Goal: Ask a question: Ask a question

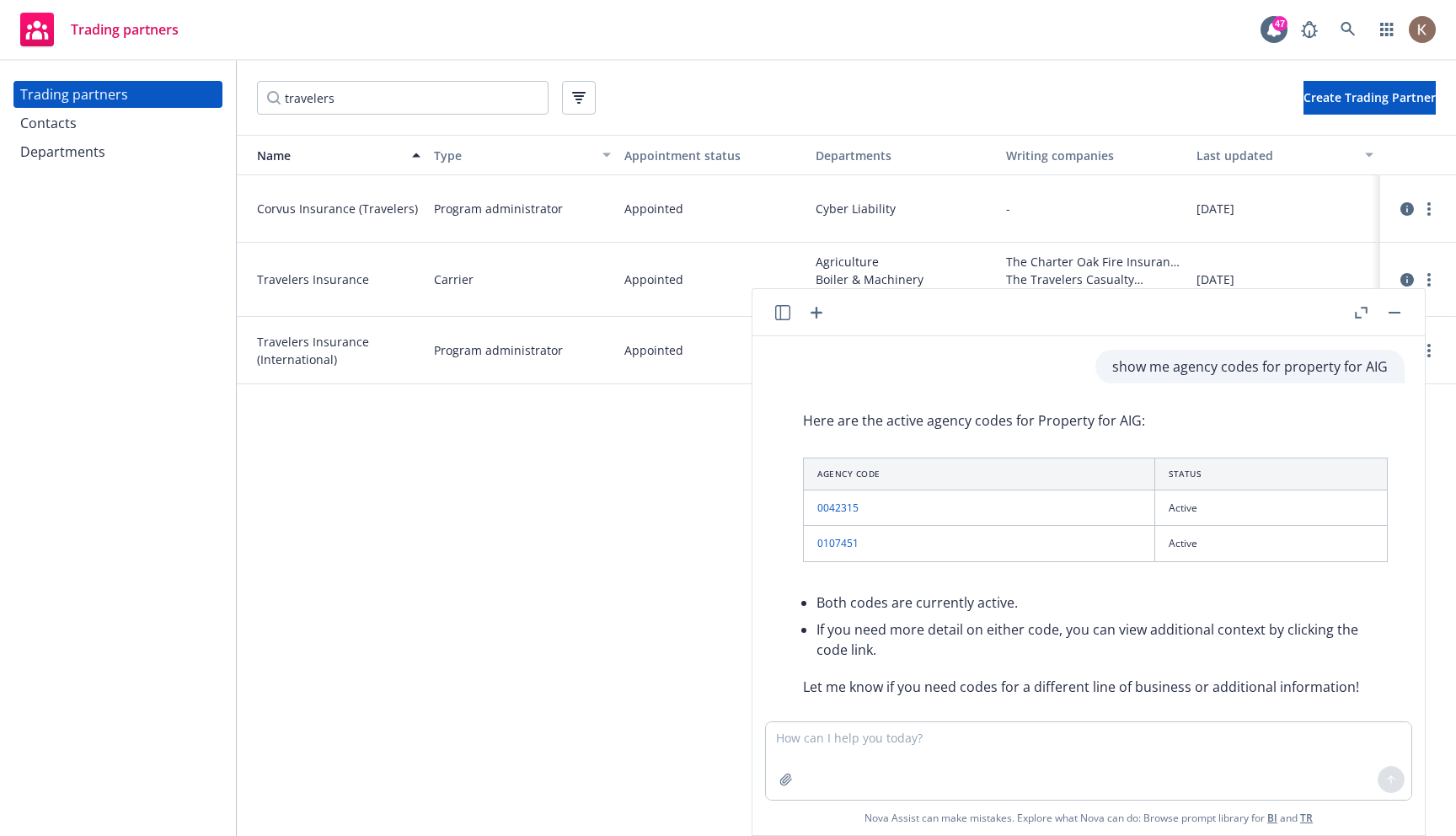
scroll to position [467, 0]
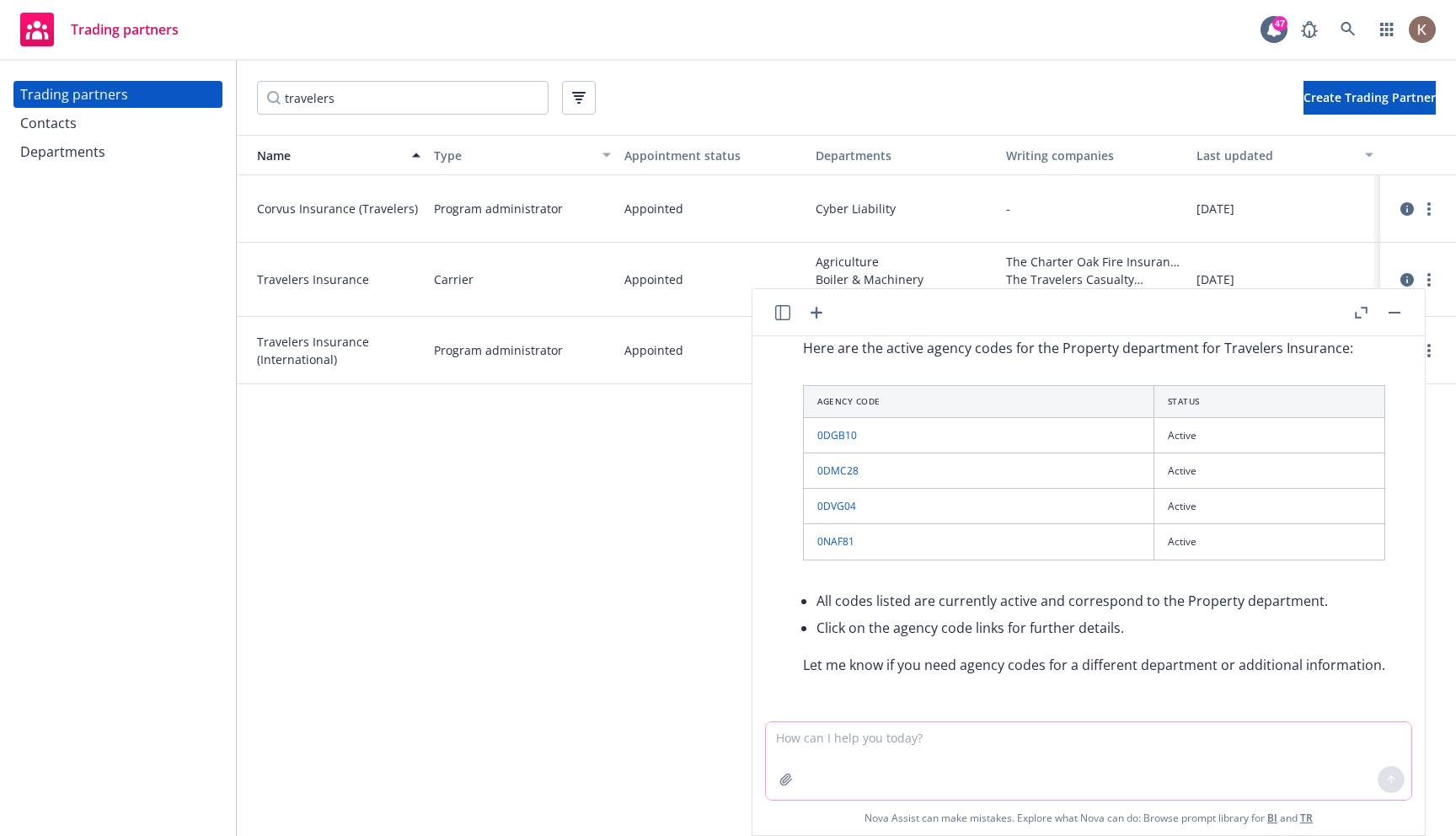
click at [894, 732] on textarea at bounding box center [1089, 761] width 646 height 77
type textarea "Do we have any appointments with AIG"
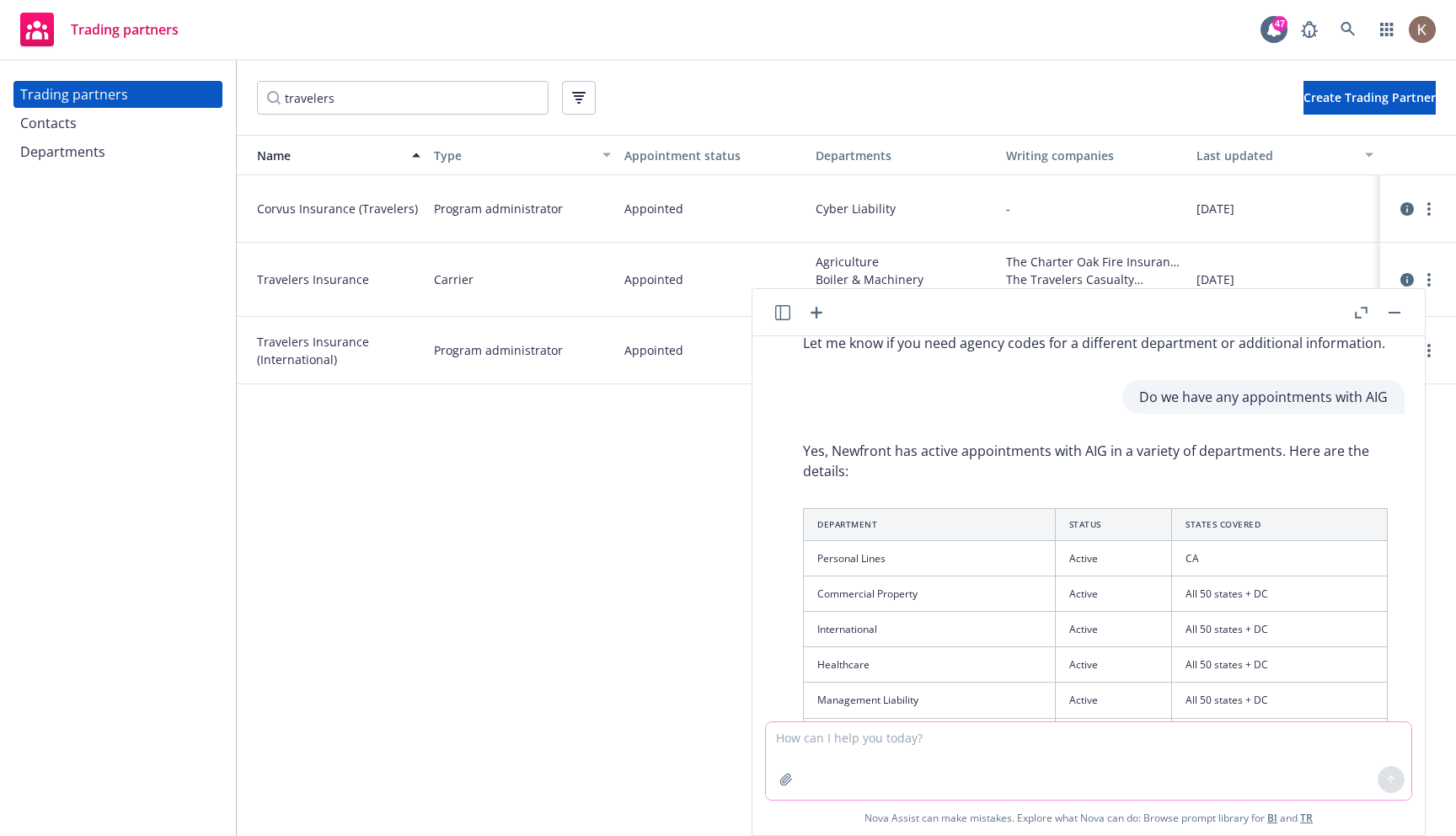
scroll to position [778, 0]
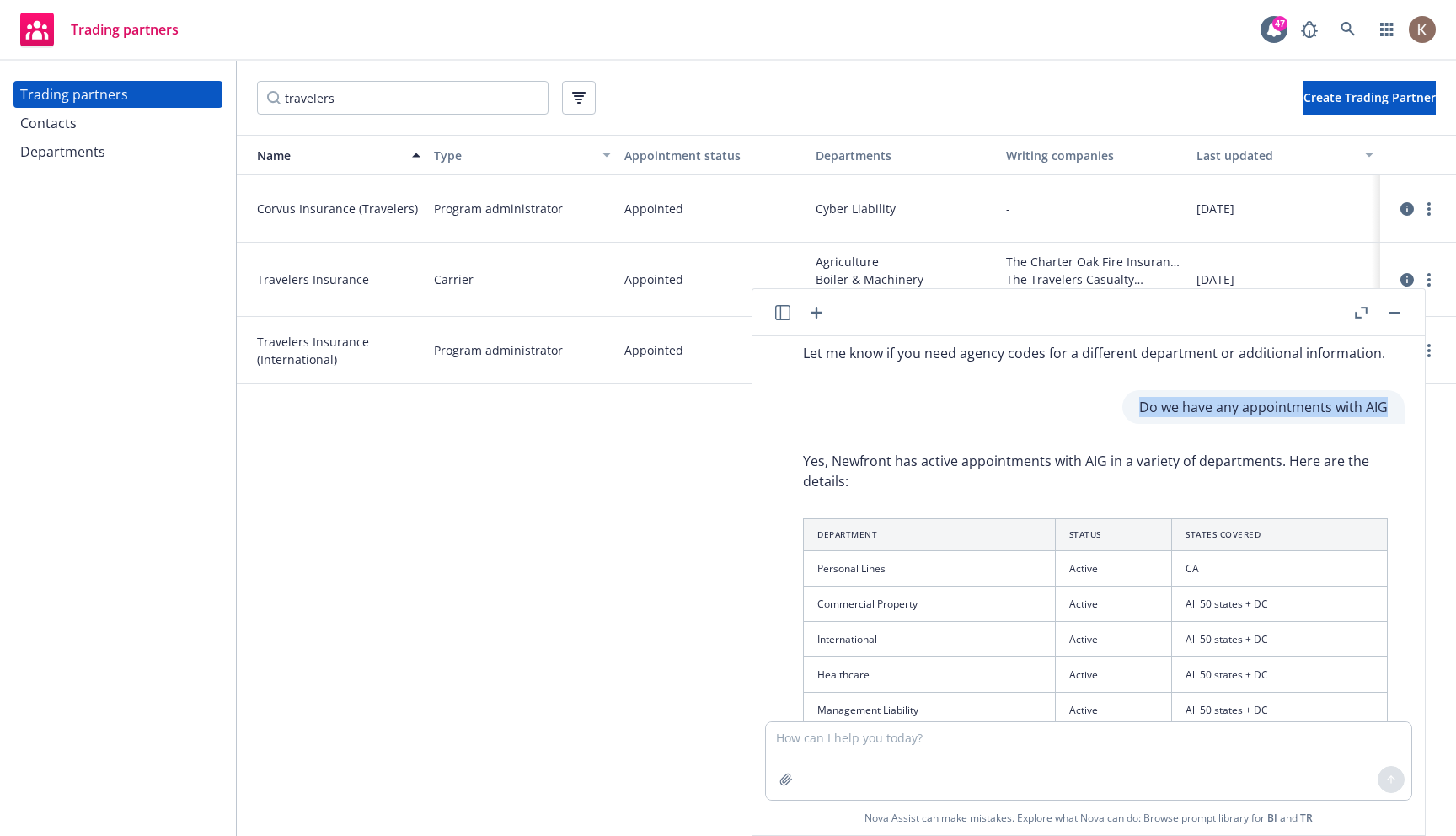
drag, startPoint x: 1142, startPoint y: 409, endPoint x: 1391, endPoint y: 404, distance: 249.1
click at [1391, 404] on div "Do we have any appointments with AIG" at bounding box center [1264, 407] width 283 height 33
copy p "Do we have any appointments with AIG"
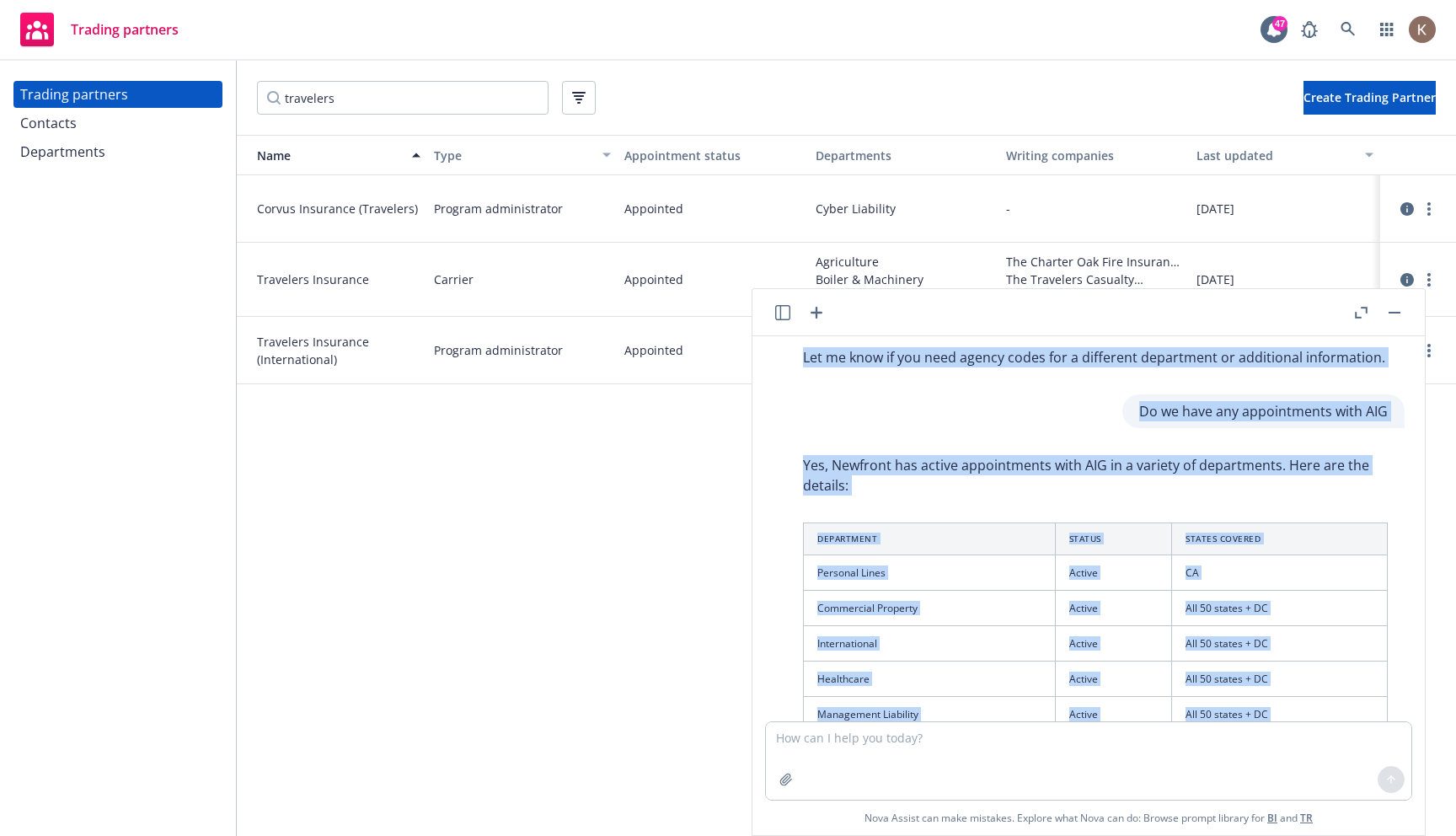
scroll to position [725, 0]
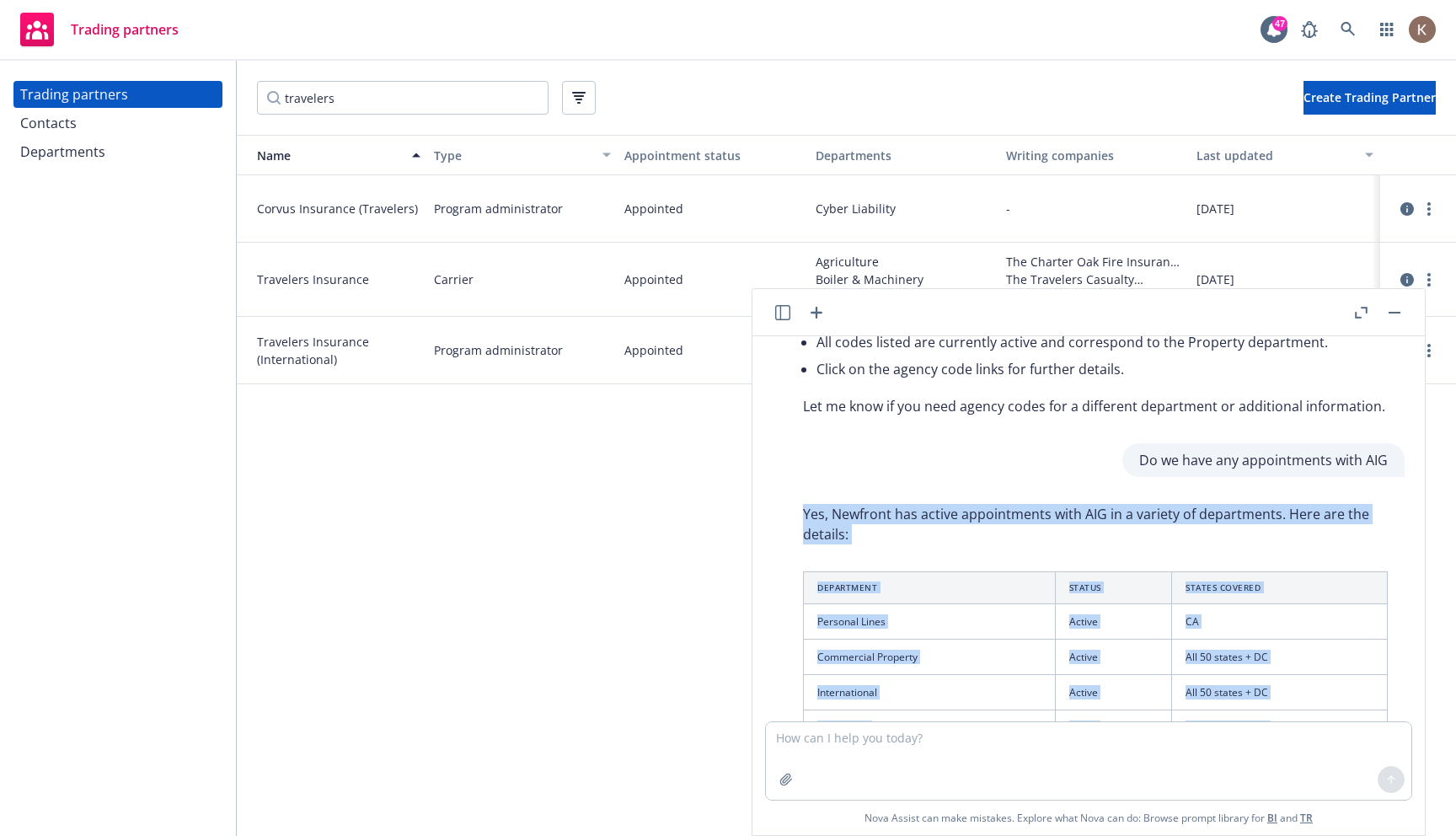
drag, startPoint x: 1316, startPoint y: 670, endPoint x: 774, endPoint y: 521, distance: 562.1
click at [774, 521] on div "Yes, Newfront has active appointments with AIG in a variety of departments. Her…" at bounding box center [1096, 765] width 646 height 535
copy div "Yes, Newfront has active appointments with AIG in a variety of departments. Her…"
click at [87, 121] on div "Contacts" at bounding box center [118, 123] width 196 height 27
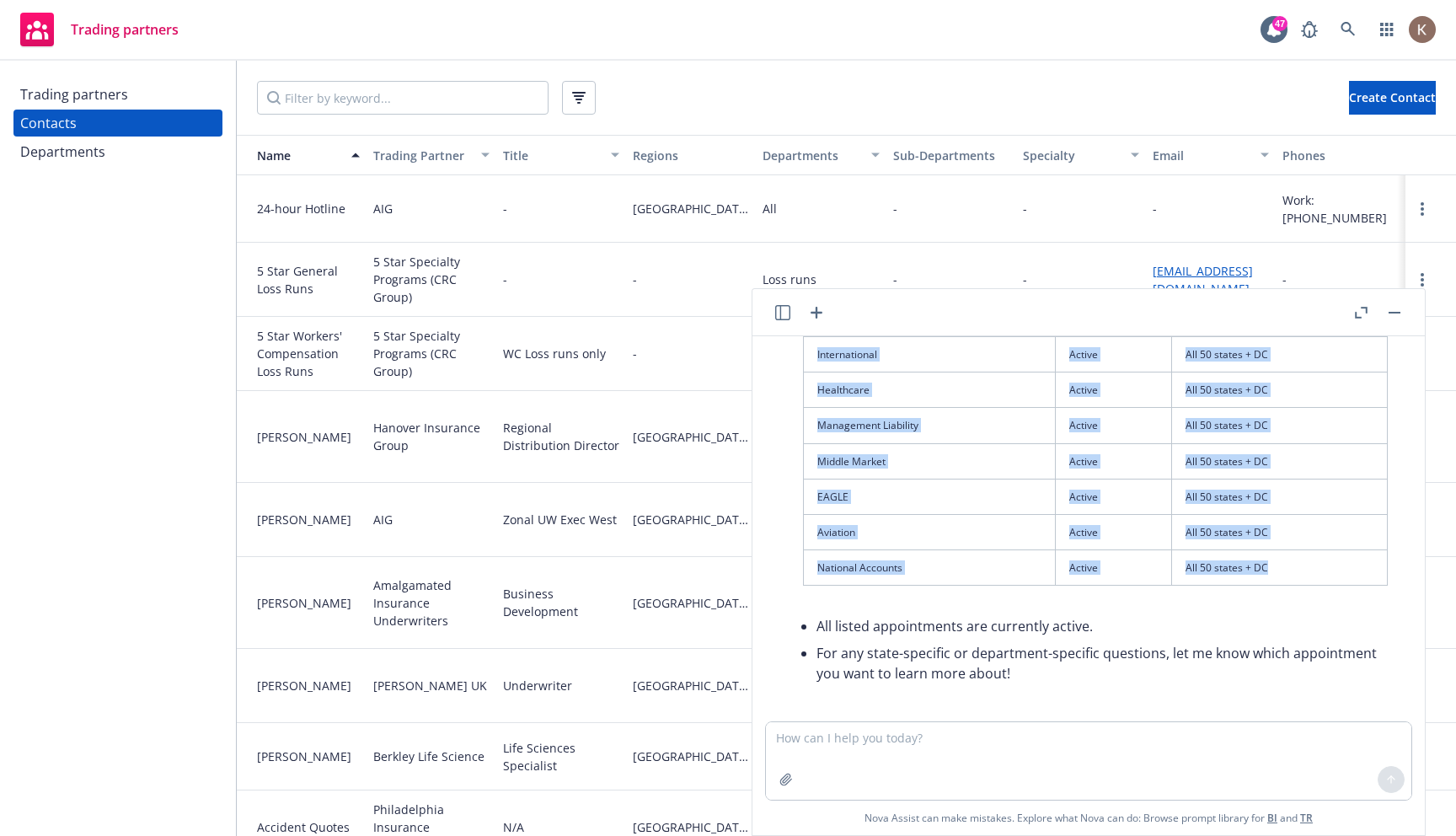
scroll to position [1075, 0]
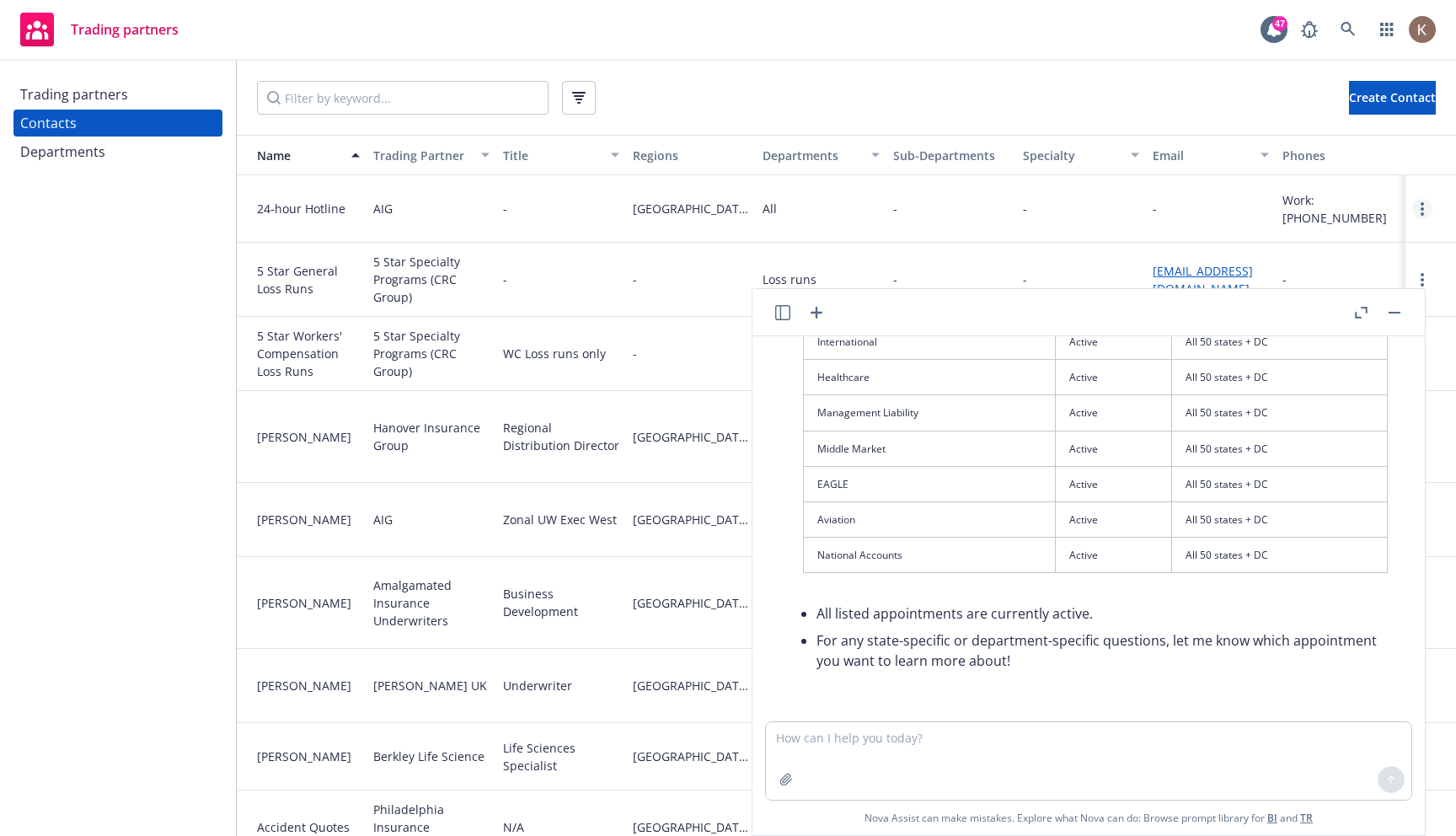
click at [1421, 213] on icon "more" at bounding box center [1423, 208] width 4 height 13
click at [73, 142] on div "Departments" at bounding box center [62, 151] width 85 height 27
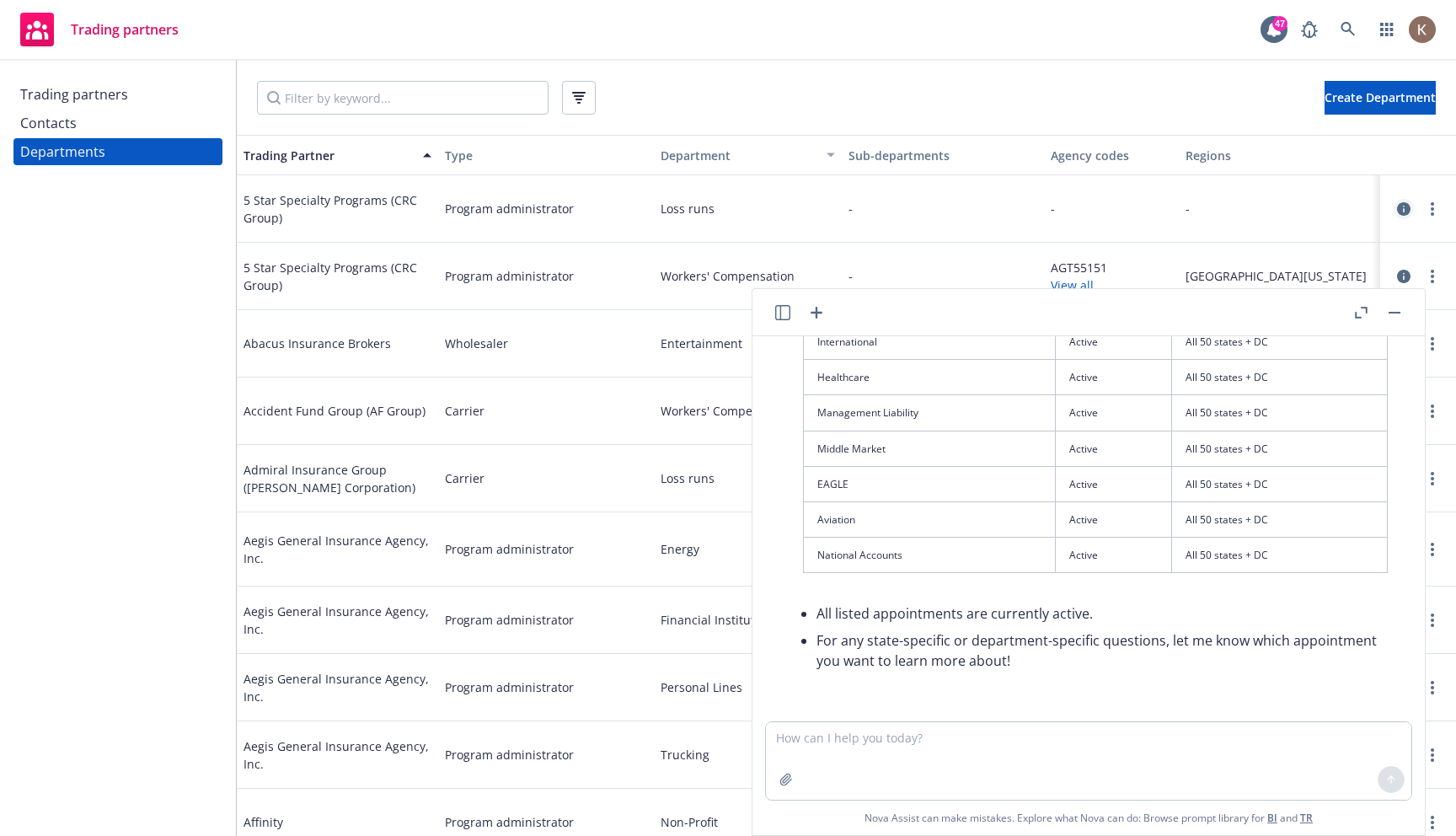
click at [1405, 212] on icon "circleInformation" at bounding box center [1403, 208] width 13 height 13
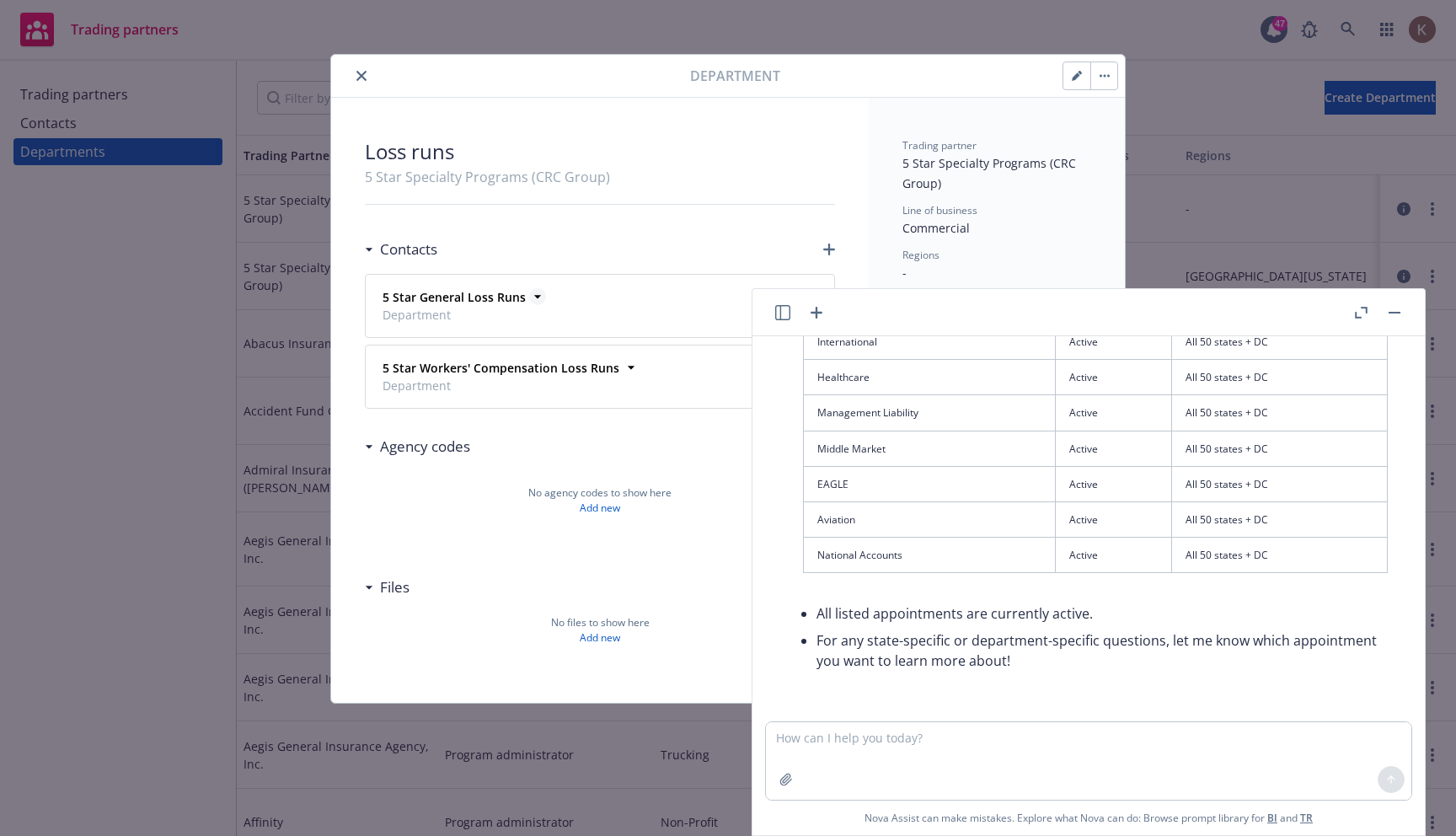
click at [534, 296] on icon at bounding box center [538, 297] width 7 height 4
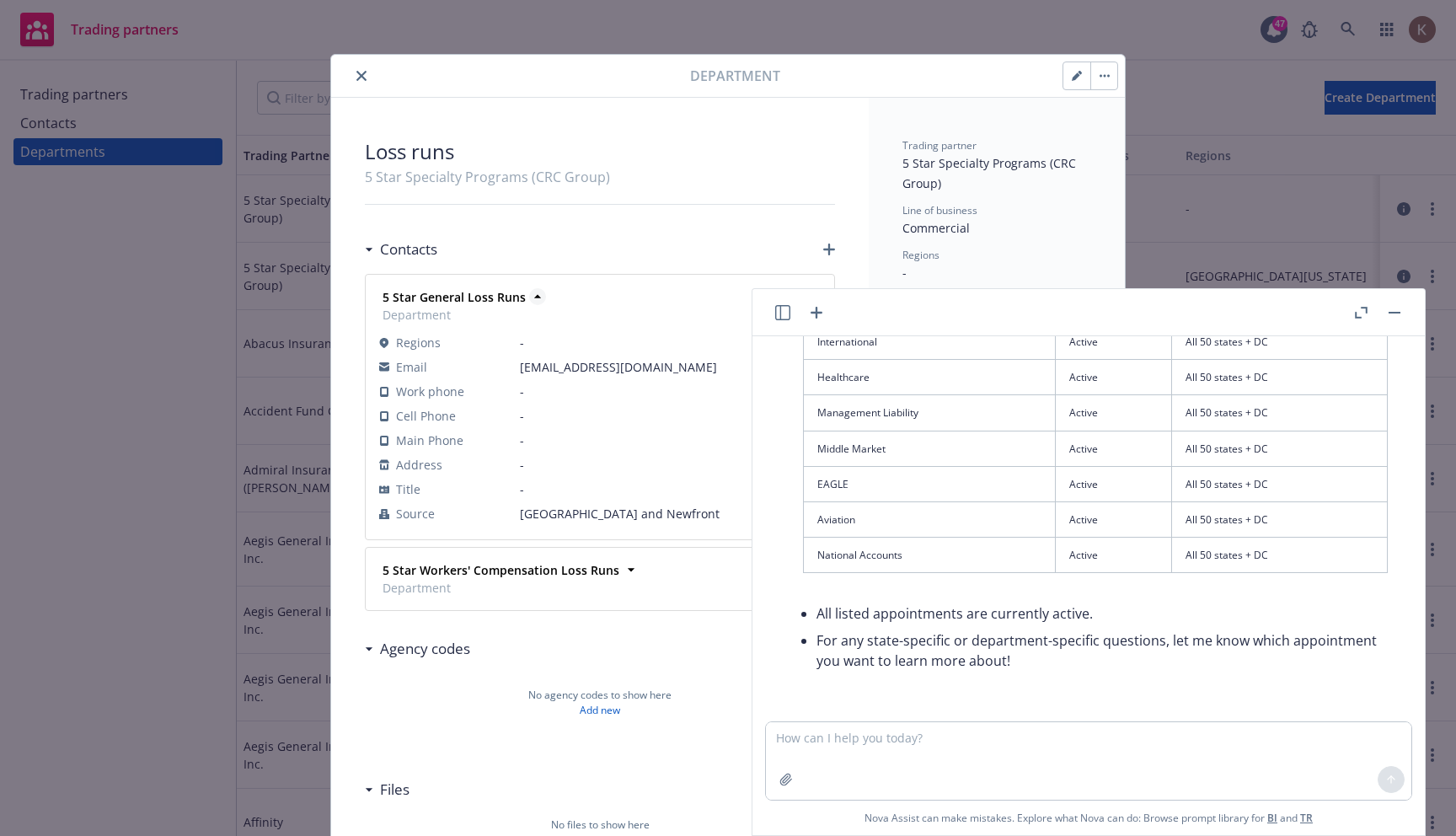
click at [534, 296] on icon at bounding box center [538, 297] width 7 height 4
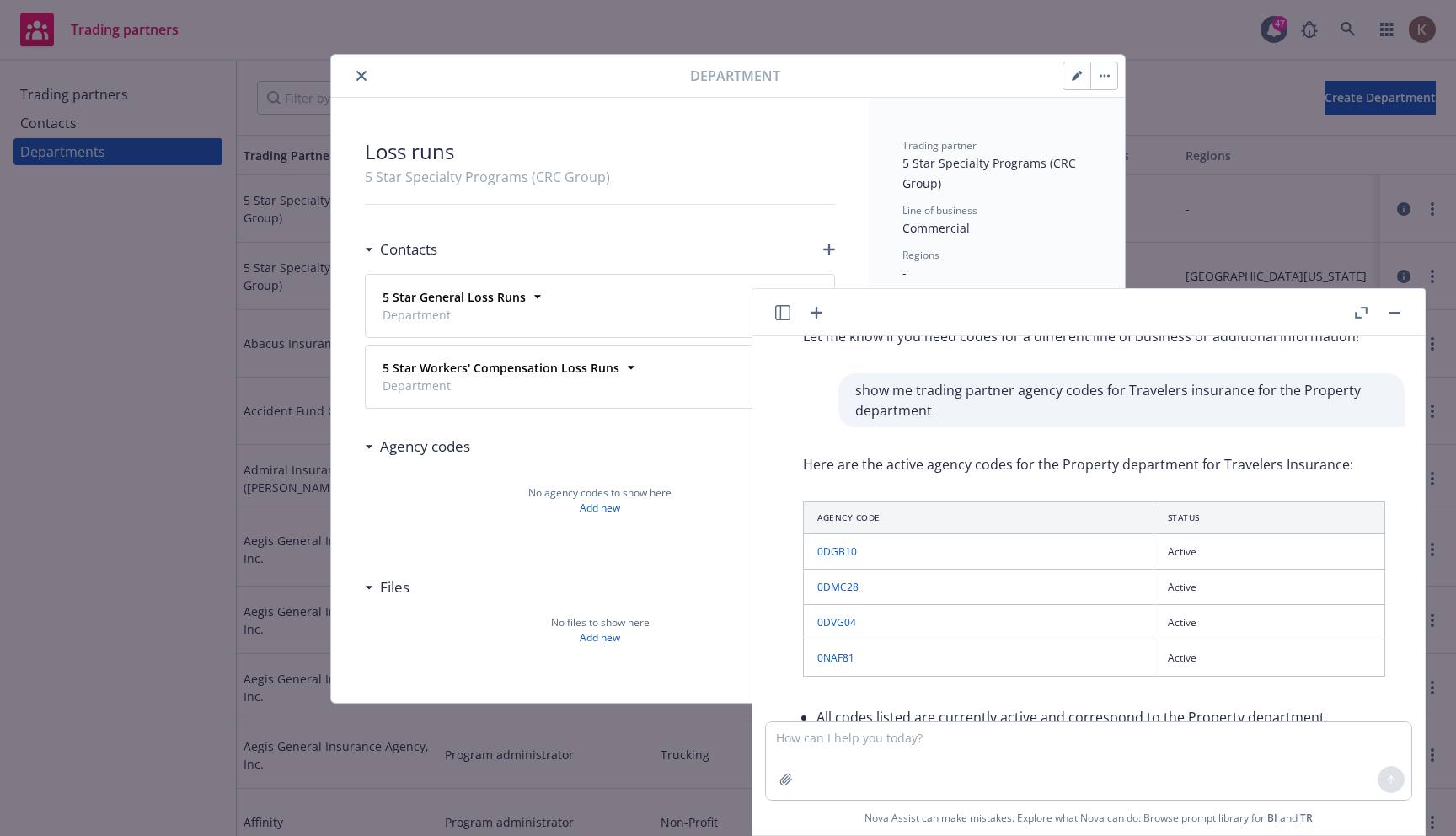
scroll to position [358, 0]
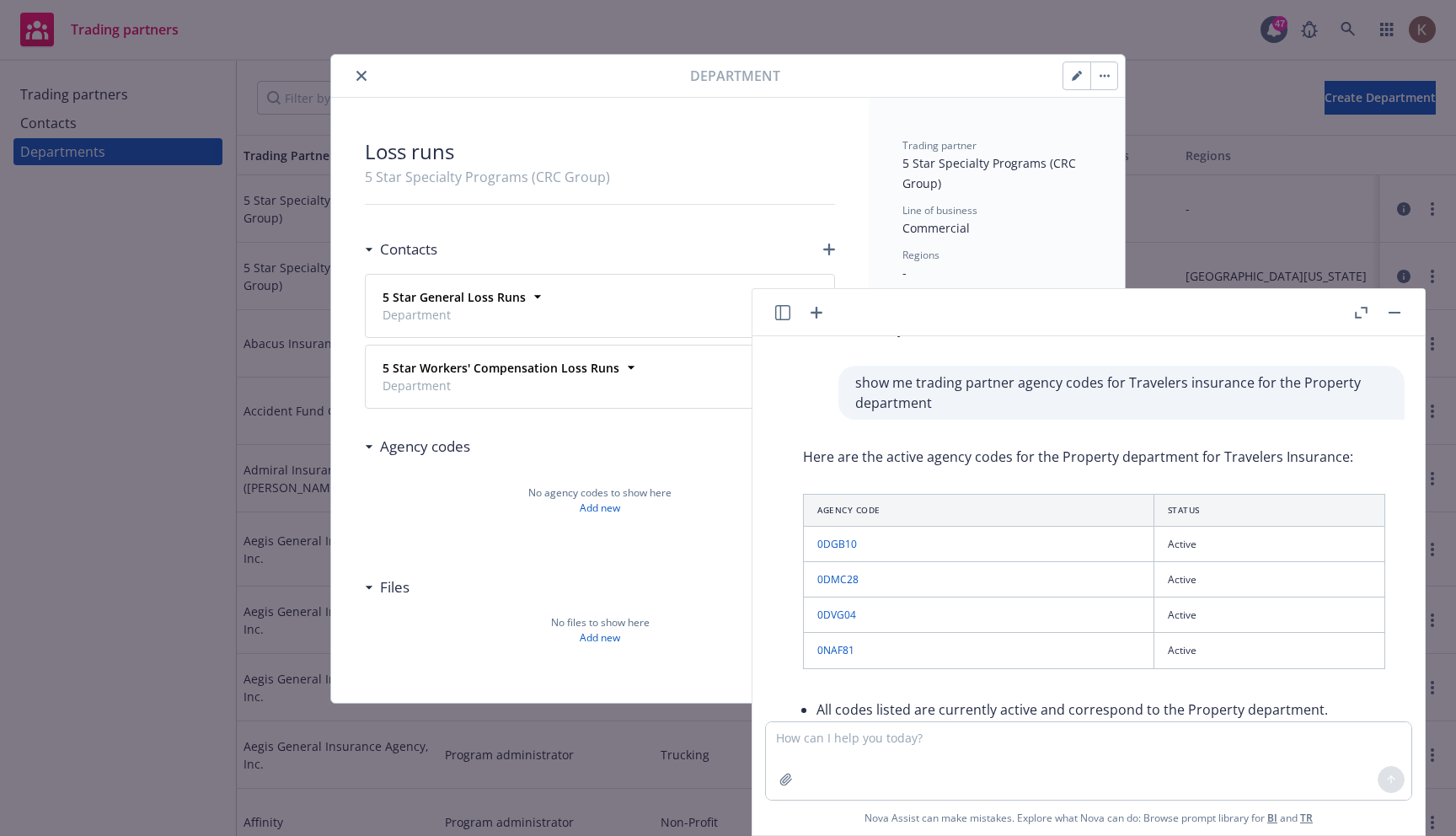
click at [355, 78] on button "close" at bounding box center [361, 75] width 20 height 20
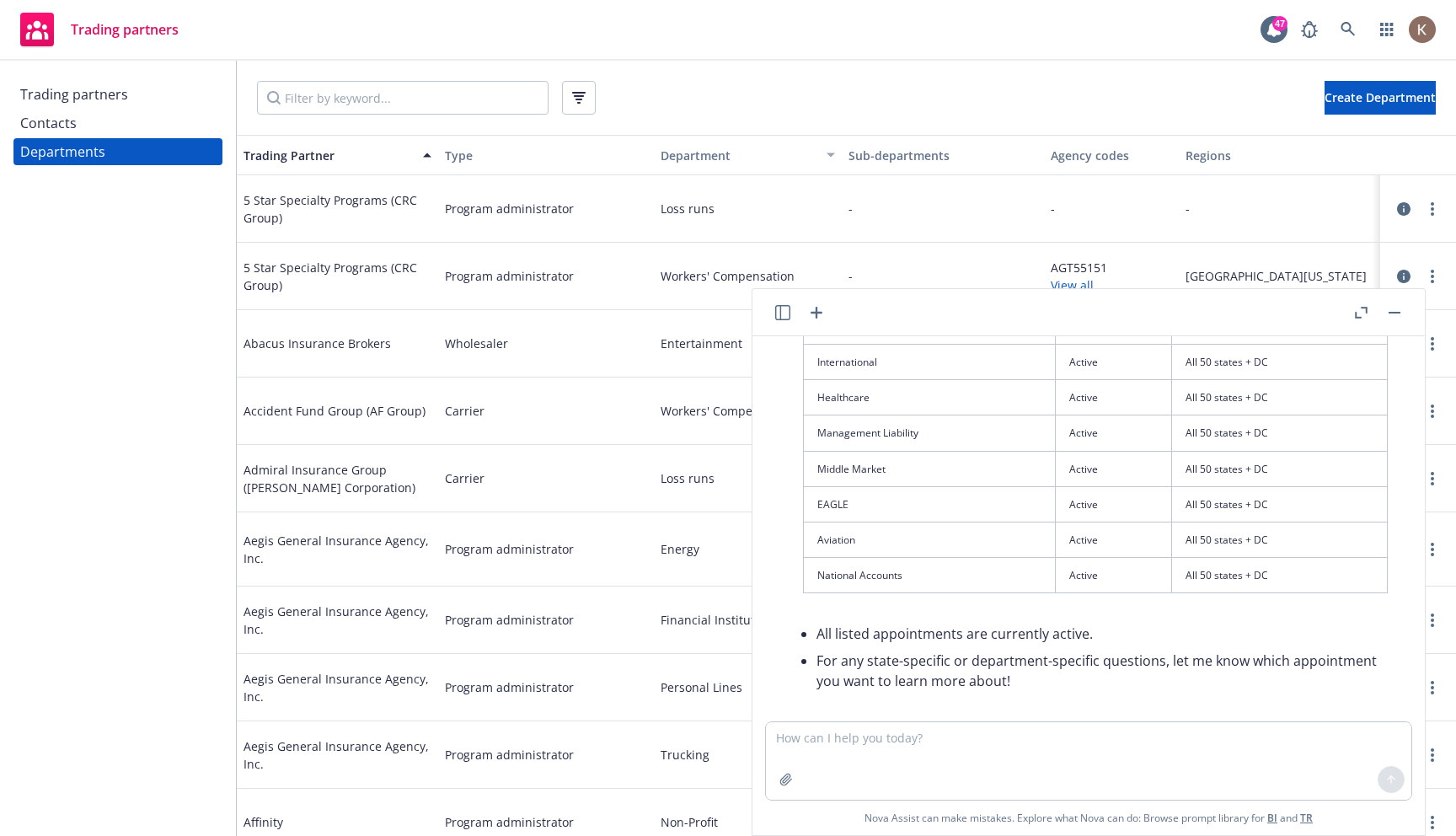
click at [97, 95] on div "Trading partners" at bounding box center [74, 94] width 108 height 27
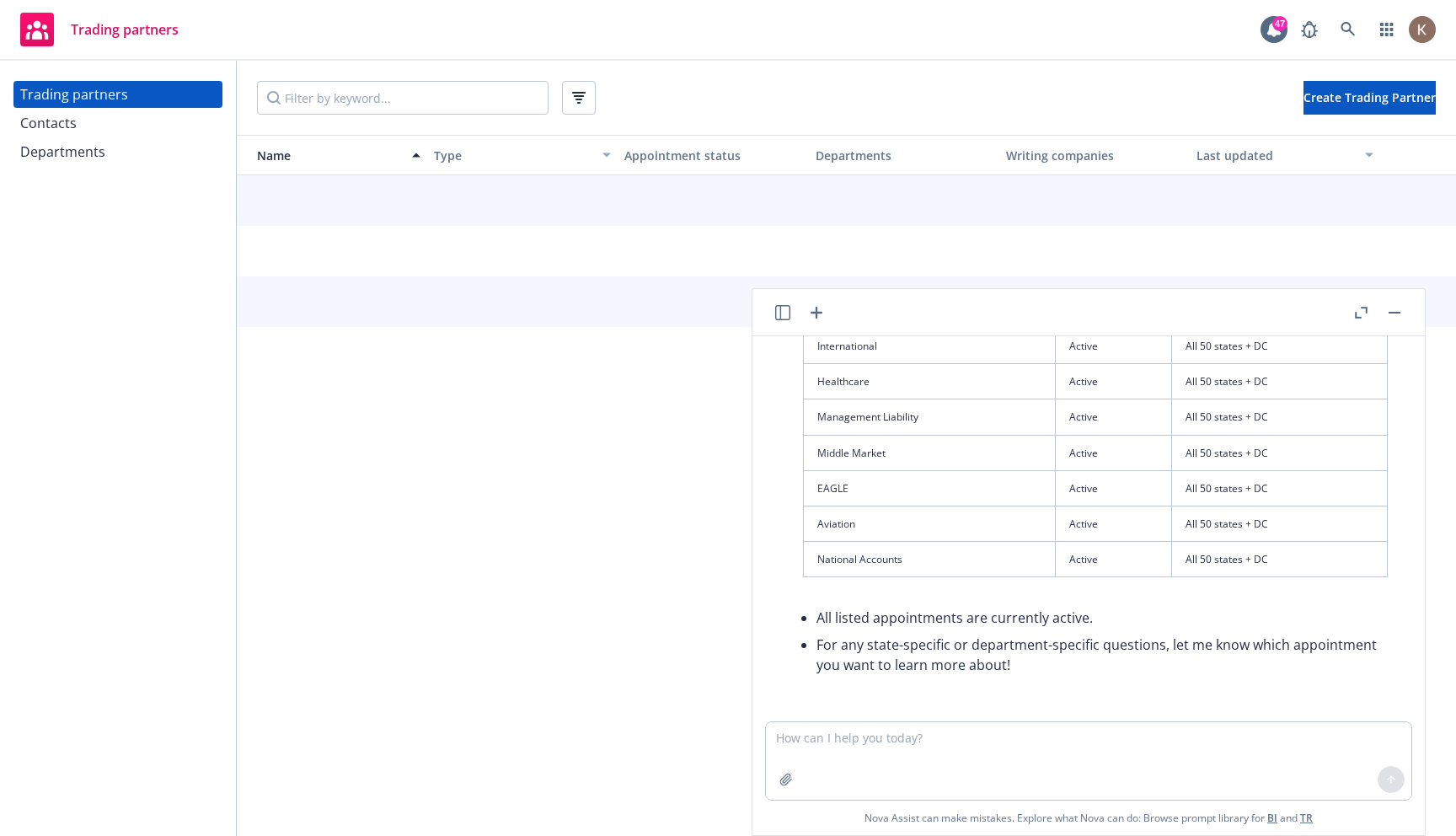
scroll to position [1075, 0]
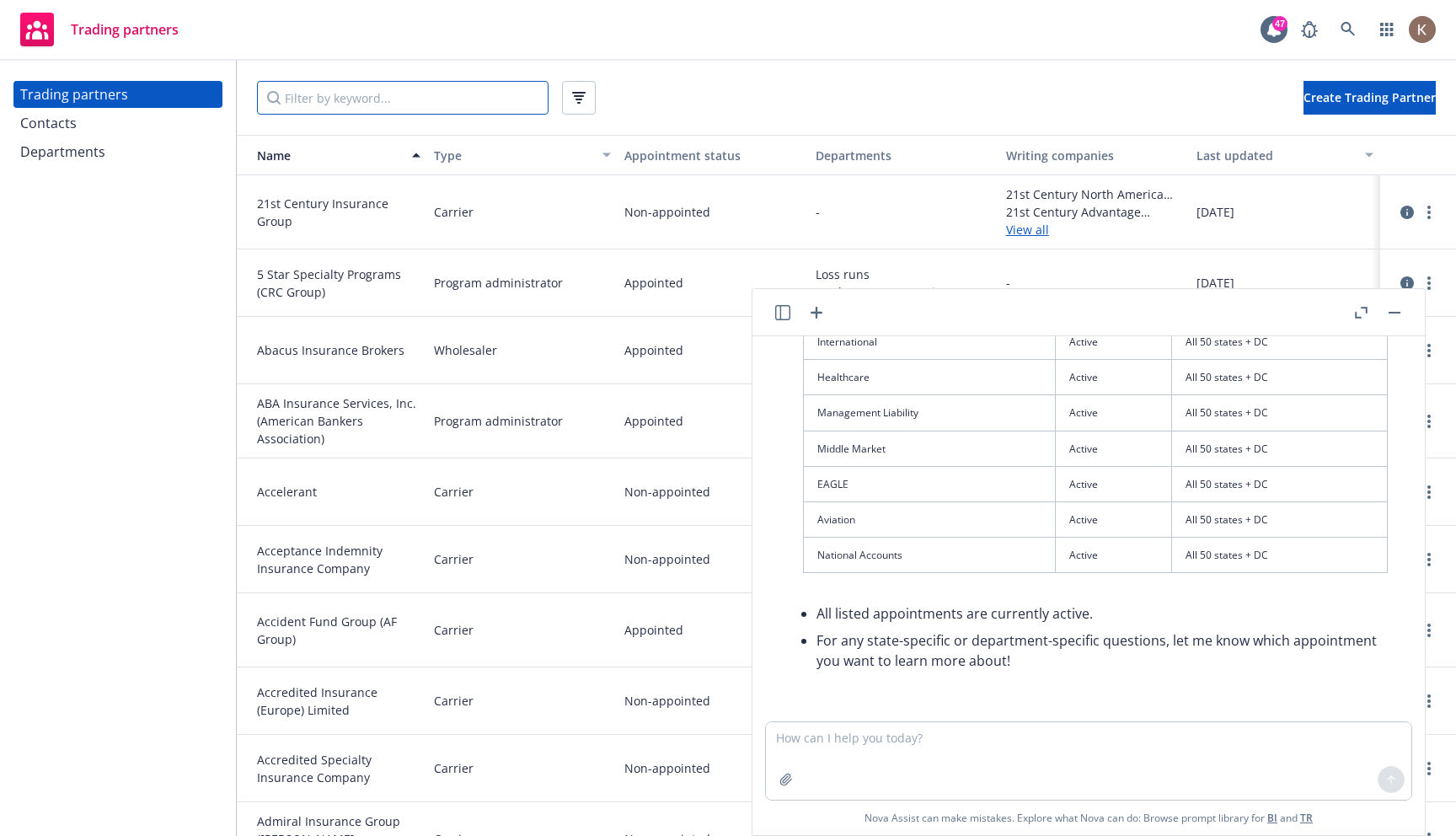
click at [382, 94] on input "Filter by keyword..." at bounding box center [403, 97] width 291 height 33
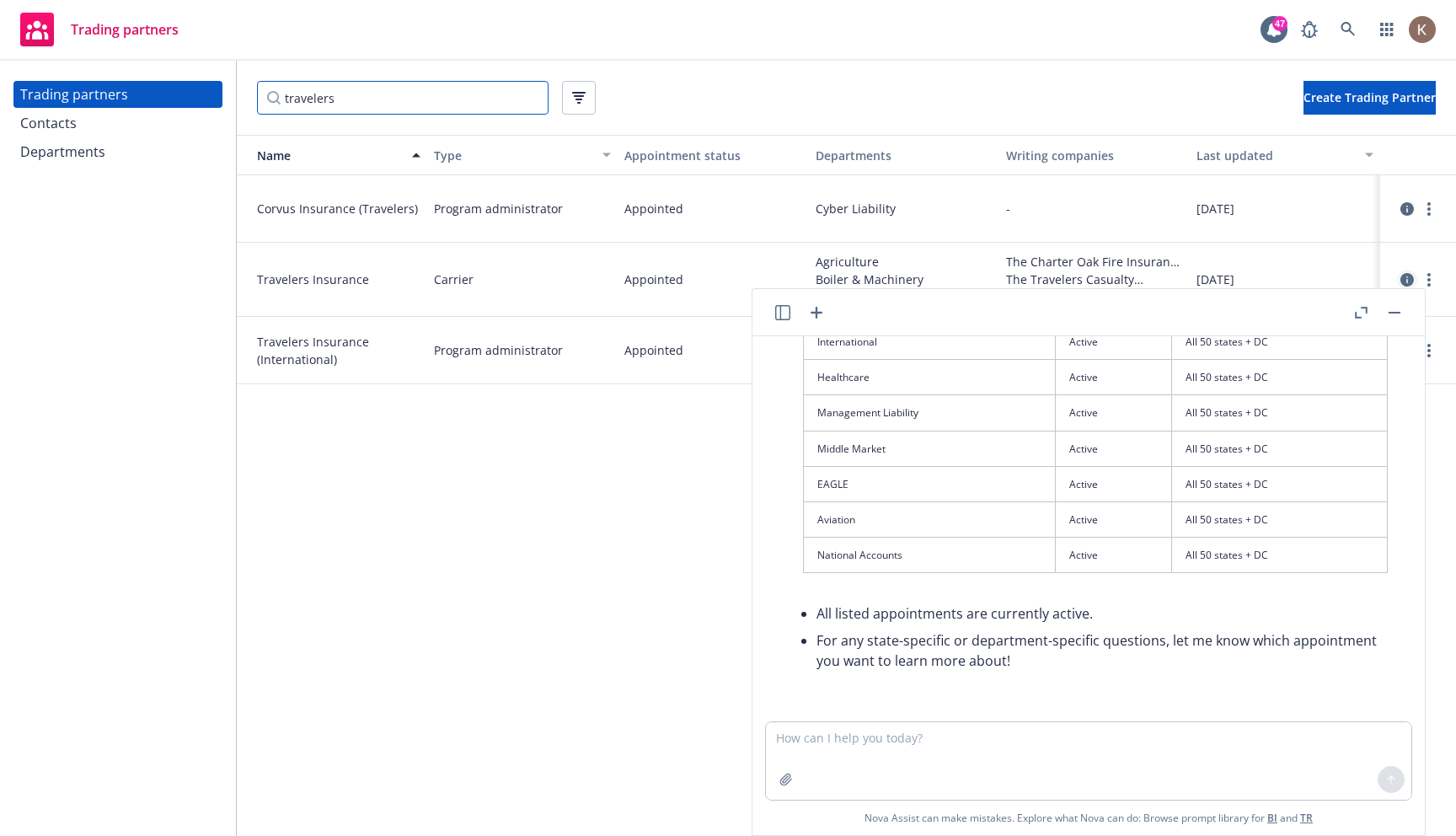
type input "travelers"
click at [1402, 276] on icon "circleInformation" at bounding box center [1407, 279] width 13 height 13
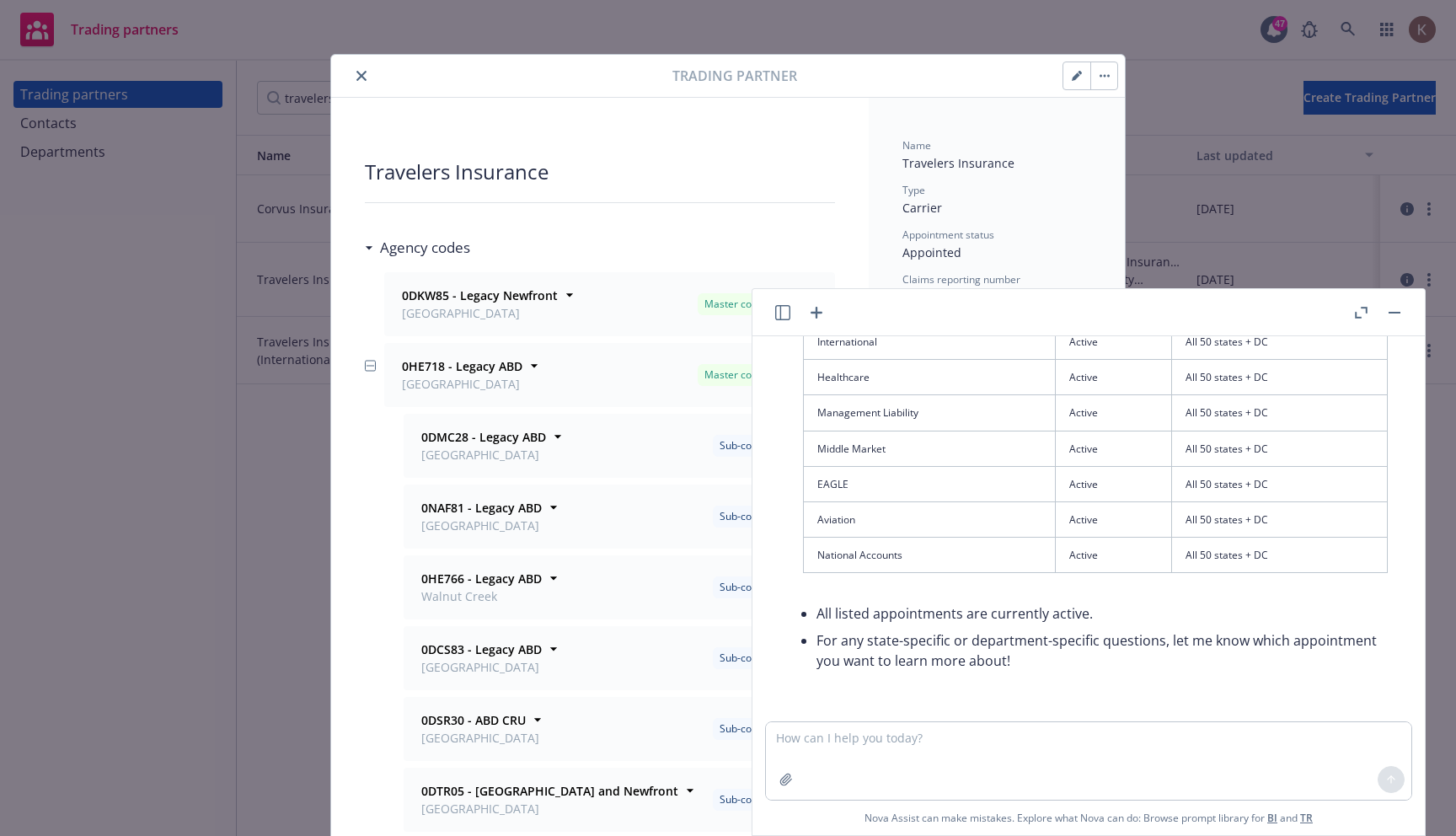
click at [1391, 315] on button "button" at bounding box center [1395, 312] width 20 height 20
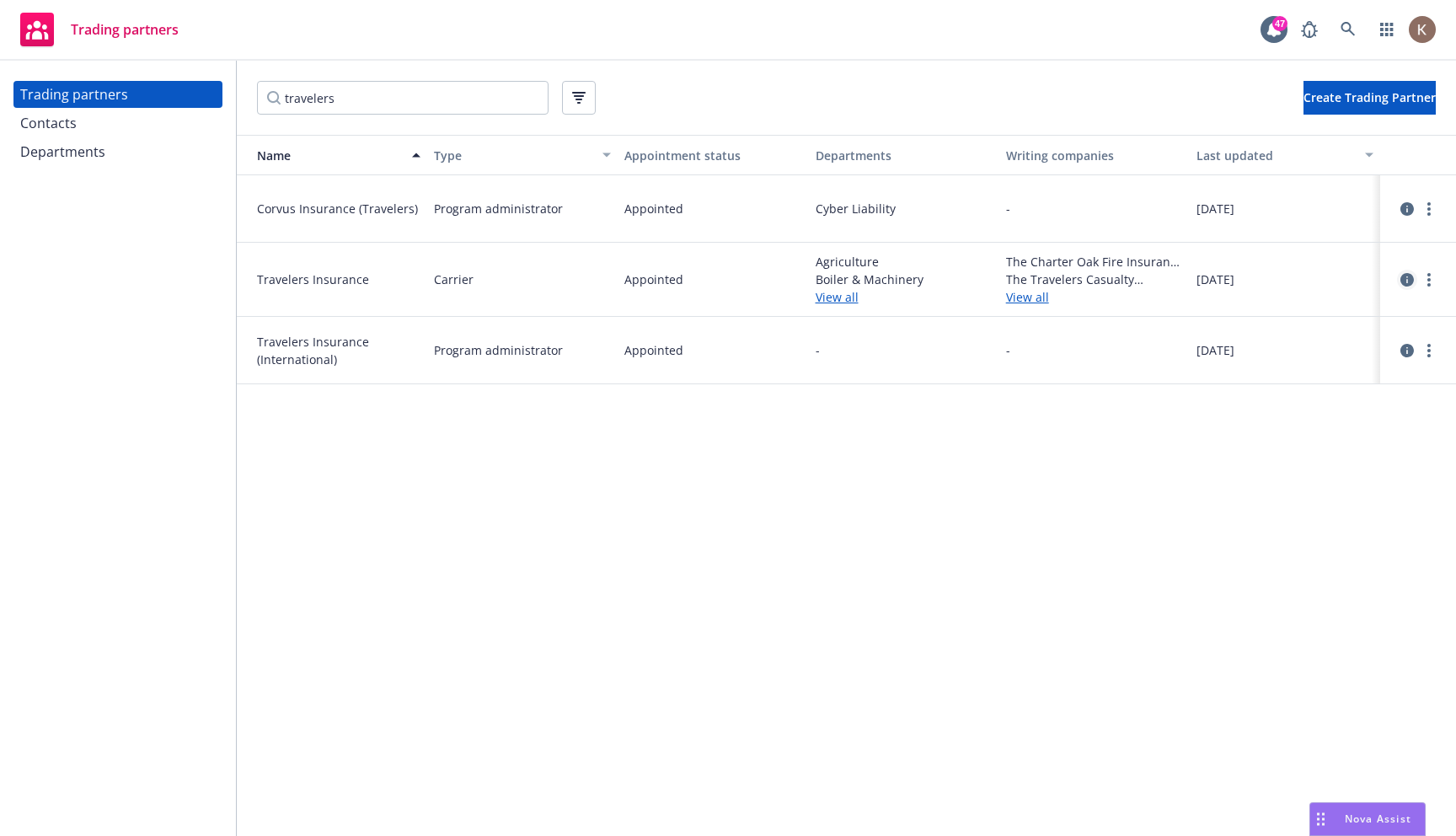
click at [1410, 275] on icon "circleInformation" at bounding box center [1407, 279] width 13 height 13
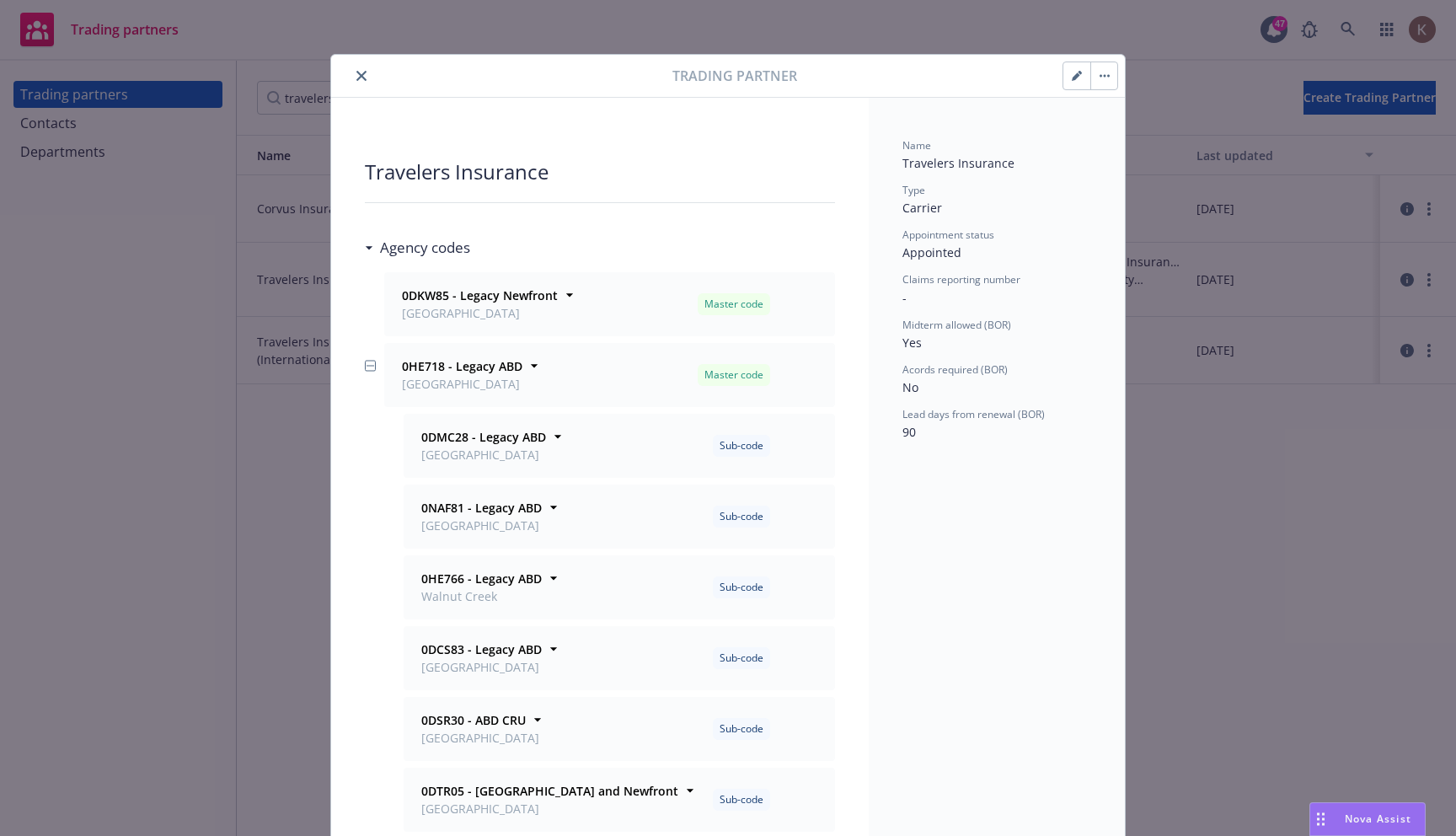
scroll to position [51, 0]
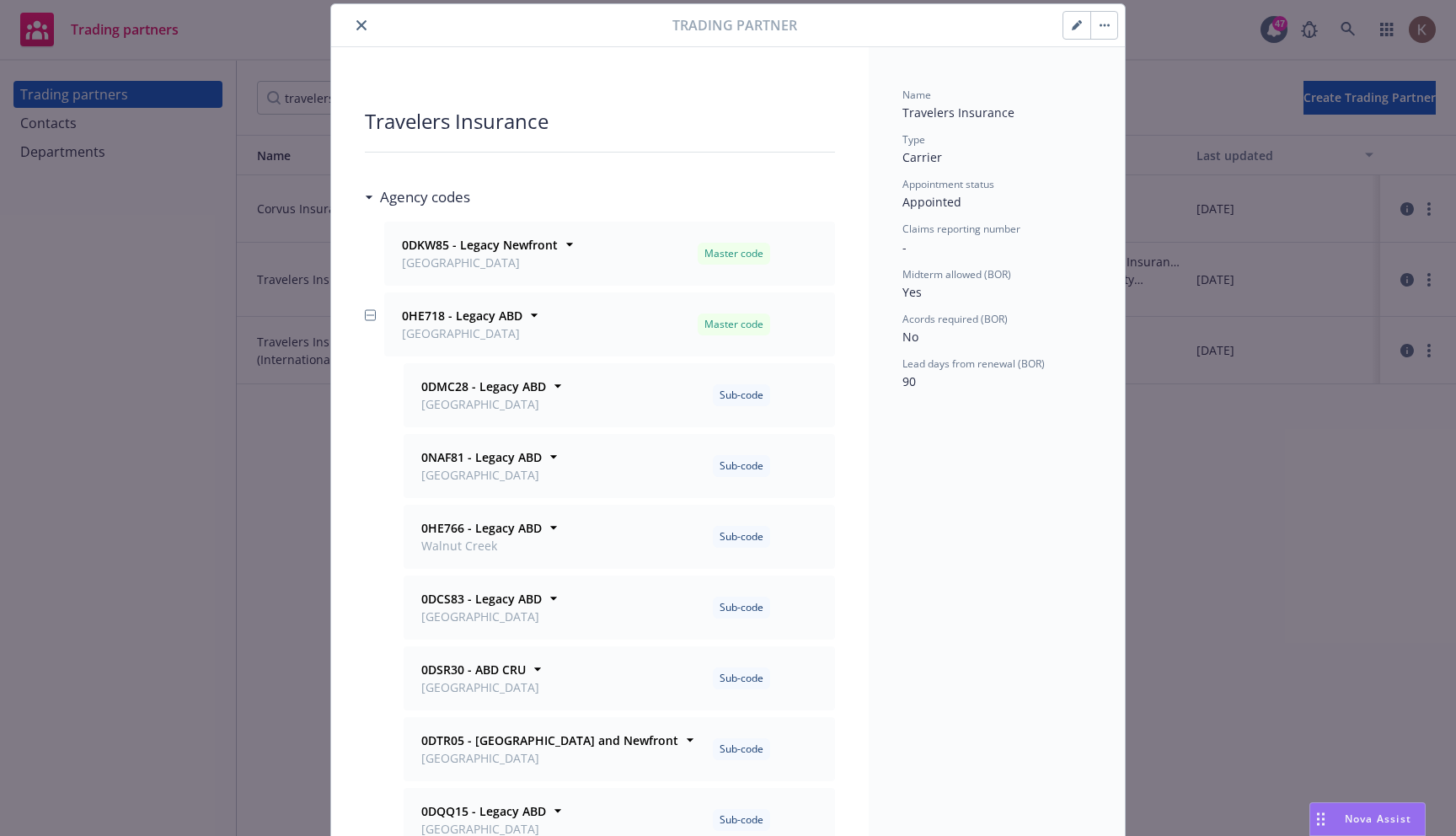
click at [376, 200] on div "Agency codes" at bounding box center [421, 196] width 97 height 22
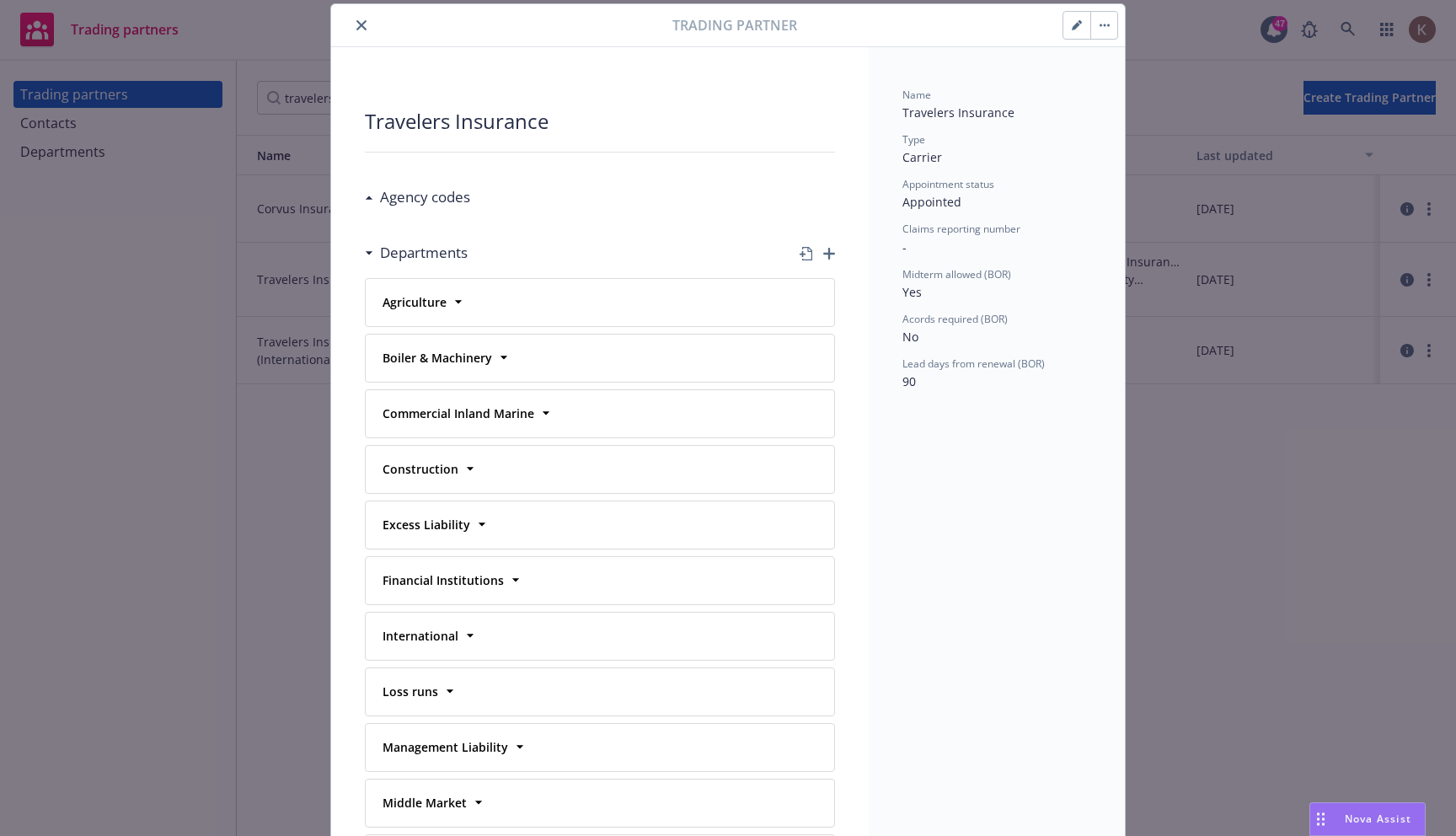
click at [1325, 818] on div "Drag to move" at bounding box center [1321, 818] width 21 height 32
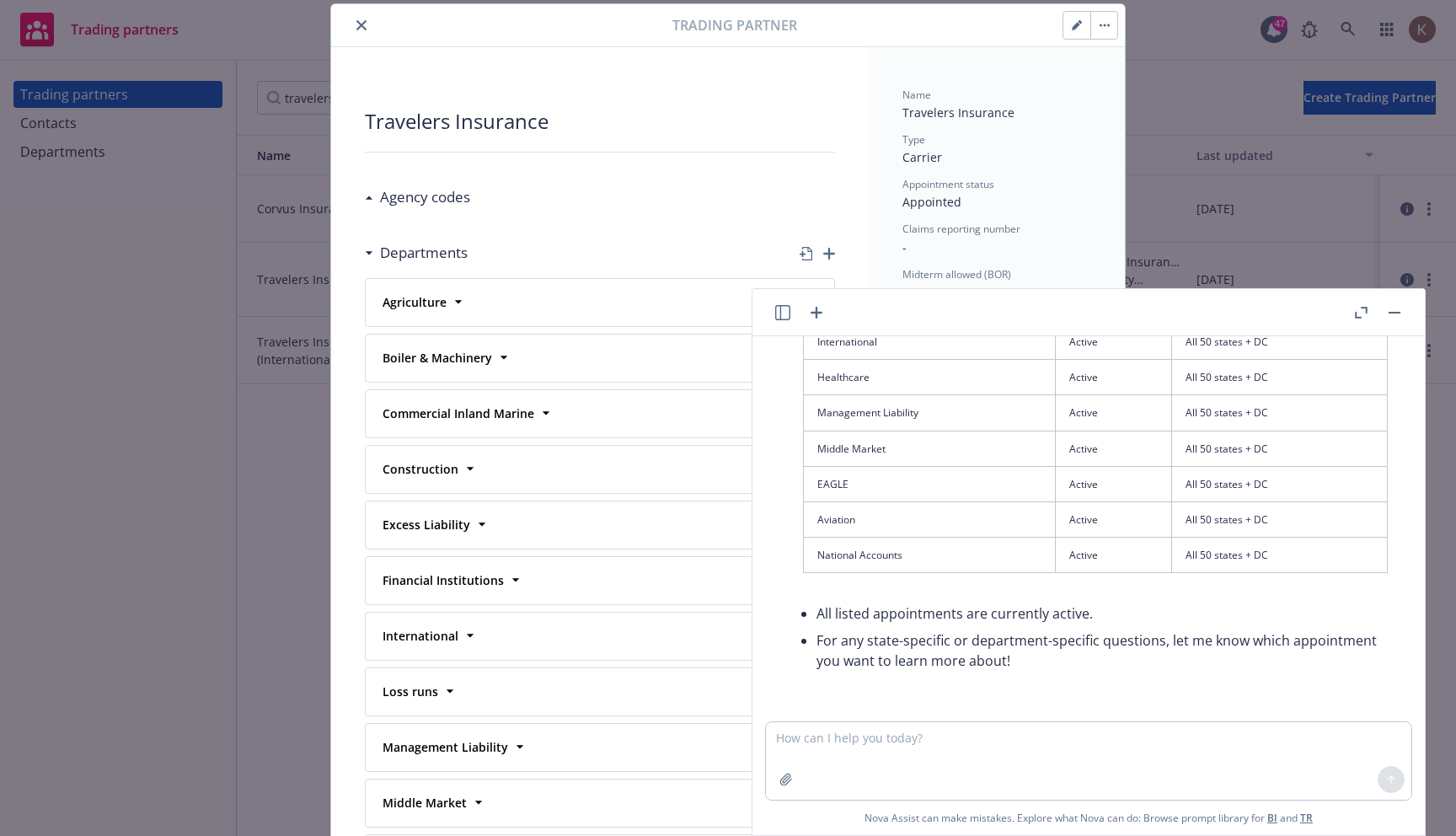
click at [1397, 313] on button "button" at bounding box center [1395, 312] width 20 height 20
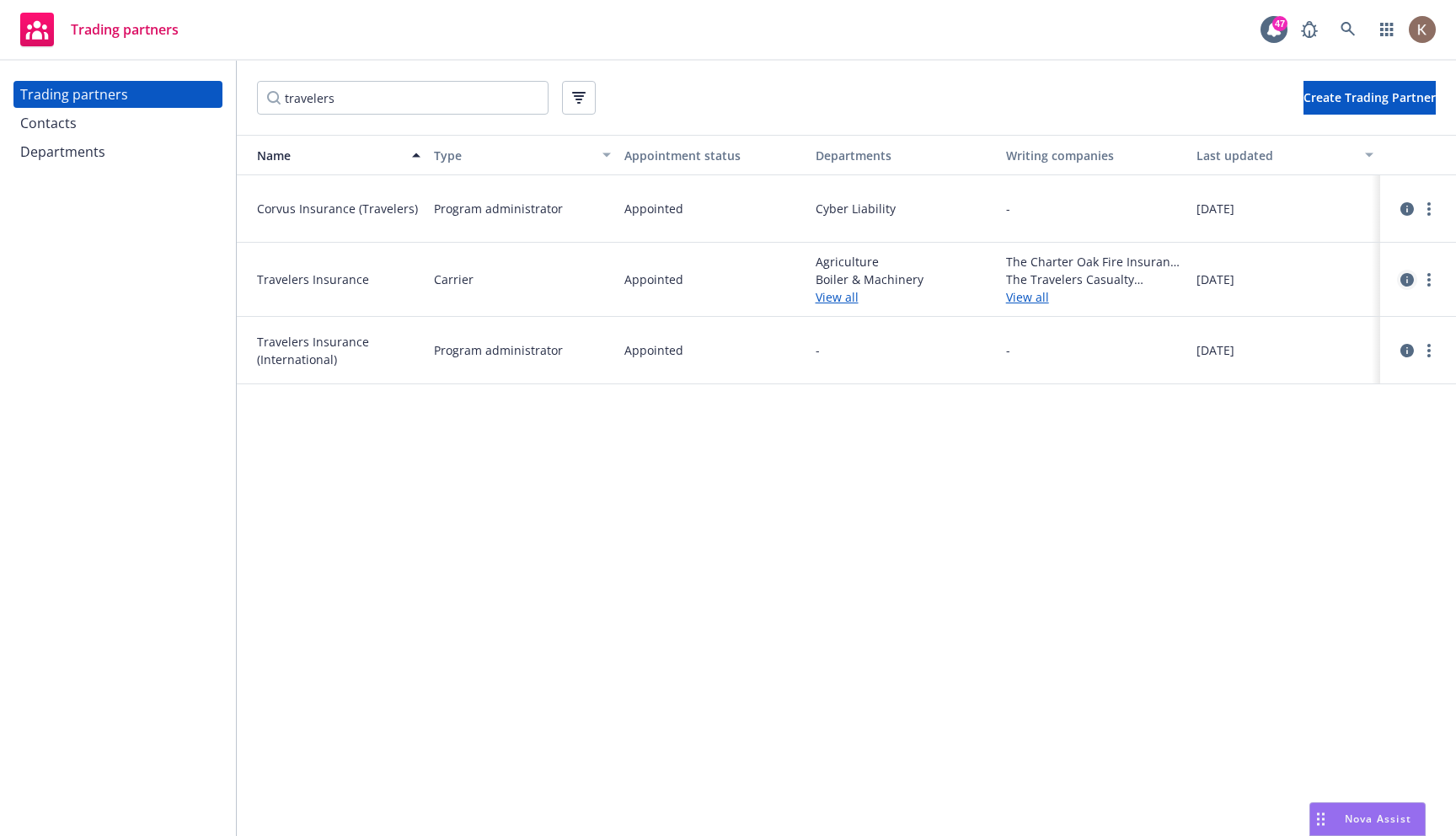
click at [1413, 278] on icon "circleInformation" at bounding box center [1407, 279] width 13 height 13
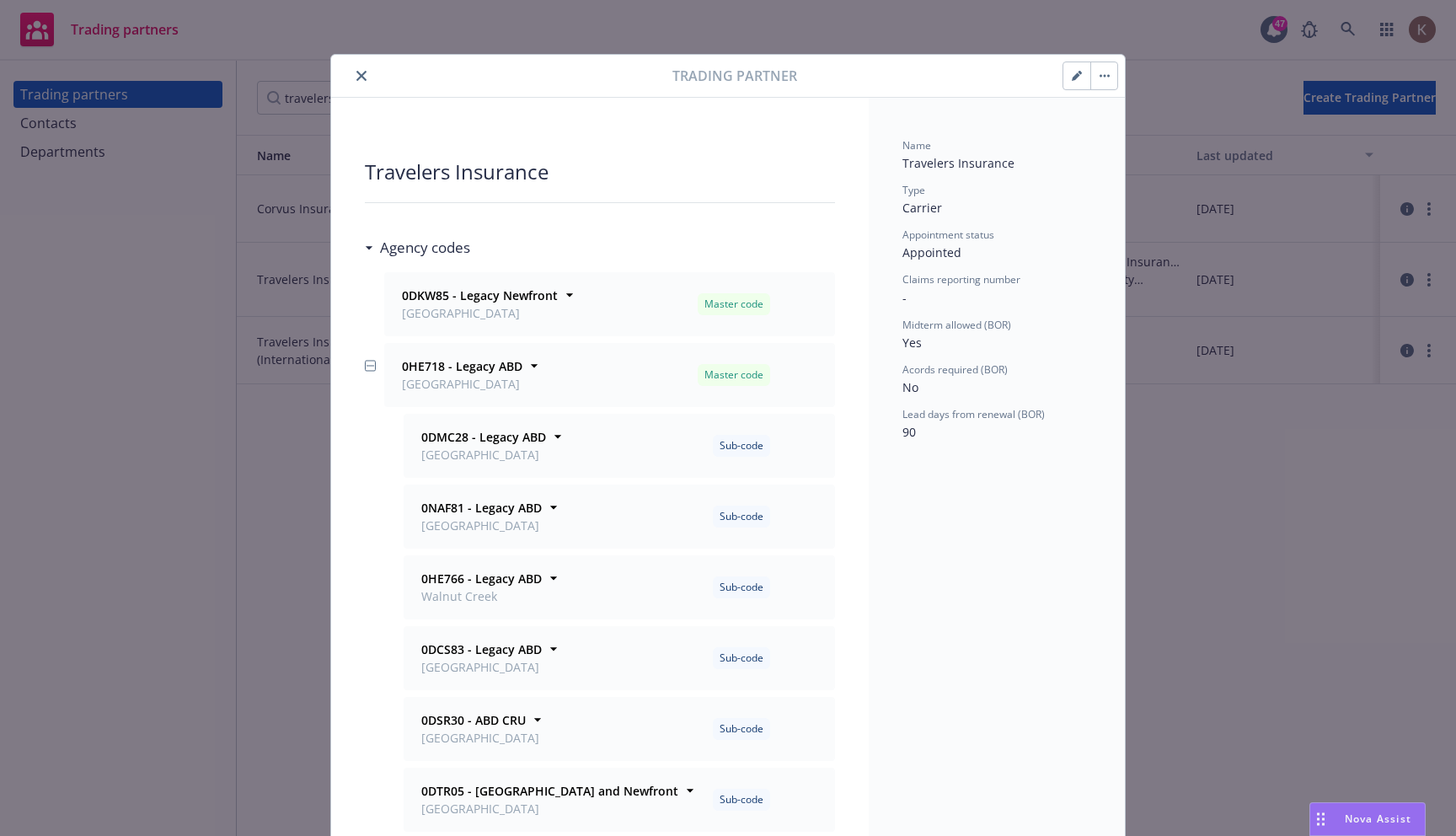
scroll to position [51, 0]
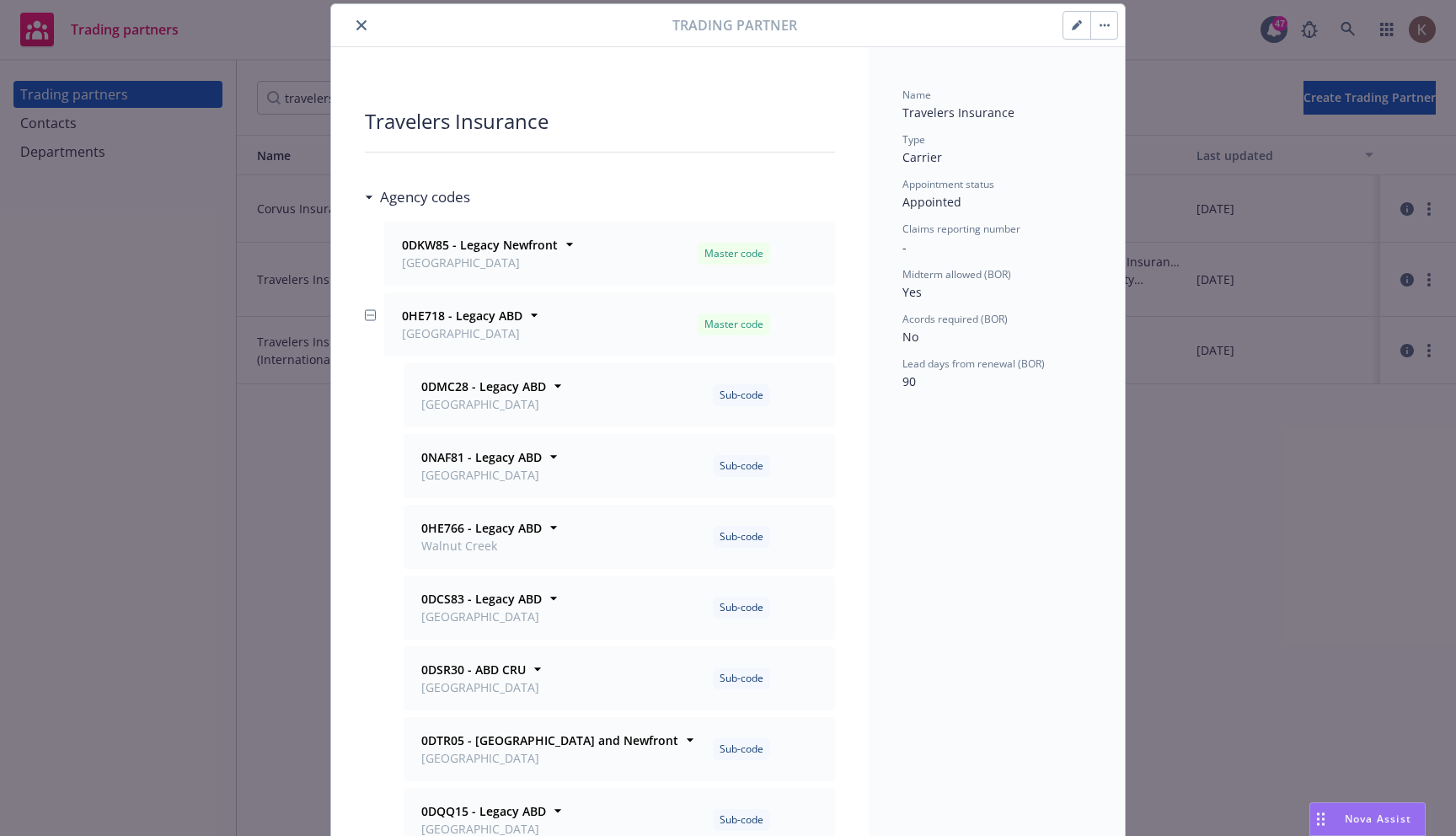
click at [372, 192] on div "Agency codes" at bounding box center [418, 196] width 105 height 22
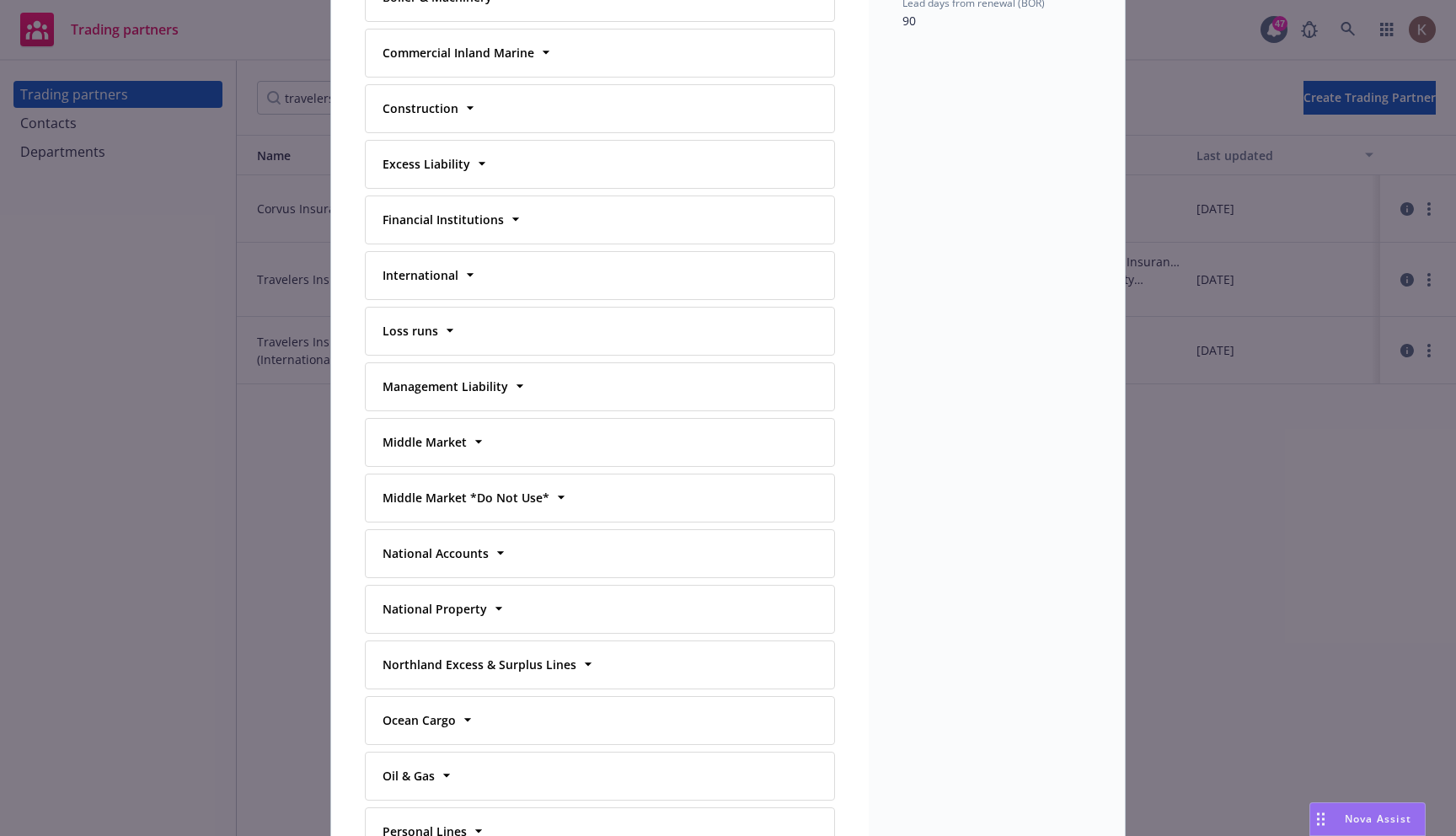
scroll to position [417, 0]
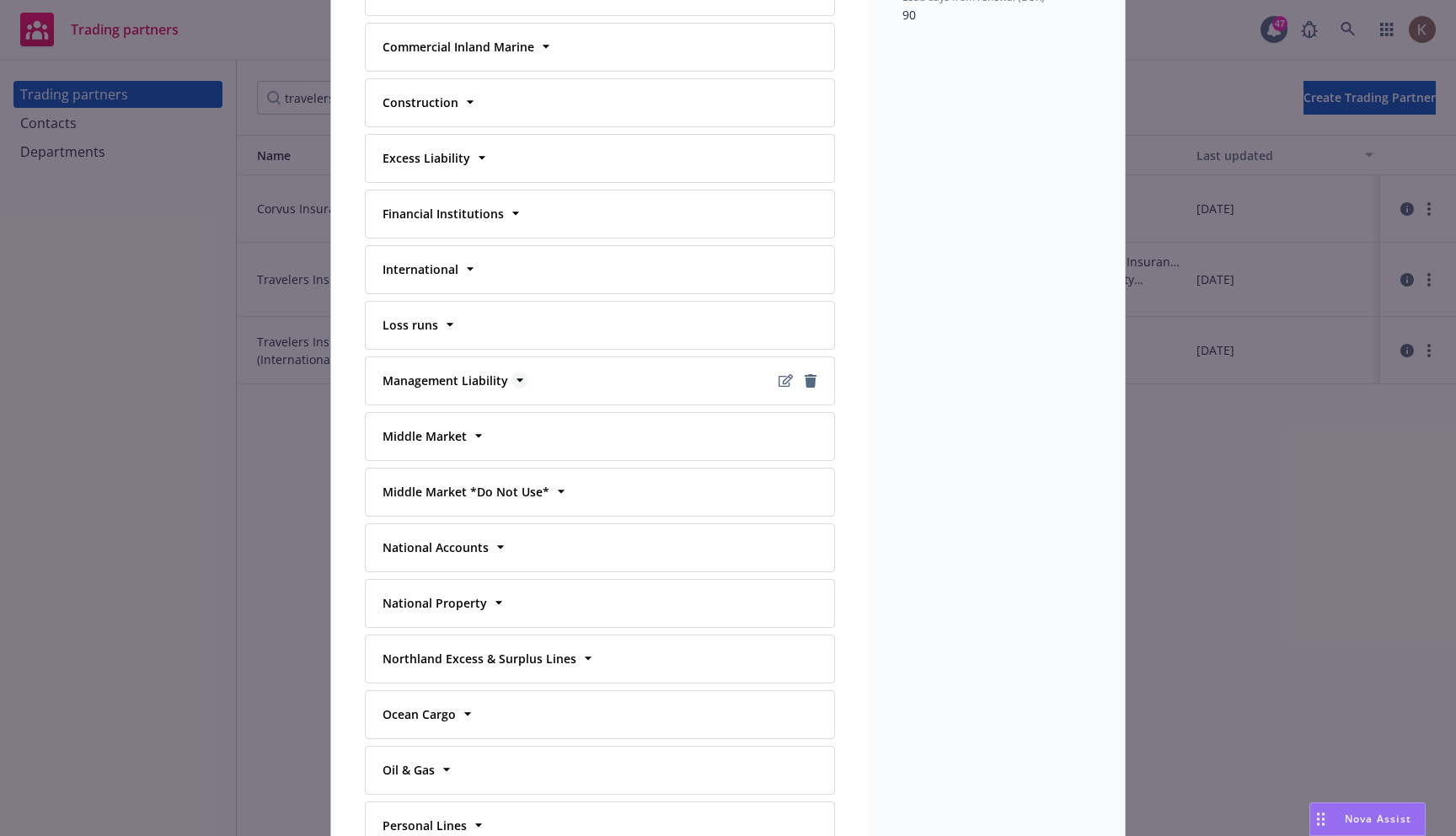
click at [514, 382] on icon at bounding box center [520, 380] width 17 height 17
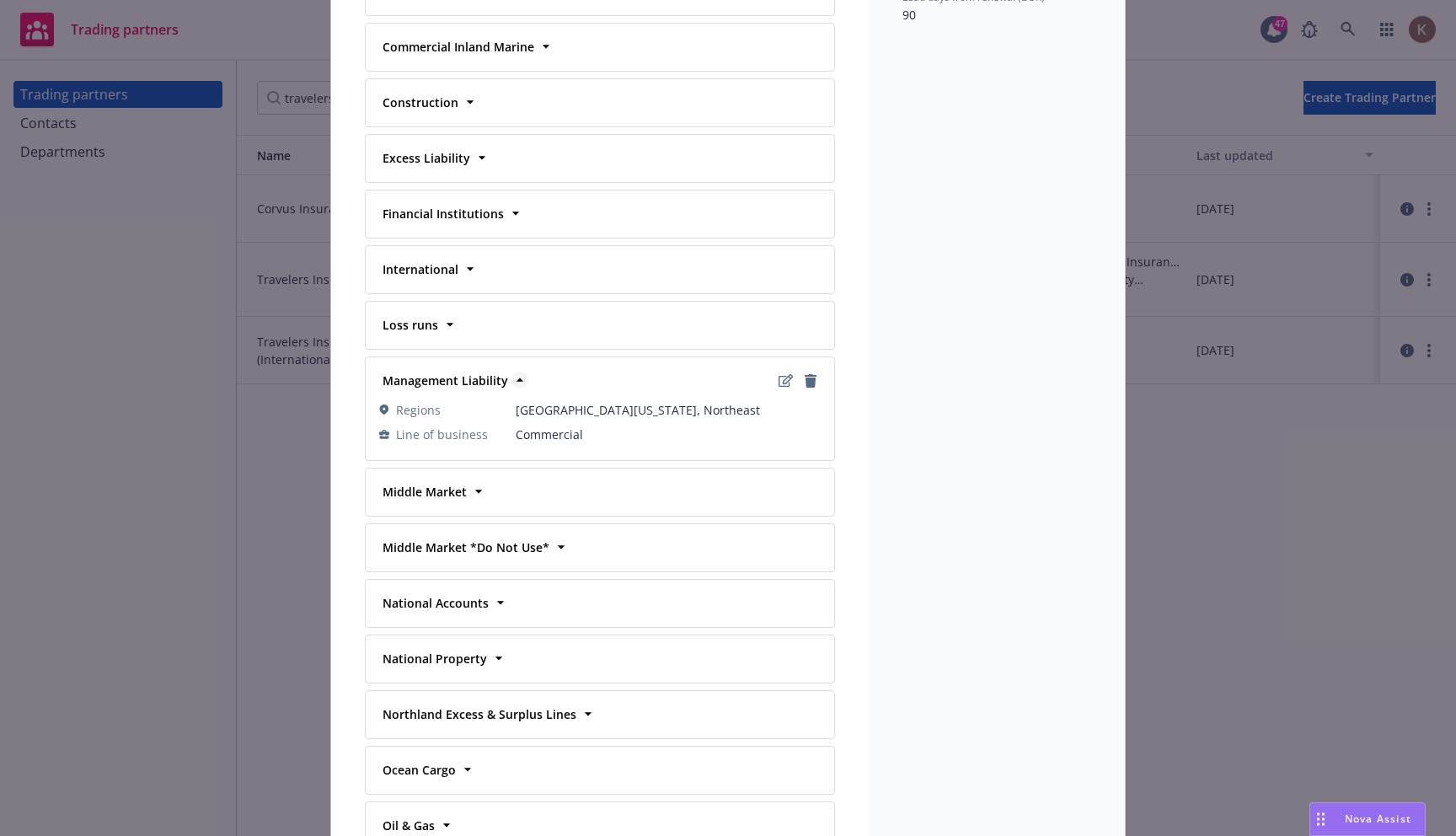
click at [517, 382] on icon at bounding box center [520, 380] width 7 height 4
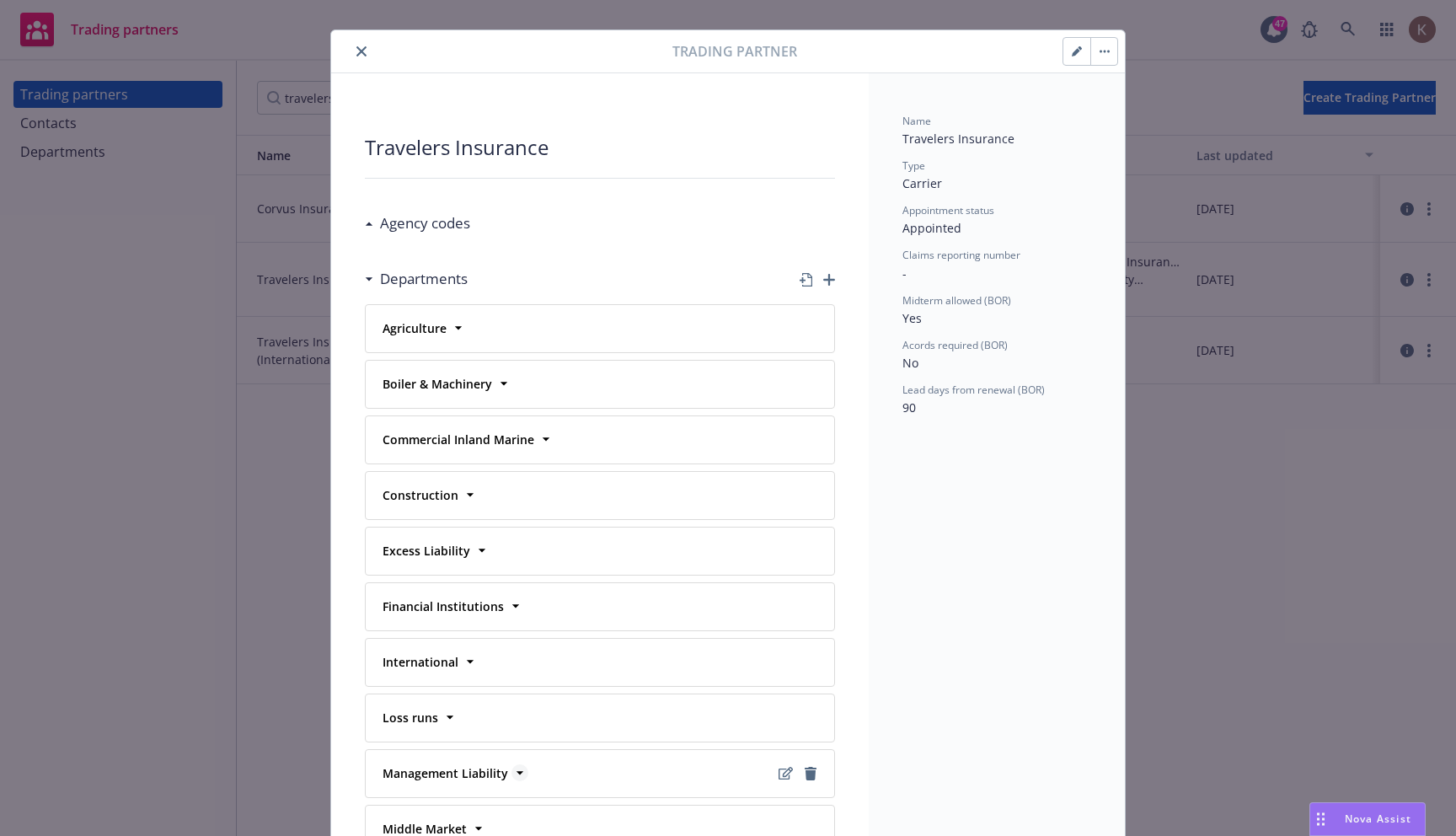
scroll to position [24, 0]
click at [1393, 808] on div "Nova Assist" at bounding box center [1367, 818] width 115 height 32
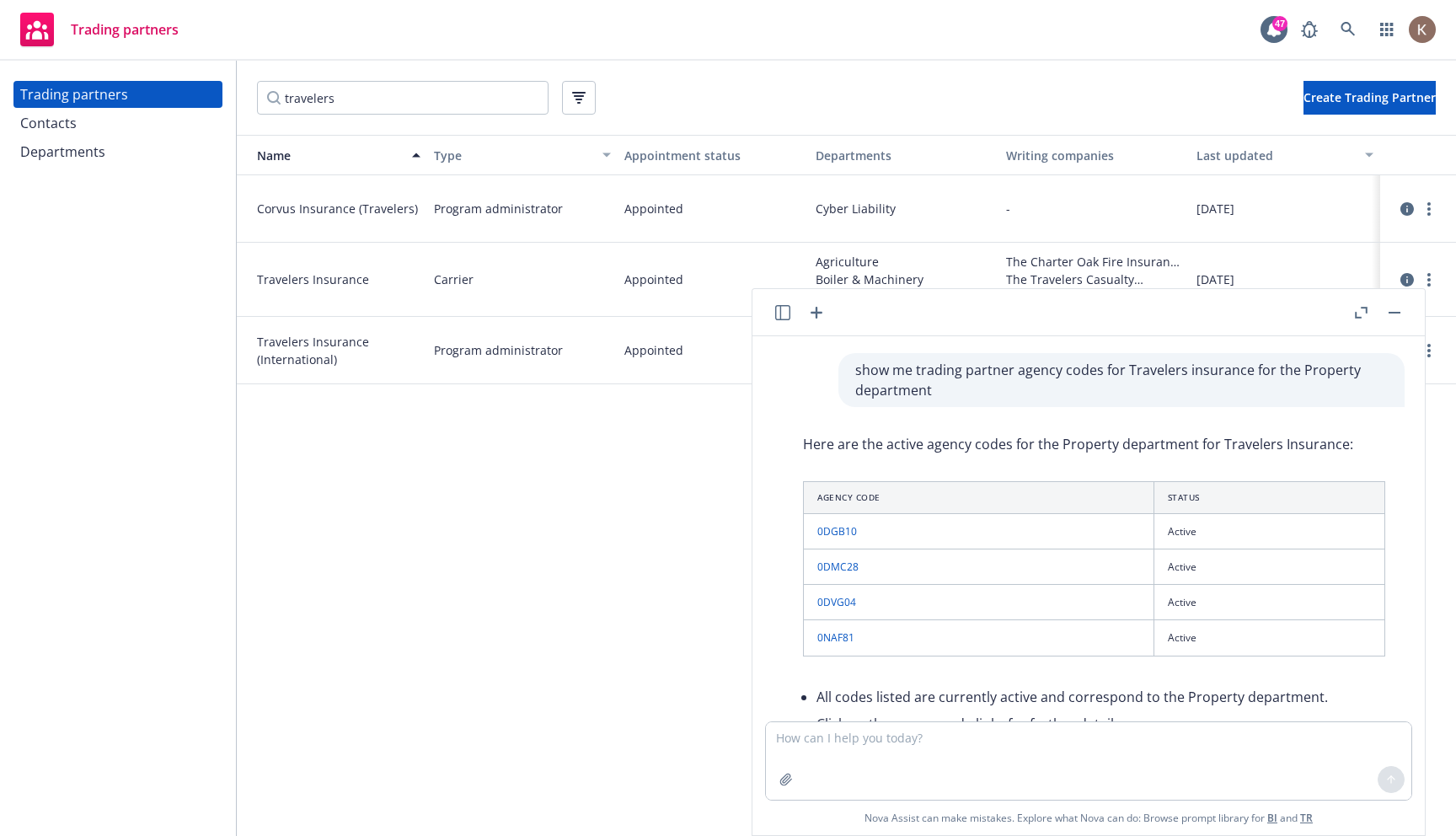
scroll to position [343, 0]
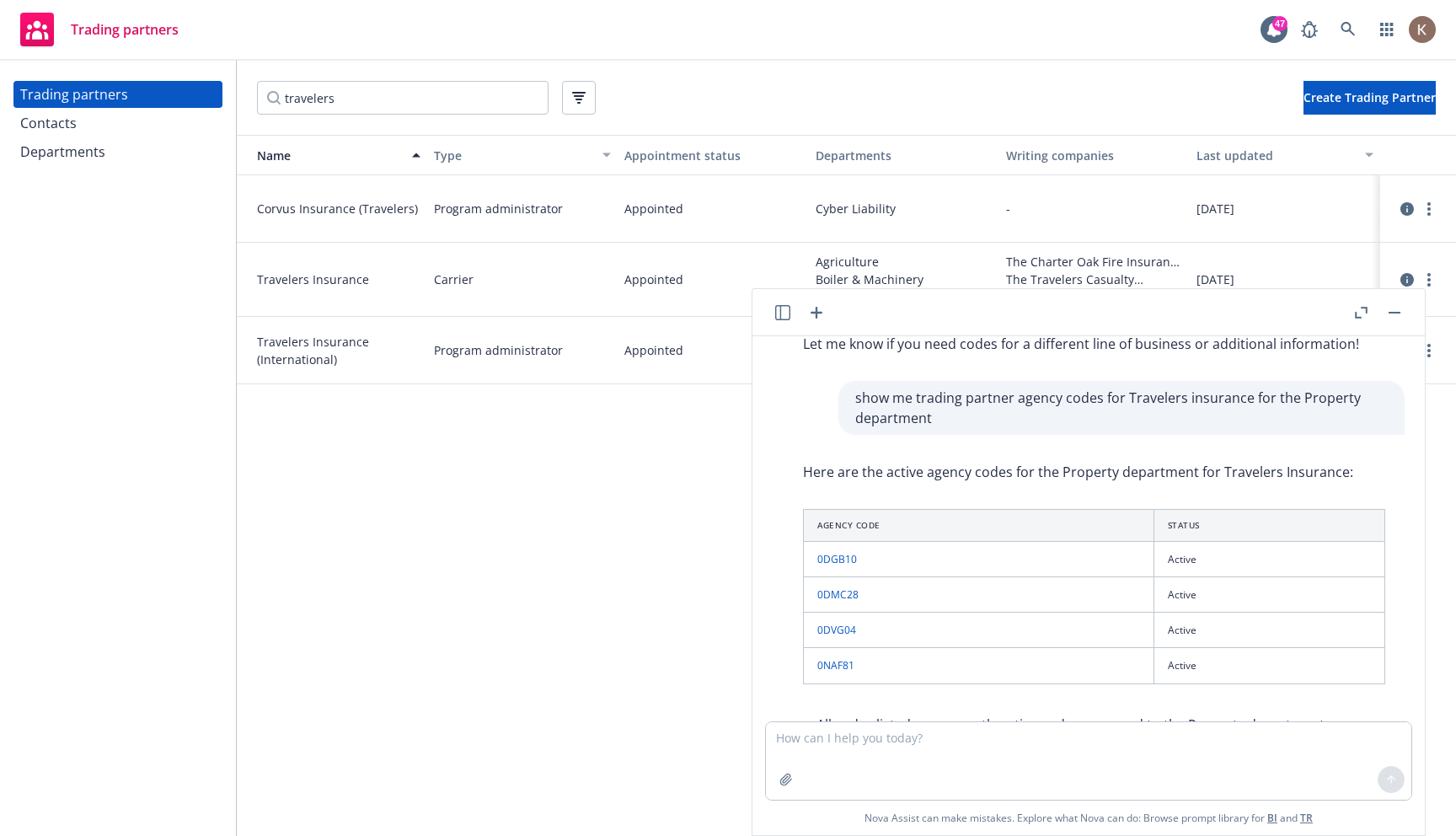
click at [620, 591] on div "Name Type Appointment status Departments Writing companies Last updated Corvus …" at bounding box center [847, 485] width 1220 height 701
click at [1398, 312] on button "button" at bounding box center [1395, 312] width 20 height 20
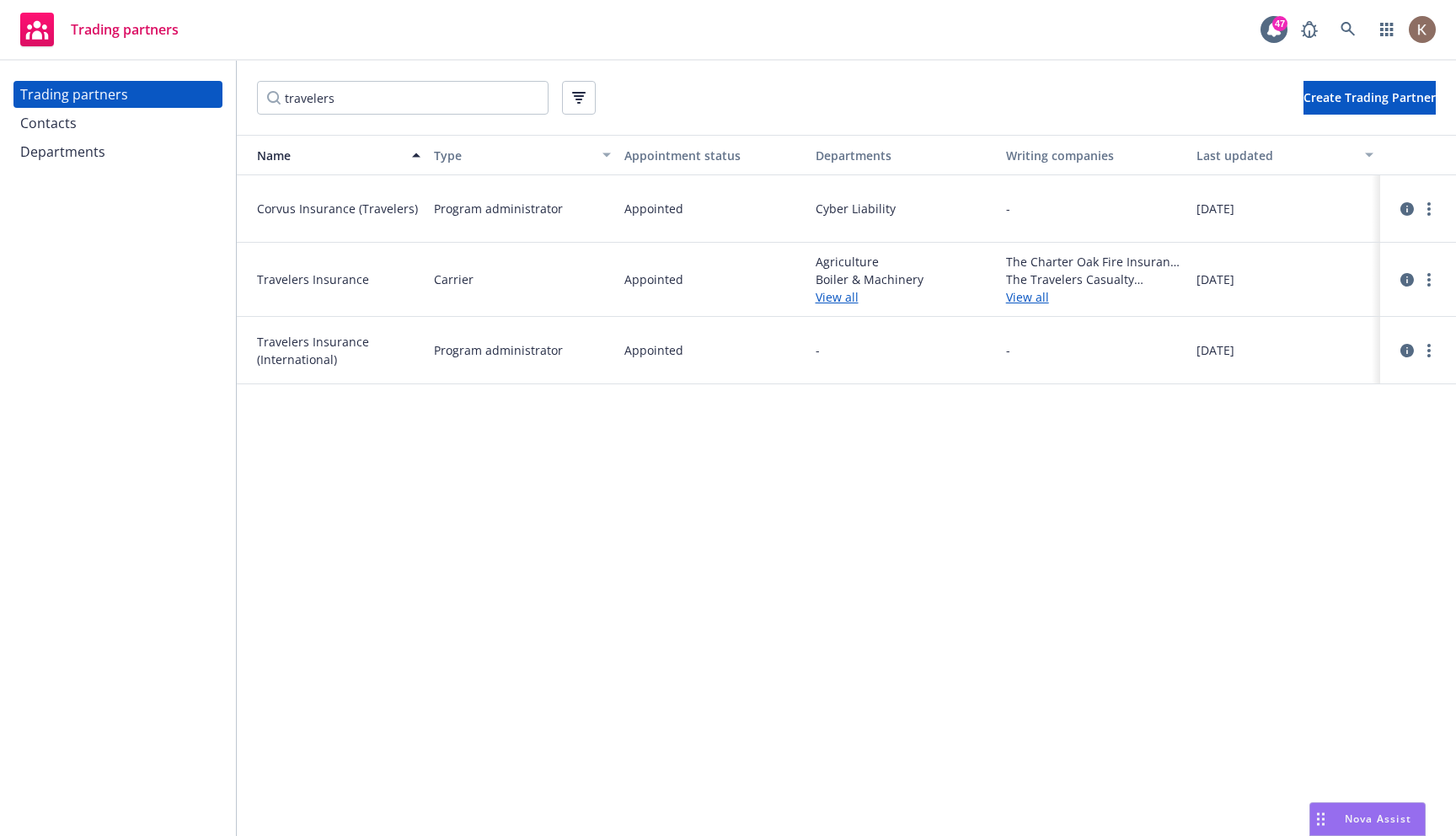
scroll to position [1075, 0]
click at [1403, 275] on icon "circleInformation" at bounding box center [1407, 279] width 13 height 13
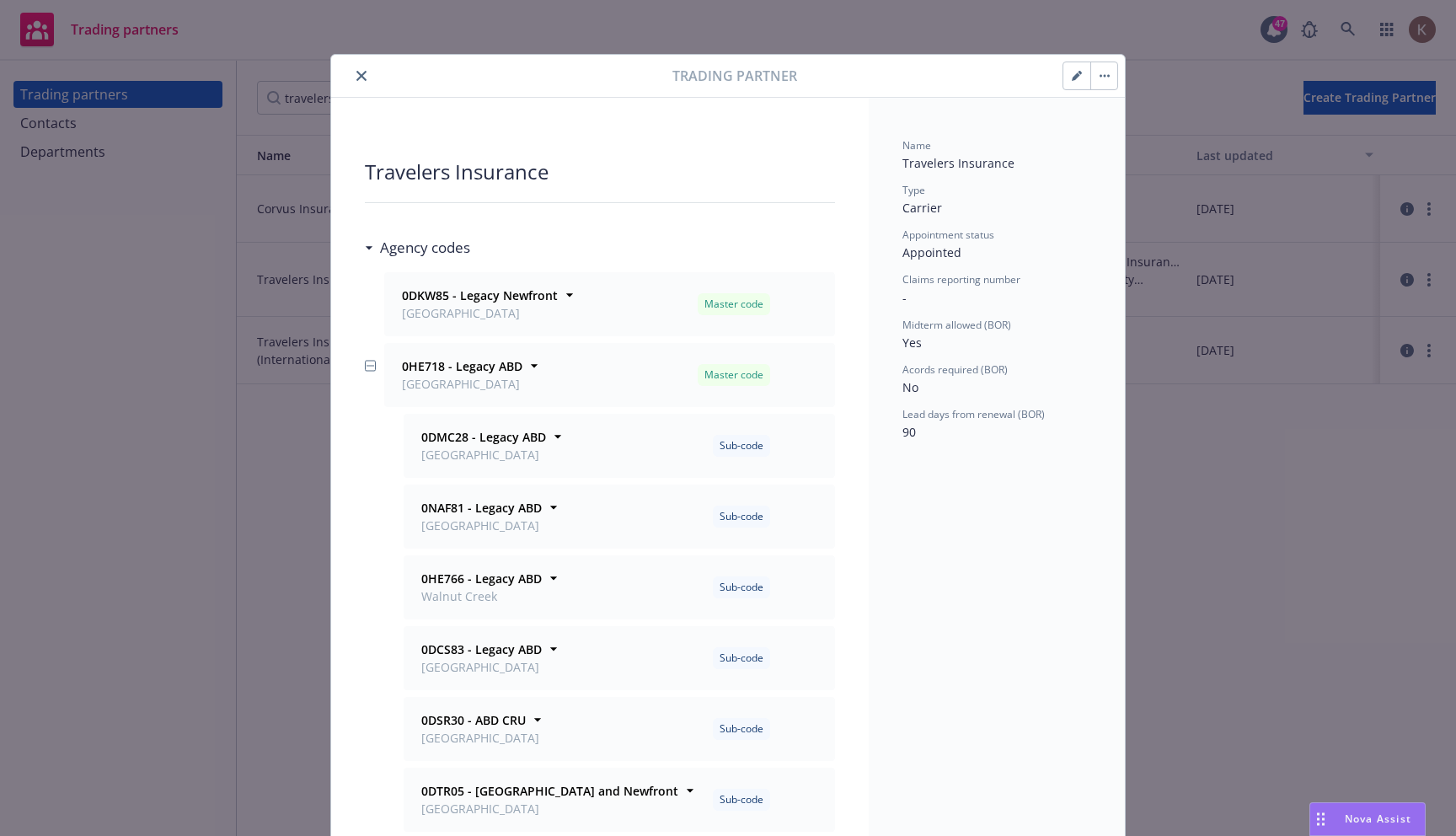
scroll to position [51, 0]
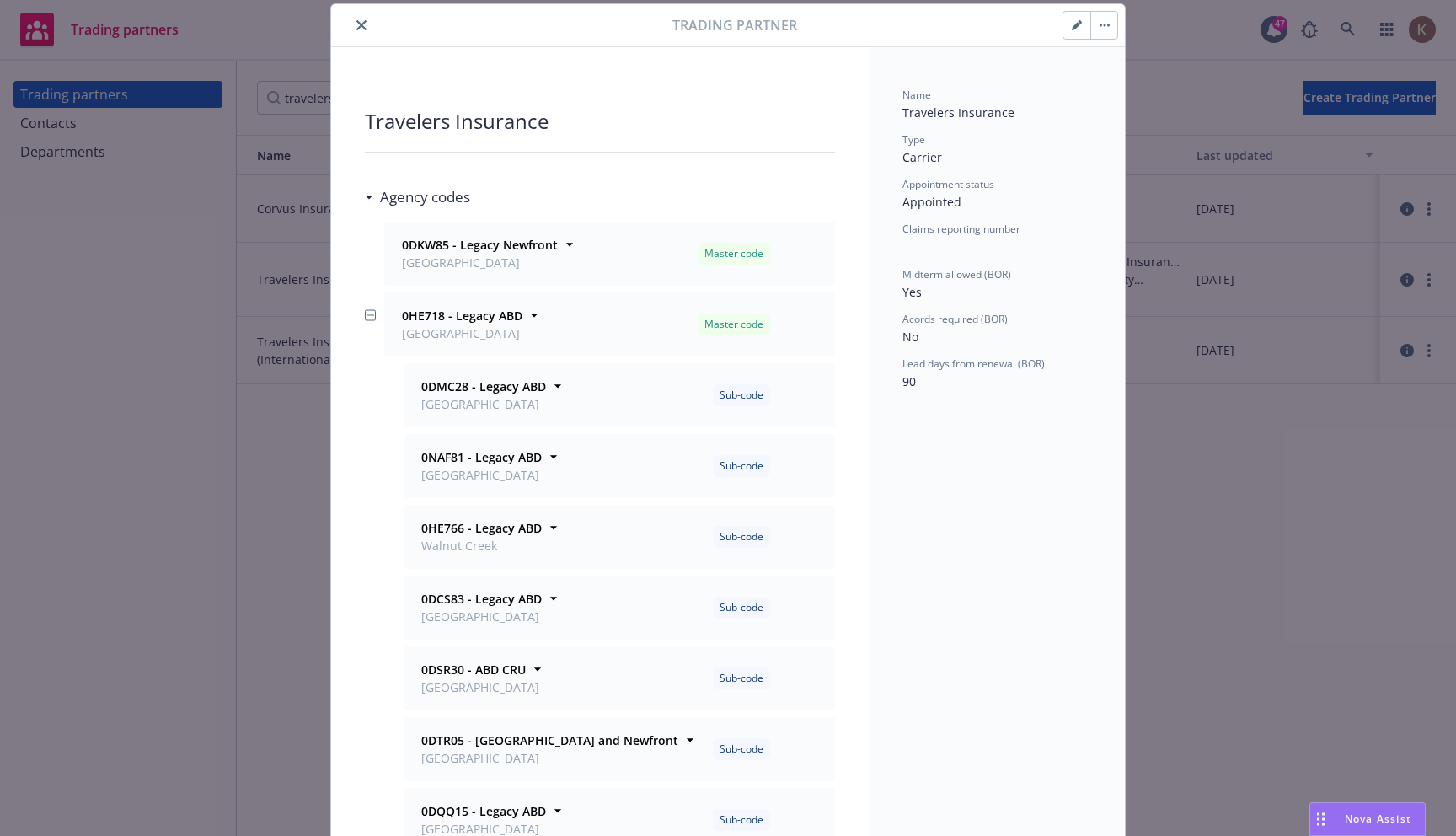
click at [370, 198] on icon at bounding box center [369, 197] width 9 height 4
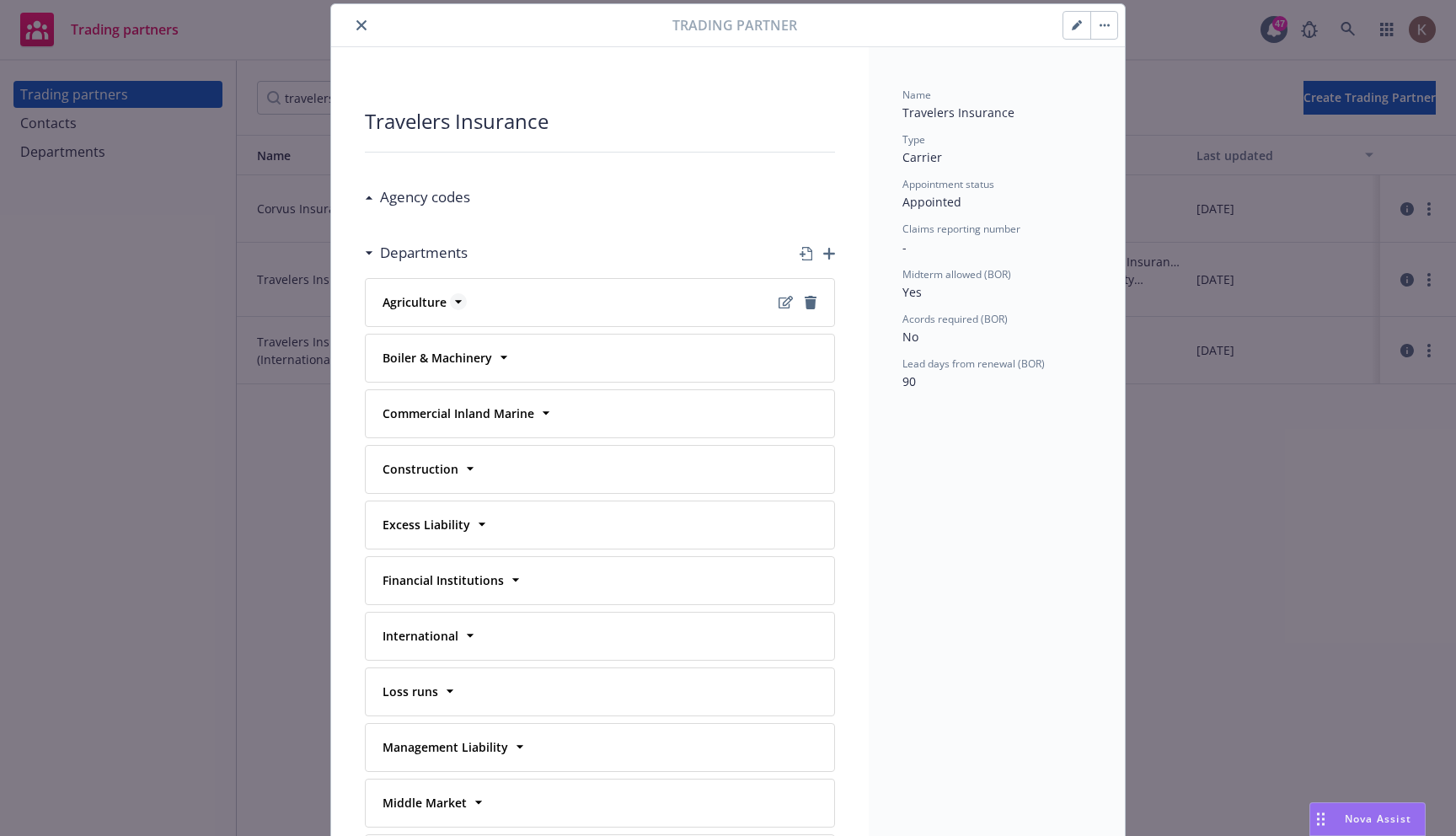
click at [452, 304] on icon at bounding box center [458, 301] width 17 height 17
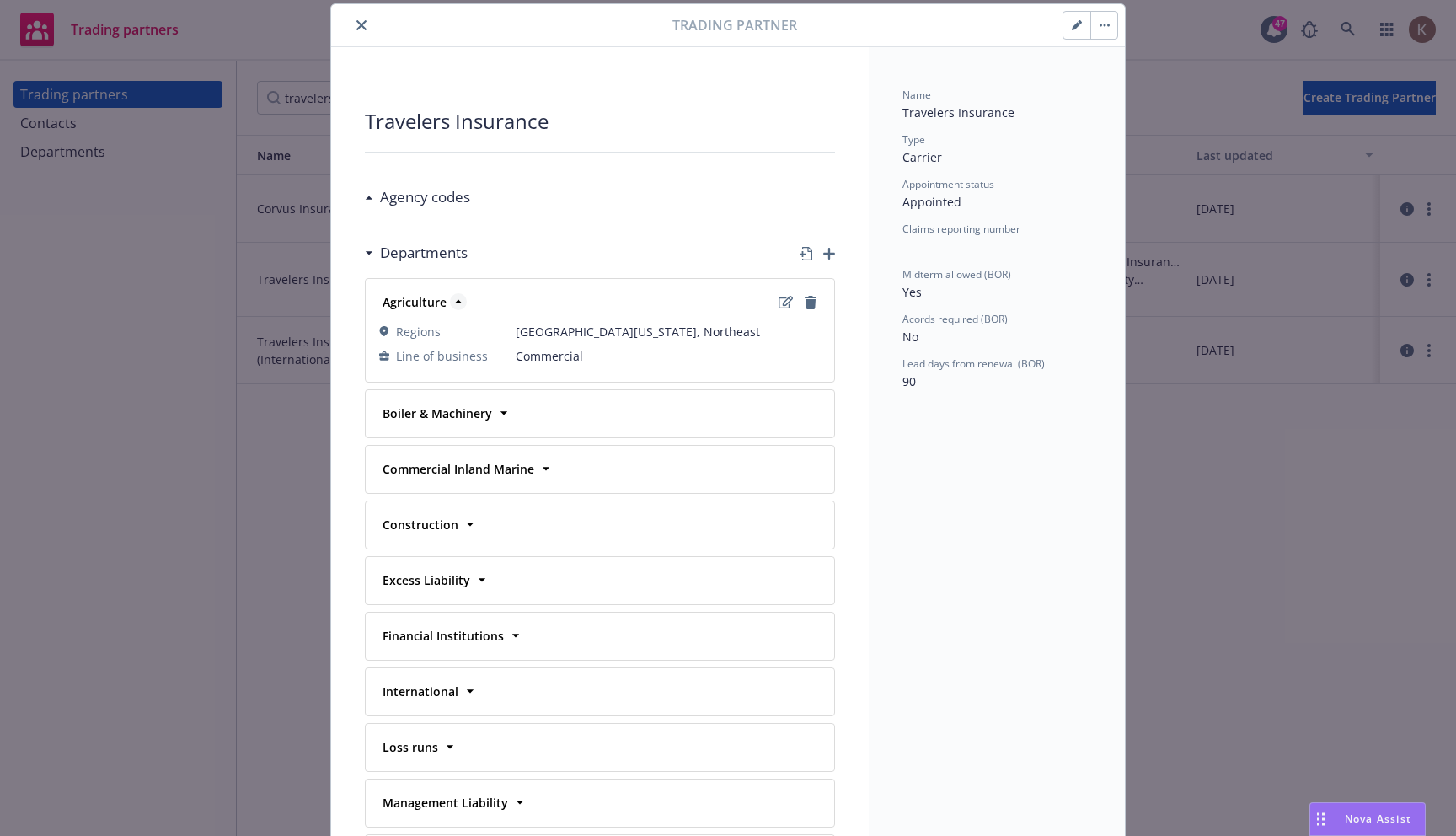
click at [452, 304] on icon at bounding box center [458, 301] width 17 height 17
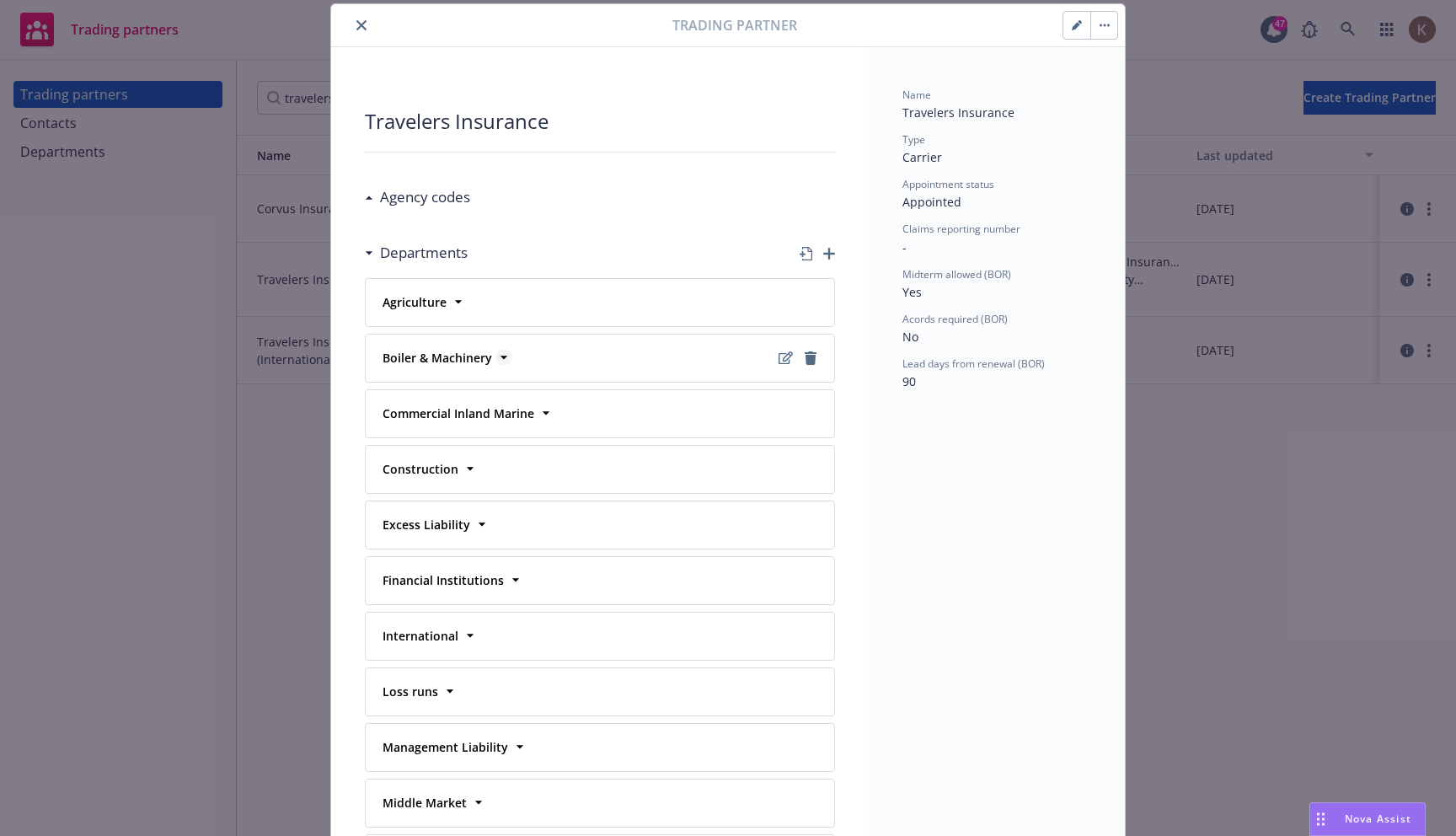
click at [505, 354] on icon at bounding box center [504, 357] width 17 height 17
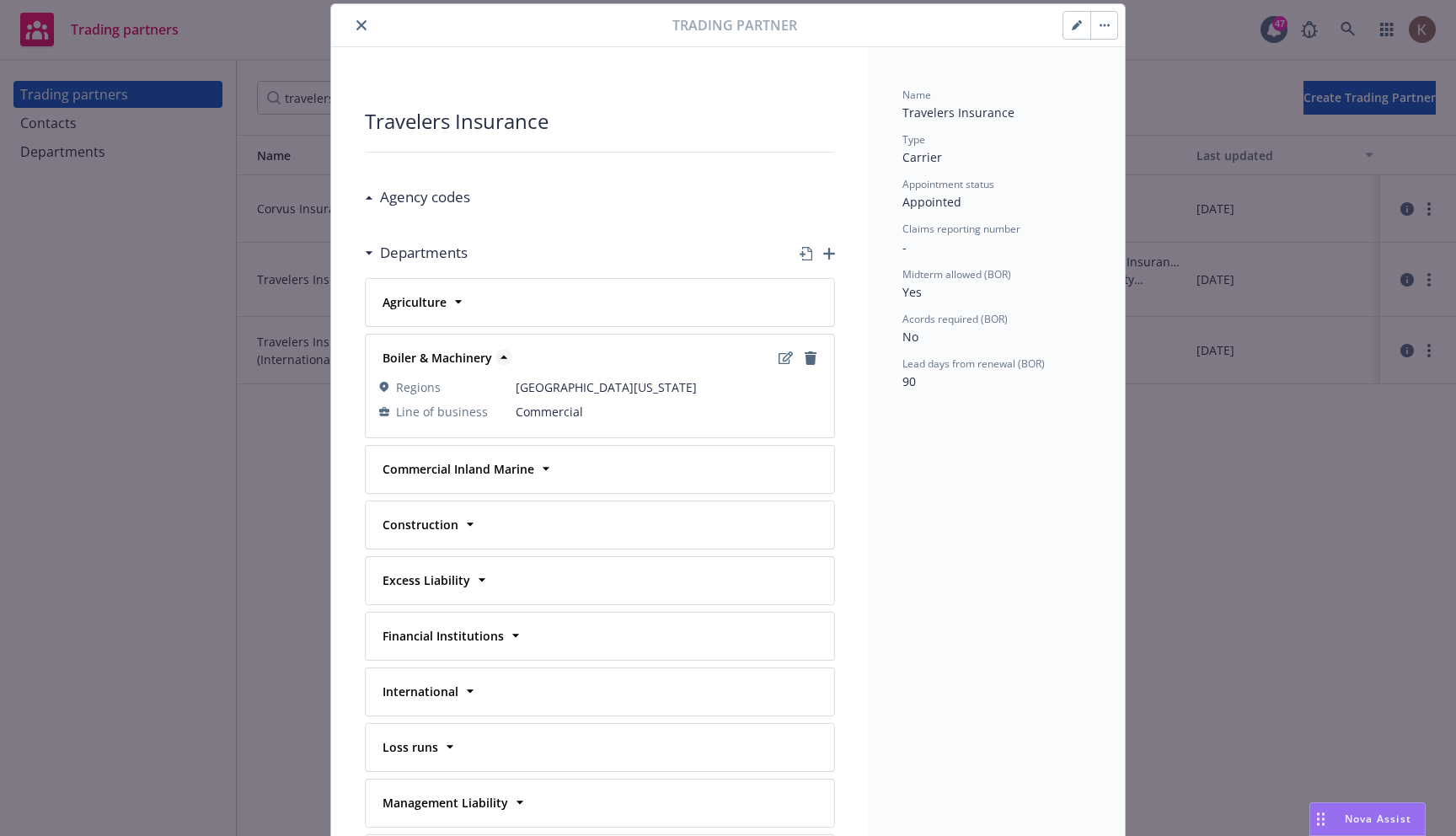
click at [505, 354] on icon at bounding box center [504, 357] width 17 height 17
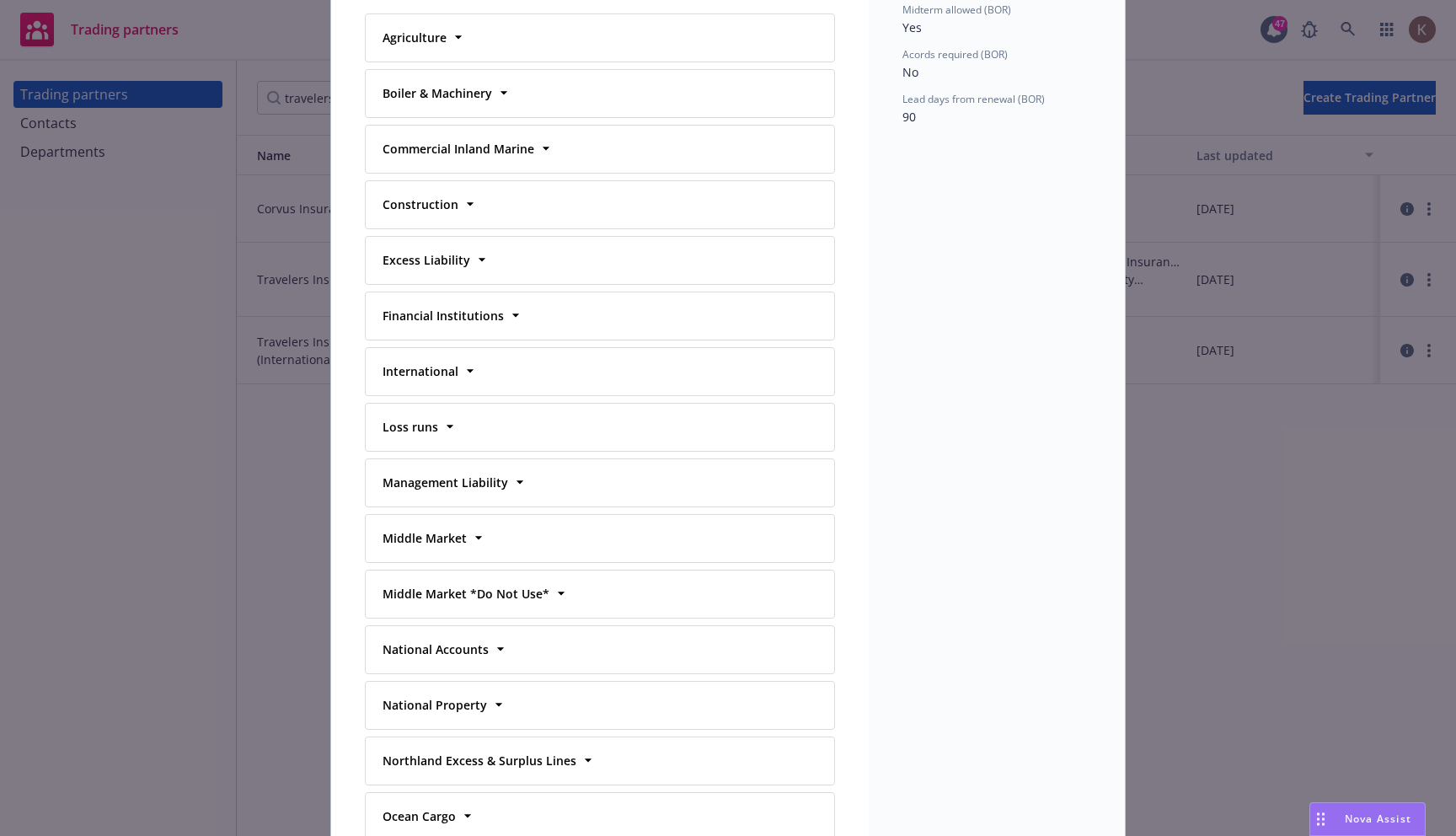
scroll to position [280, 0]
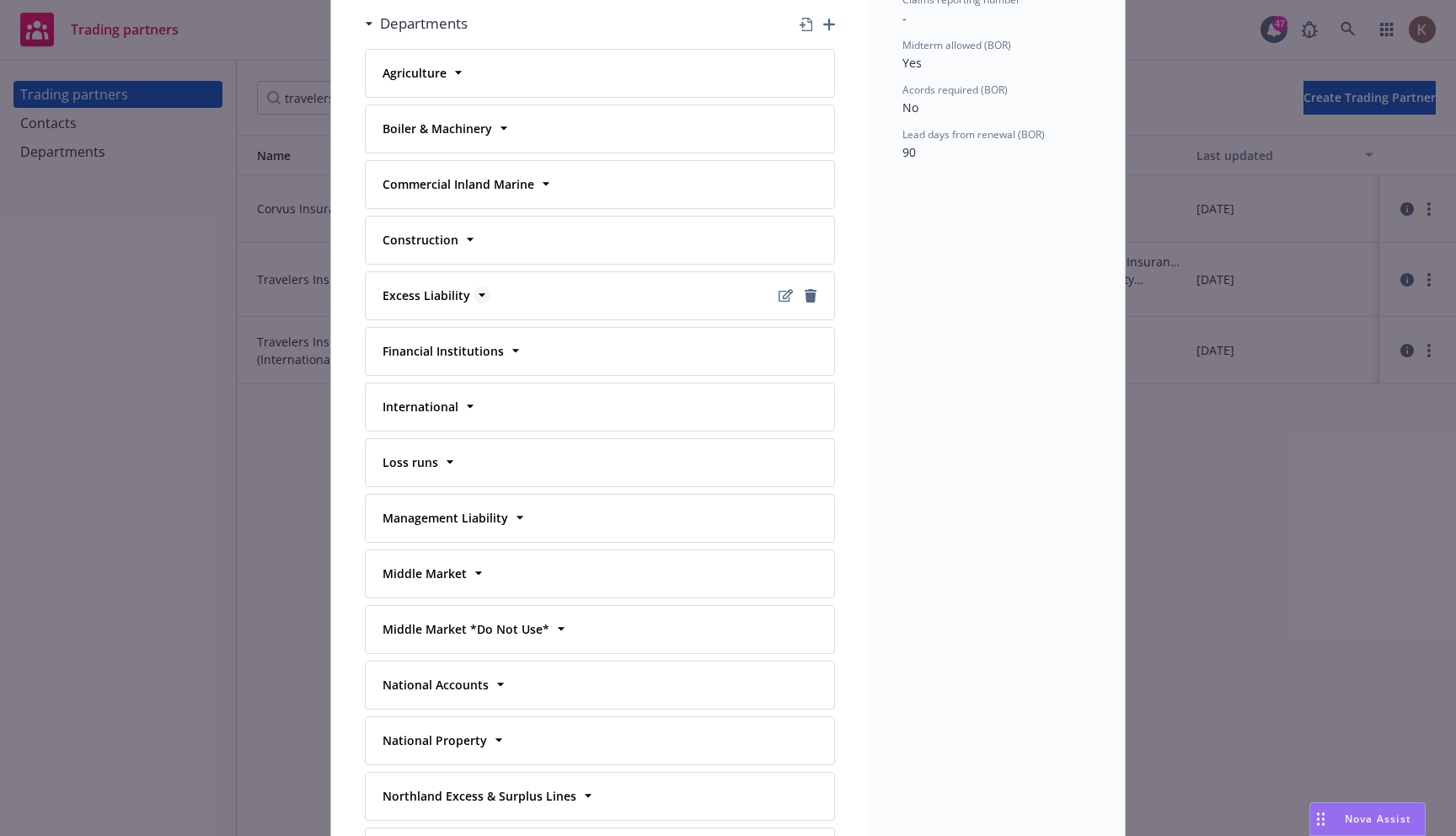
click at [476, 296] on icon at bounding box center [482, 295] width 17 height 17
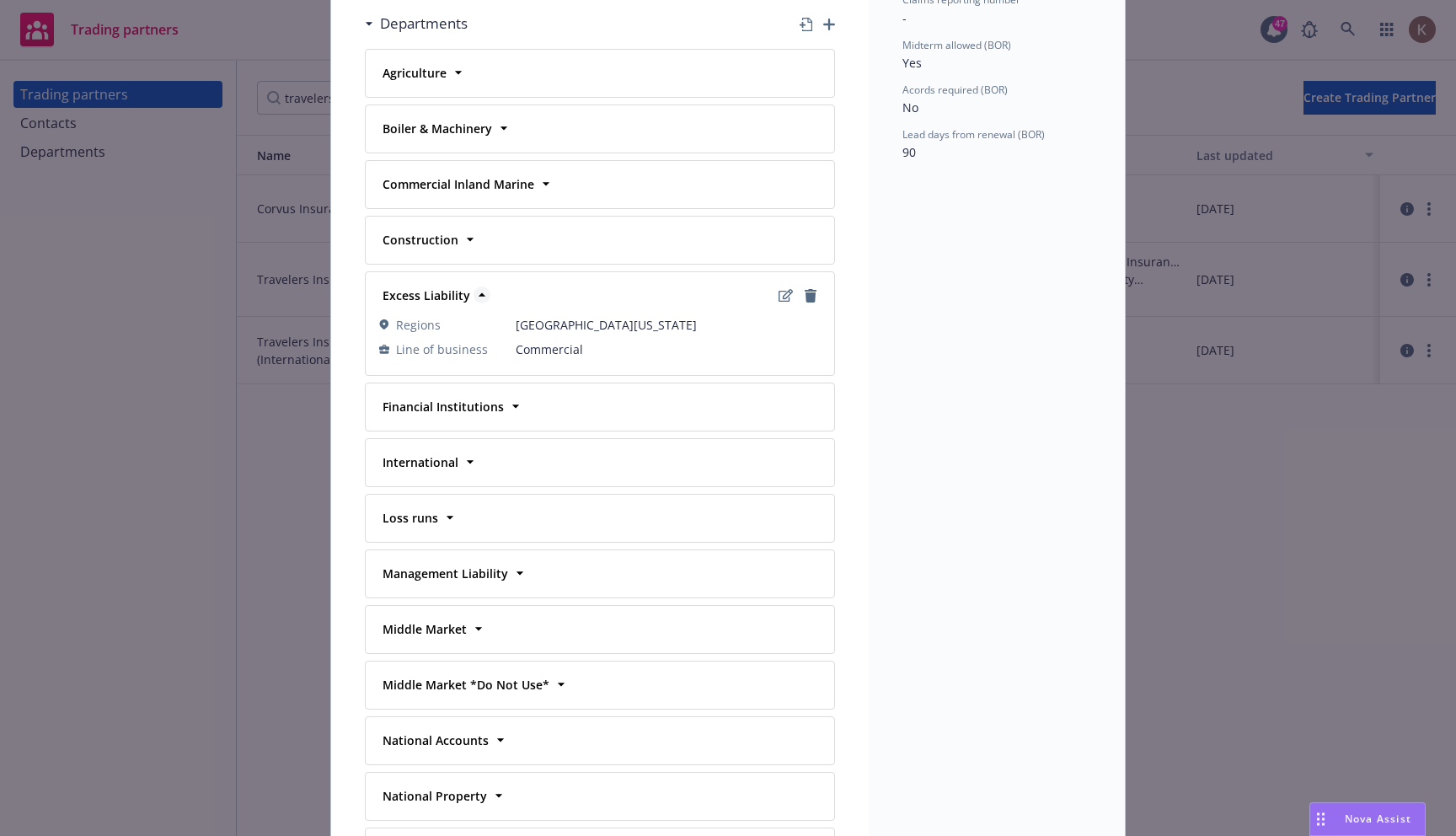
click at [476, 296] on icon at bounding box center [482, 295] width 17 height 17
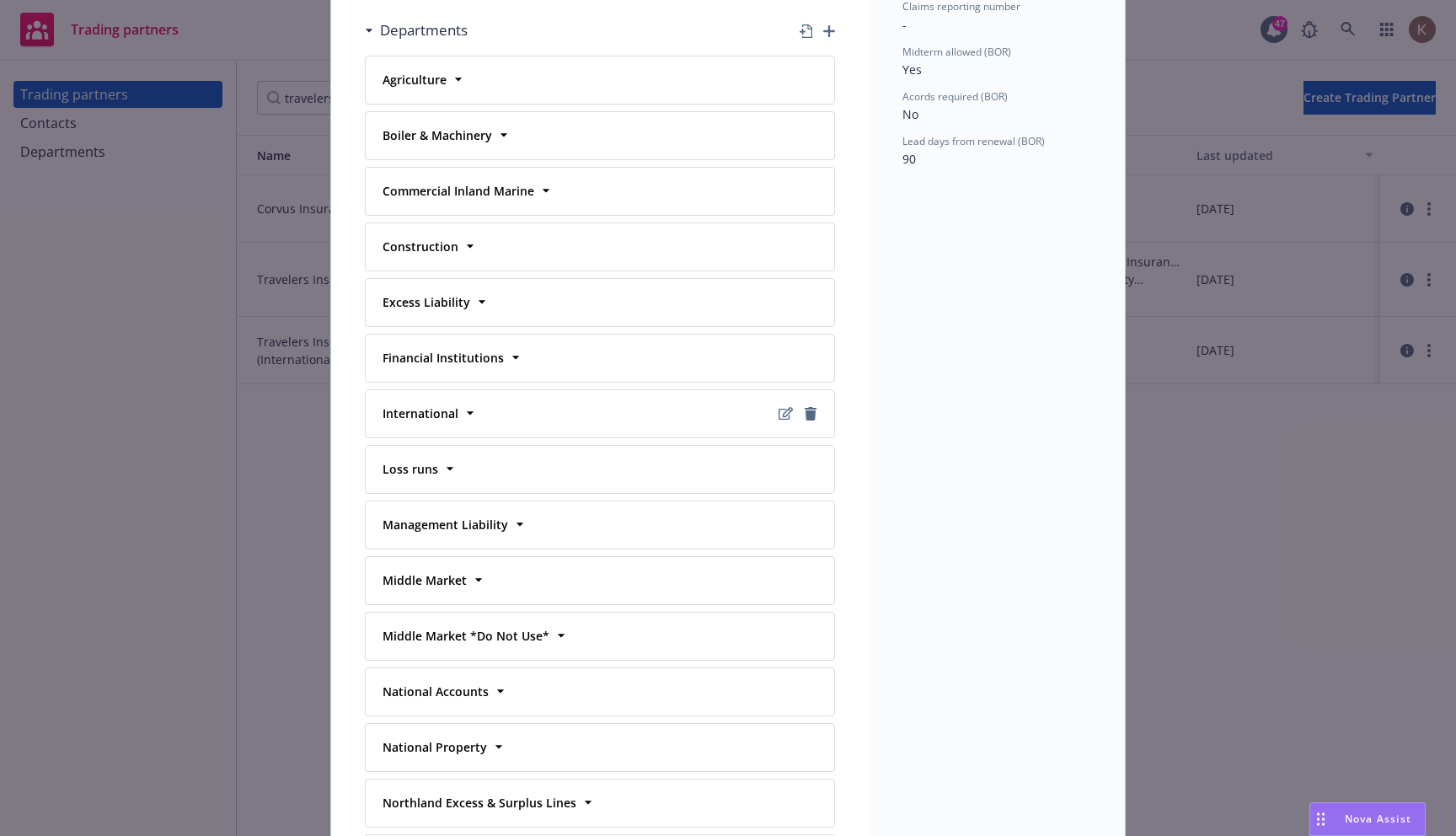
scroll to position [264, 0]
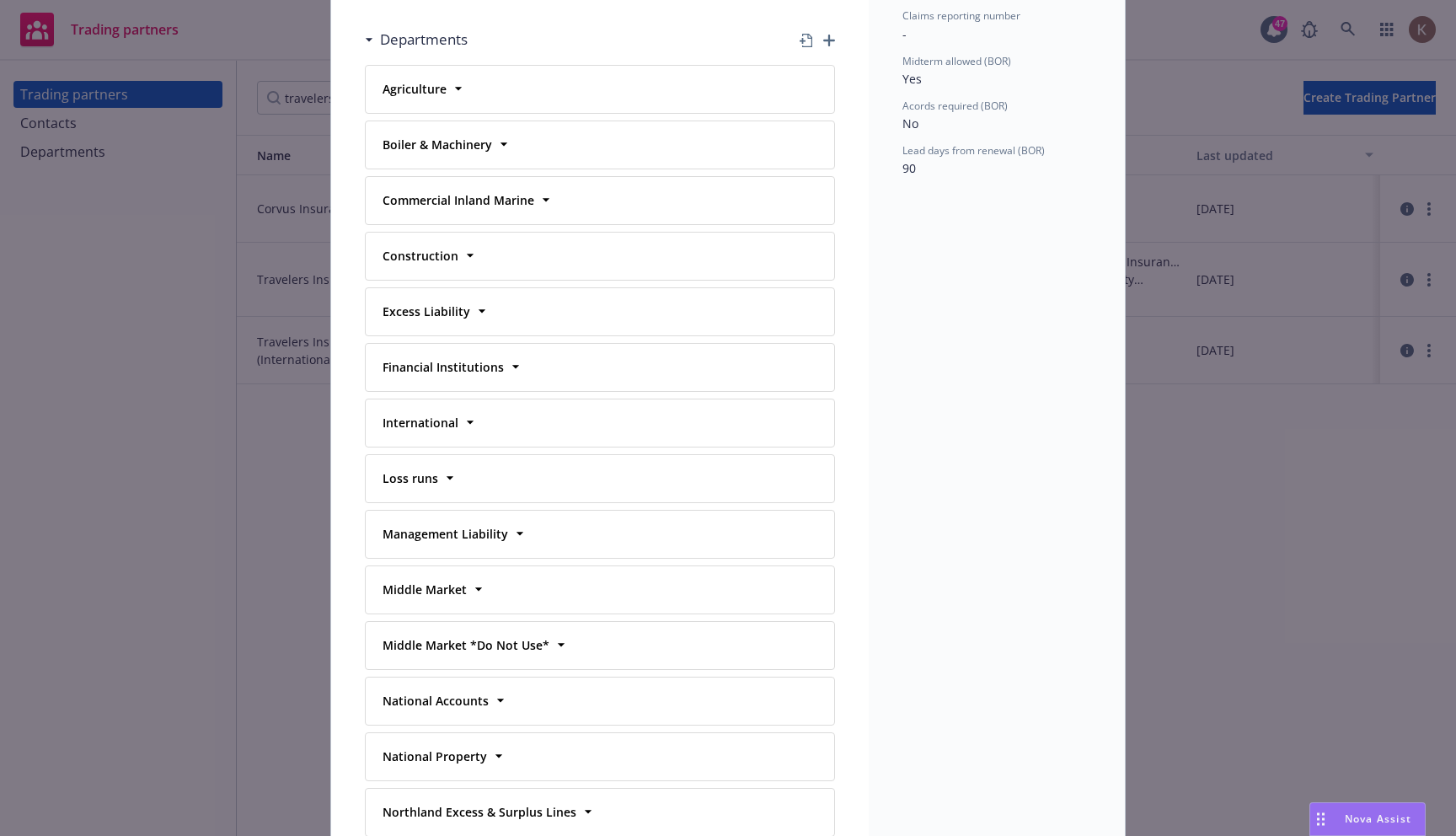
click at [1352, 813] on span "Nova Assist" at bounding box center [1379, 818] width 67 height 14
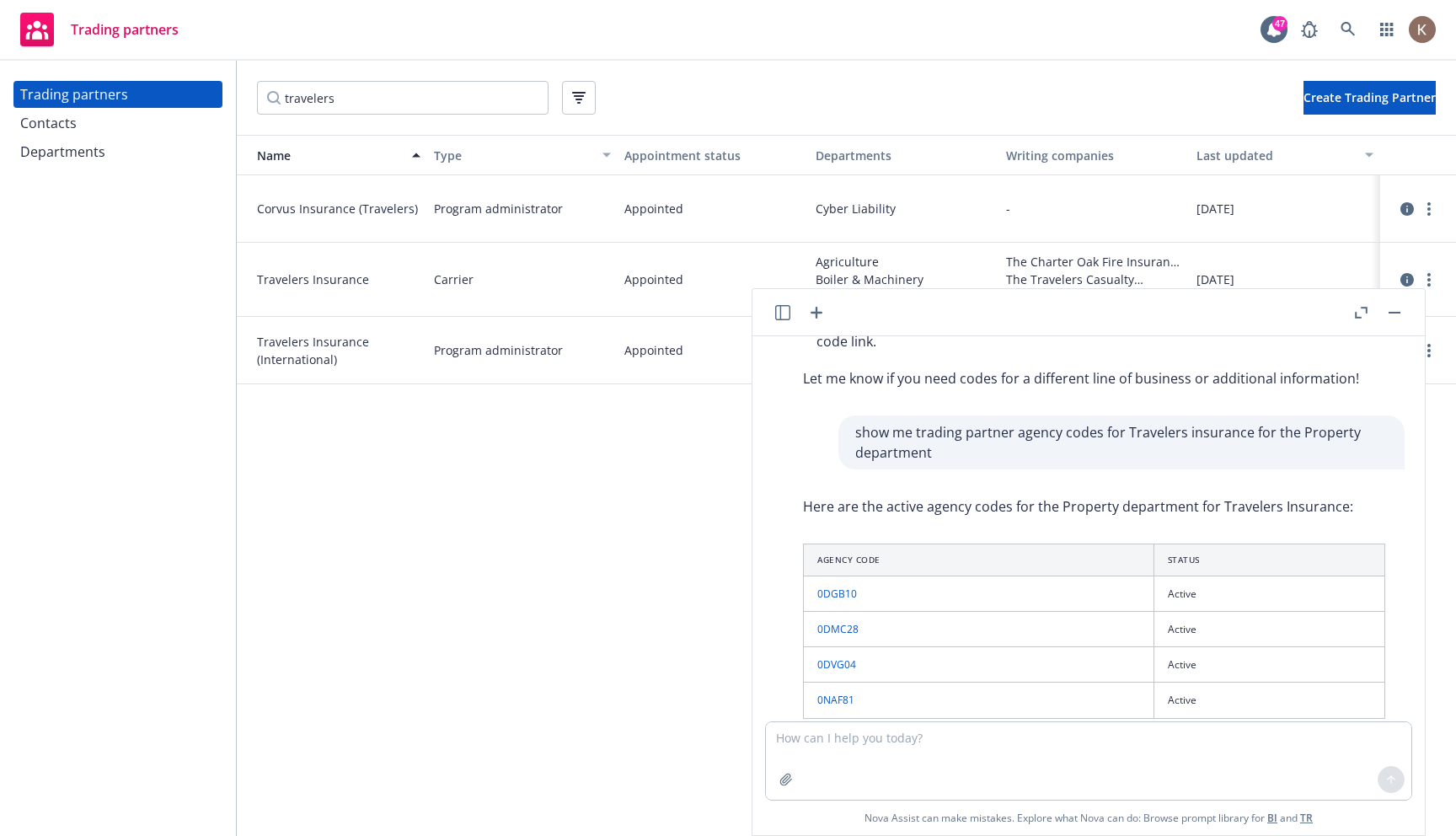
scroll to position [298, 0]
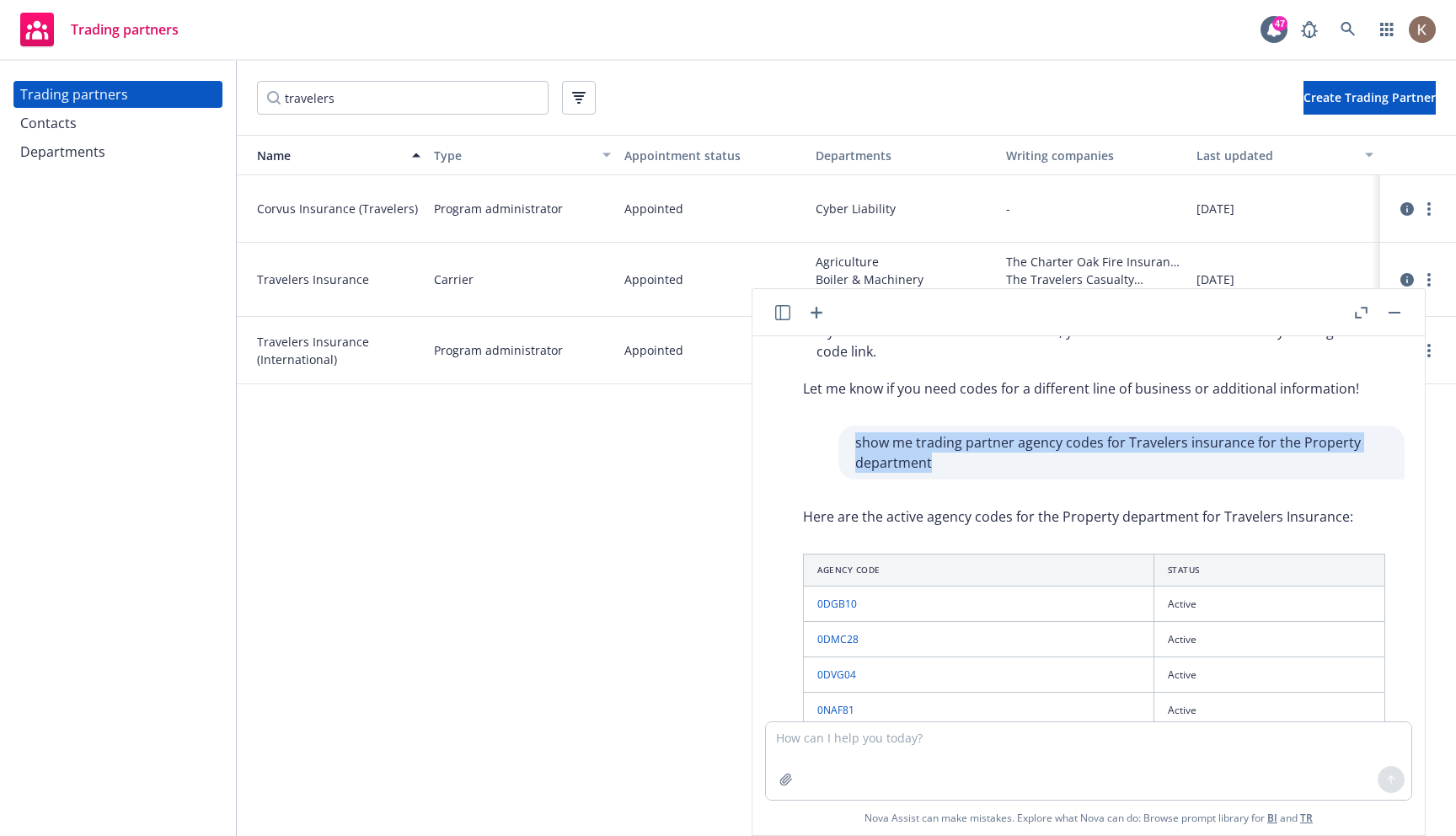
drag, startPoint x: 998, startPoint y: 463, endPoint x: 855, endPoint y: 430, distance: 146.8
click at [855, 430] on div "show me trading partner agency codes for Travelers insurance for the Property d…" at bounding box center [1122, 452] width 566 height 54
copy p "show me trading partner agency codes for Travelers insurance for the Property d…"
click at [831, 753] on textarea at bounding box center [1089, 761] width 646 height 77
paste textarea "show me trading partner agency codes for Travelers insurance for the Property d…"
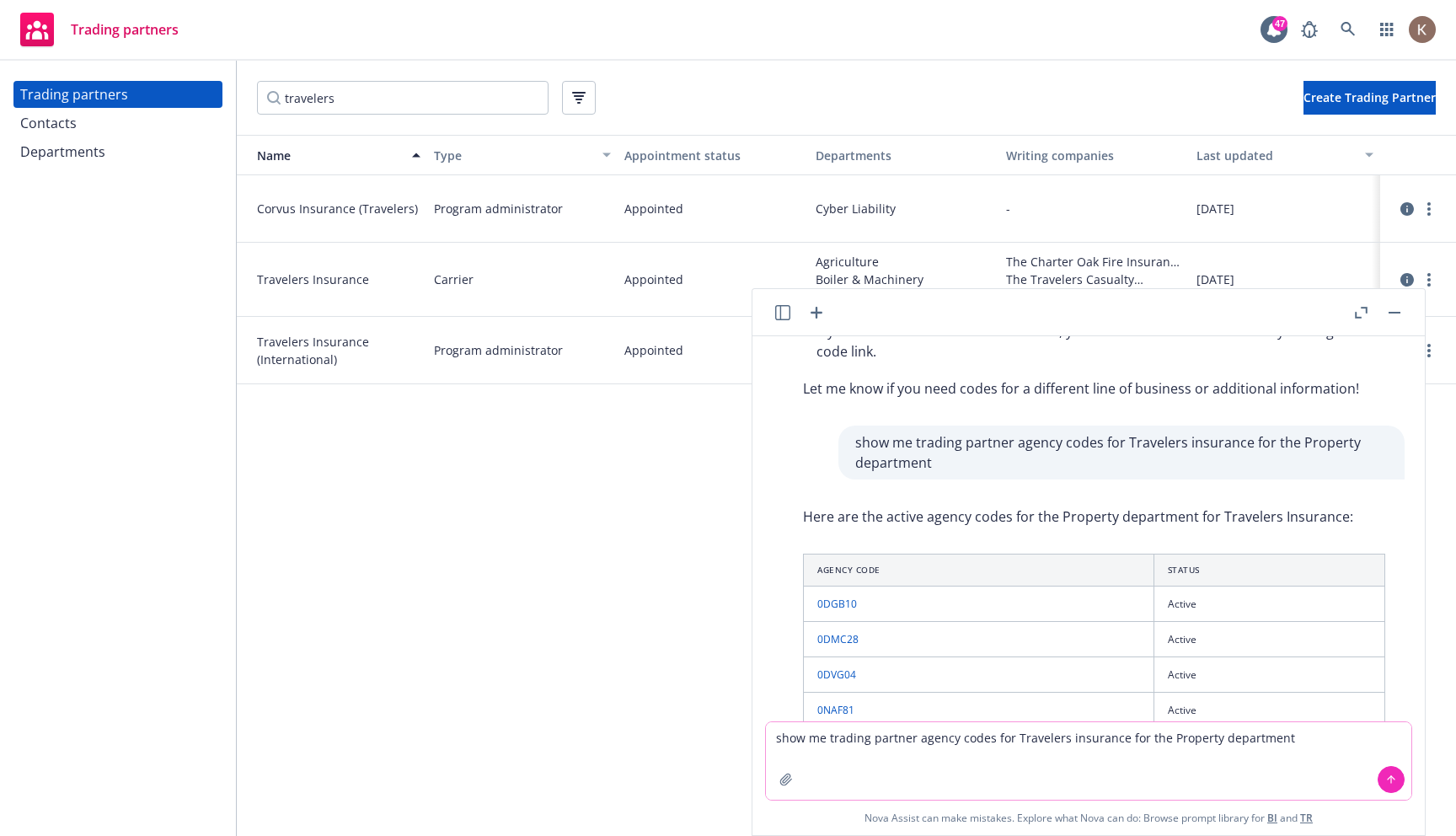
click at [919, 744] on textarea "show me trading partner agency codes for Travelers insurance for the Property d…" at bounding box center [1089, 761] width 646 height 77
type textarea "show me agency codes for Travelers insurance for their construction department"
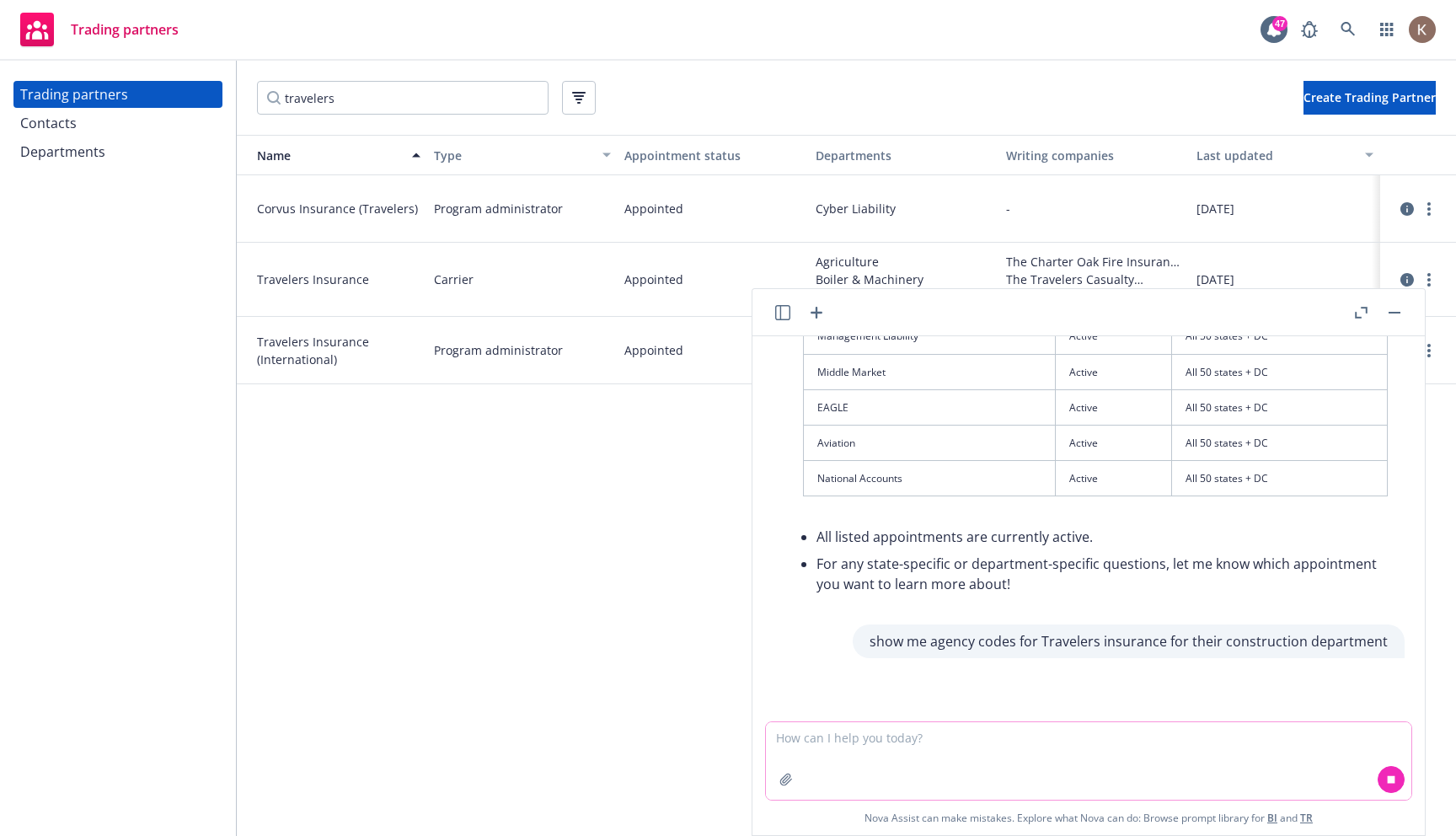
scroll to position [1157, 0]
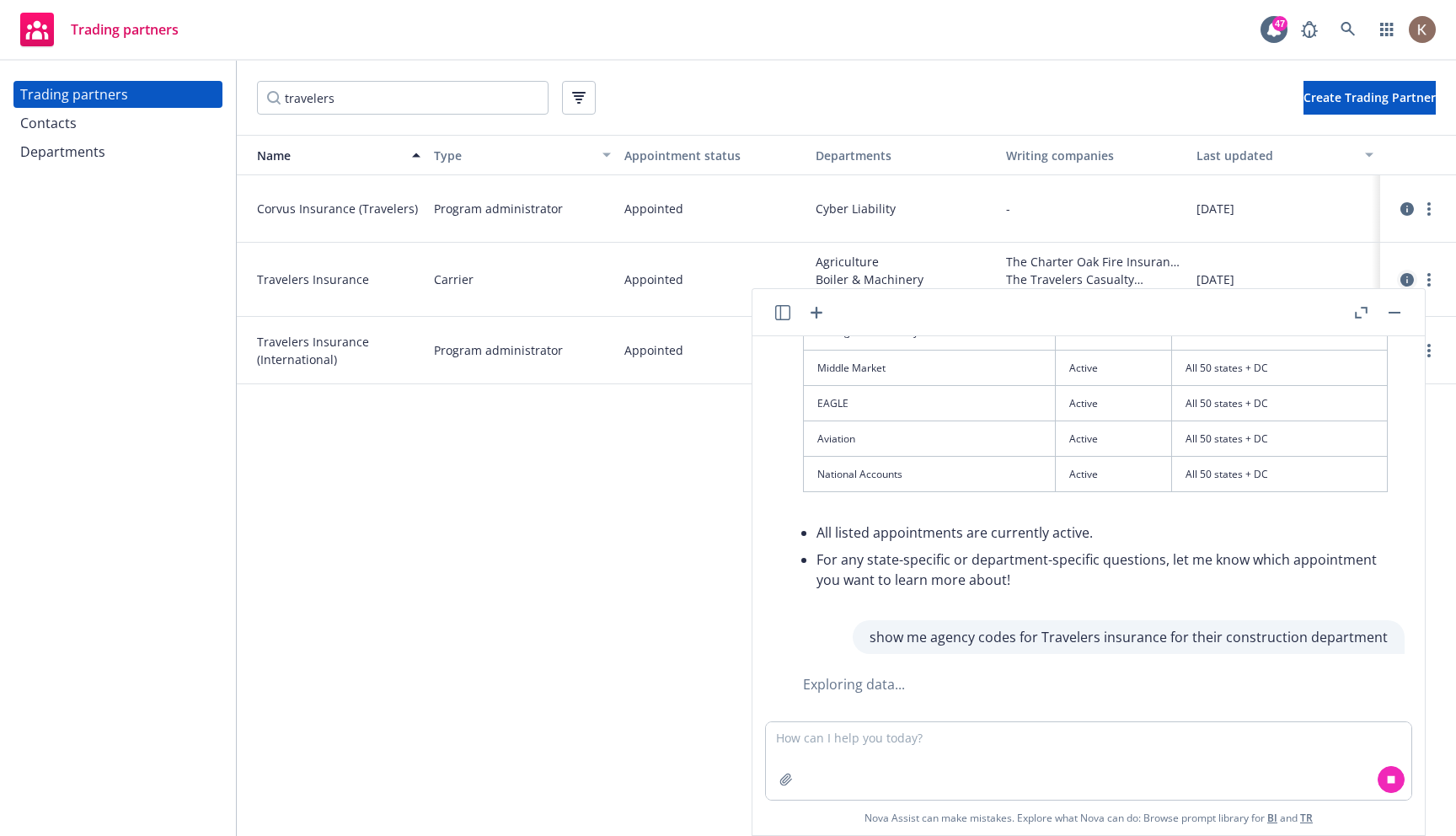
click at [1405, 276] on icon "circleInformation" at bounding box center [1407, 279] width 13 height 13
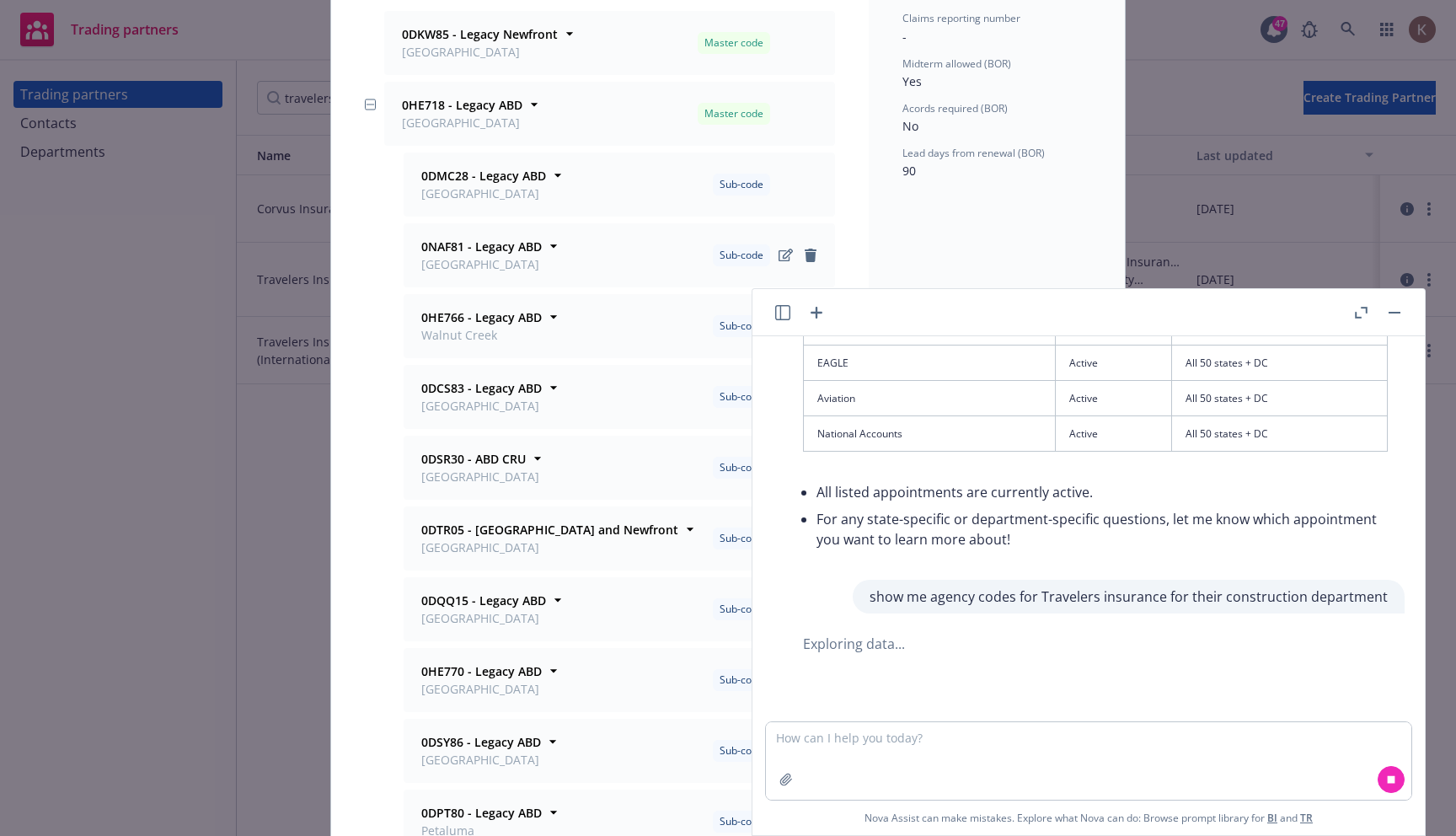
scroll to position [272, 0]
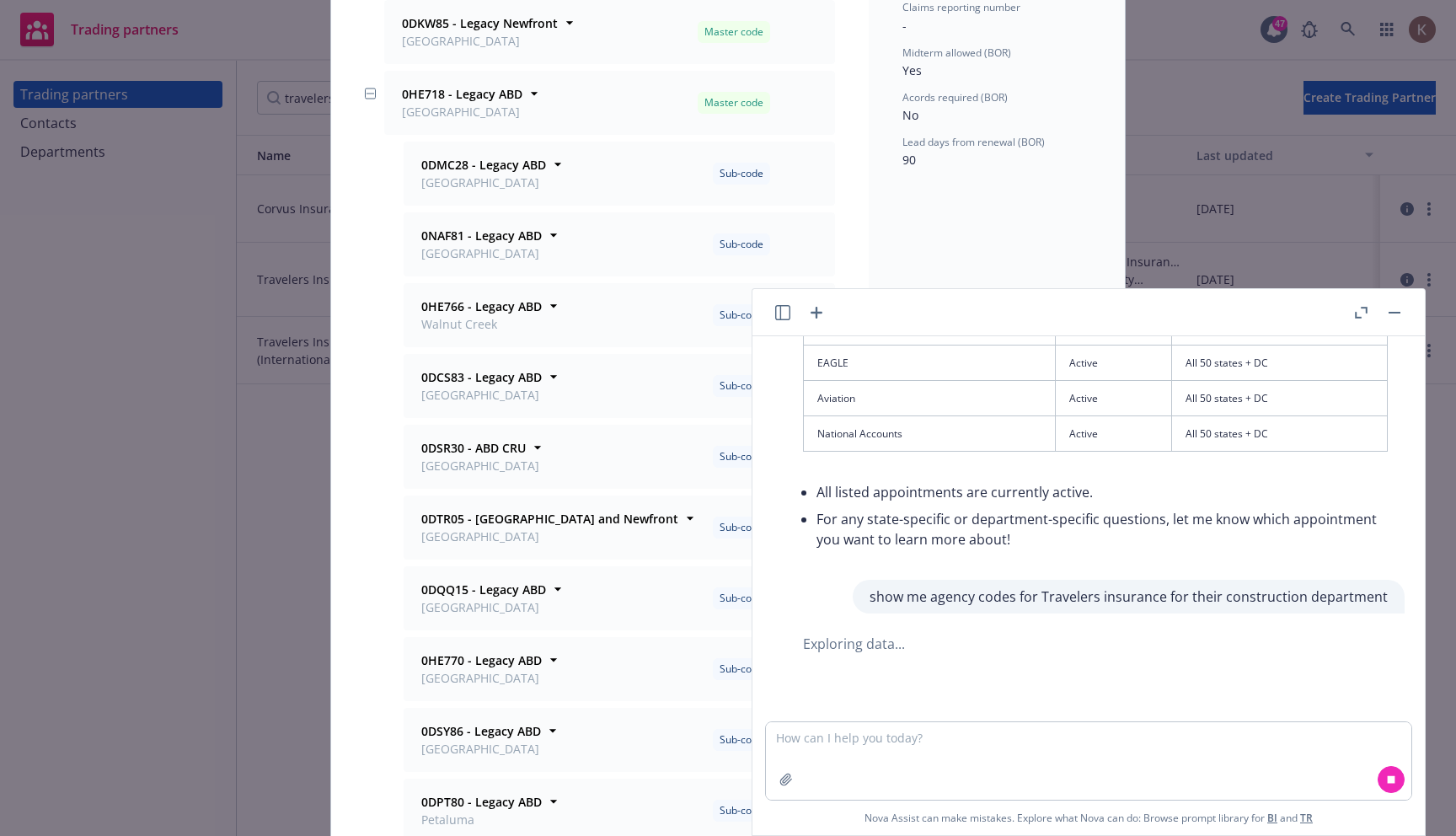
click at [369, 91] on icon "button" at bounding box center [370, 93] width 11 height 11
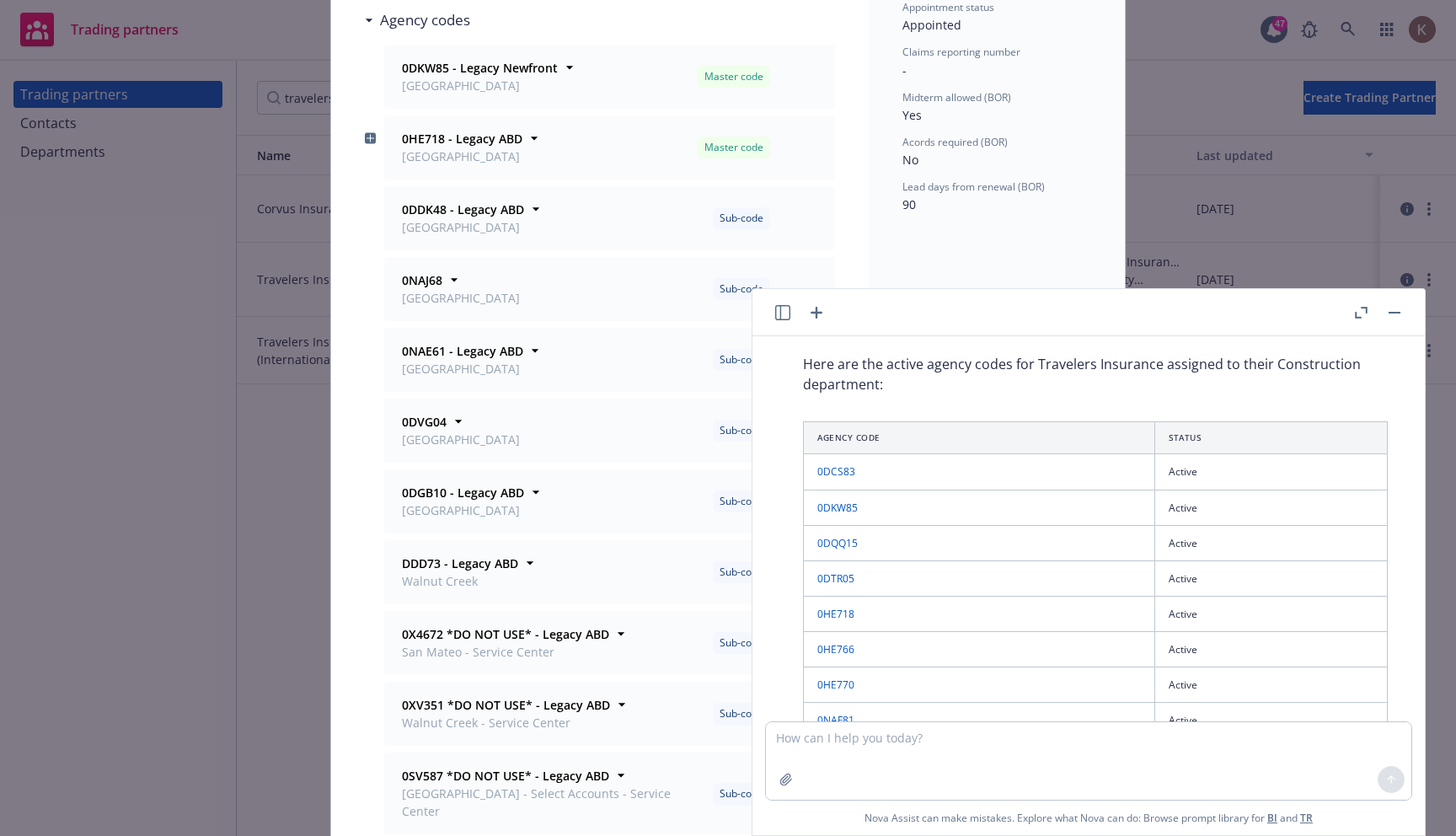
scroll to position [1474, 0]
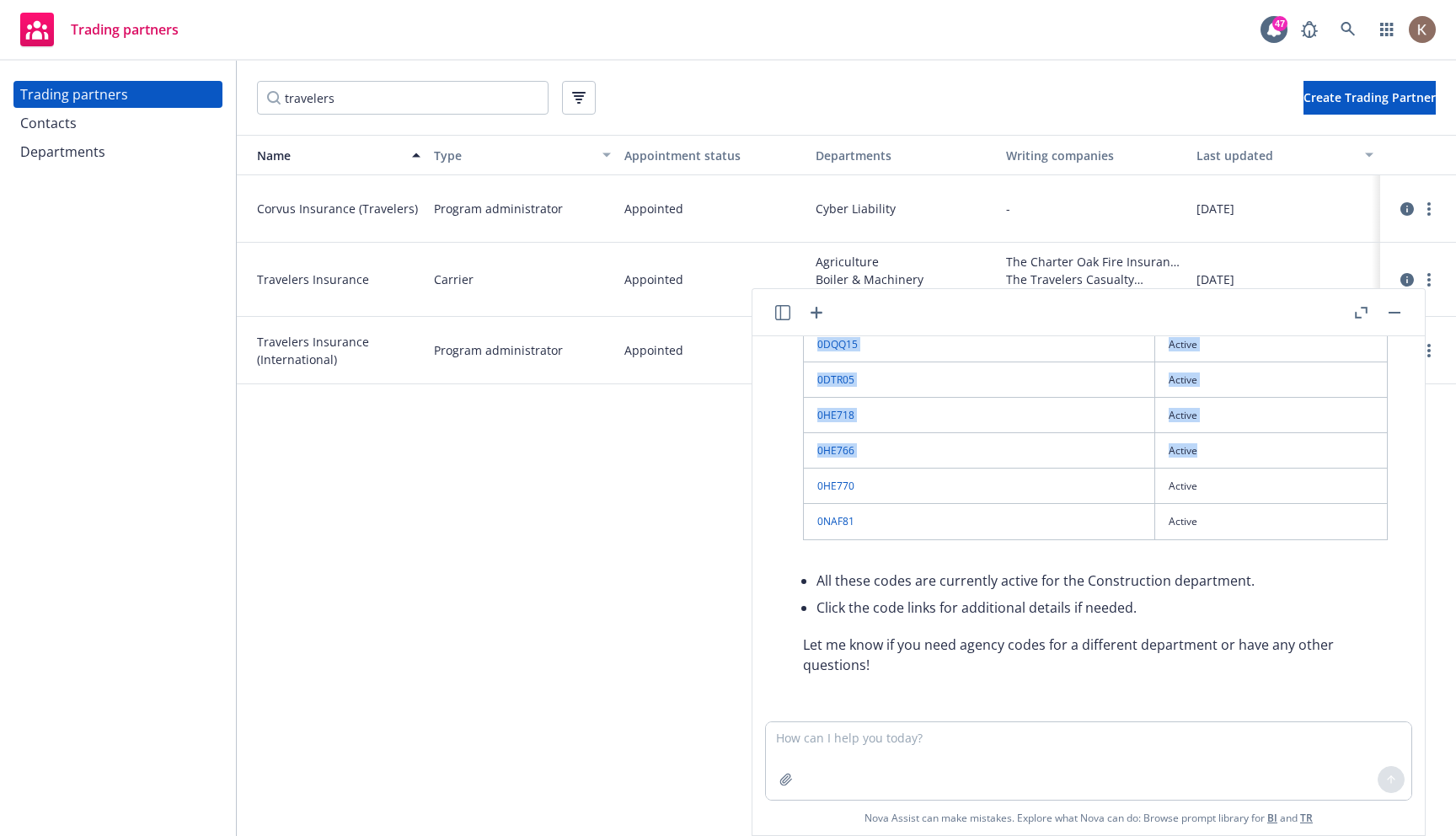
scroll to position [1683, 0]
drag, startPoint x: 907, startPoint y: 480, endPoint x: 857, endPoint y: 393, distance: 100.3
click at [857, 393] on tbody "0DCS83 Active 0DKW85 Active 0DQQ15 Active 0DTR05 Active 0HE718 Active 0HE766 Ac…" at bounding box center [1096, 397] width 585 height 284
drag, startPoint x: 883, startPoint y: 519, endPoint x: 818, endPoint y: 522, distance: 65.1
click at [818, 522] on td "0NAF81" at bounding box center [979, 521] width 351 height 35
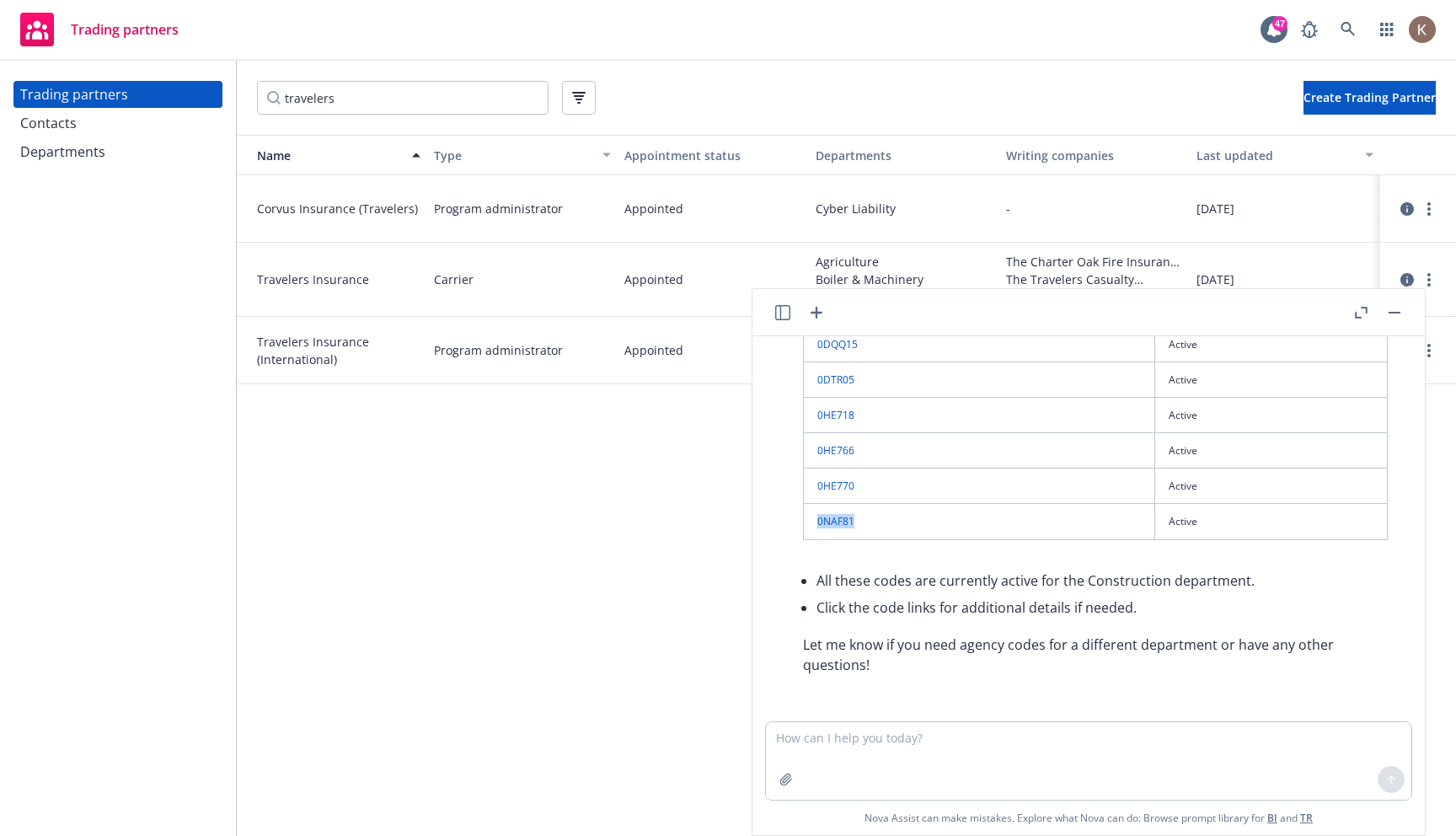
copy link "0NAF81"
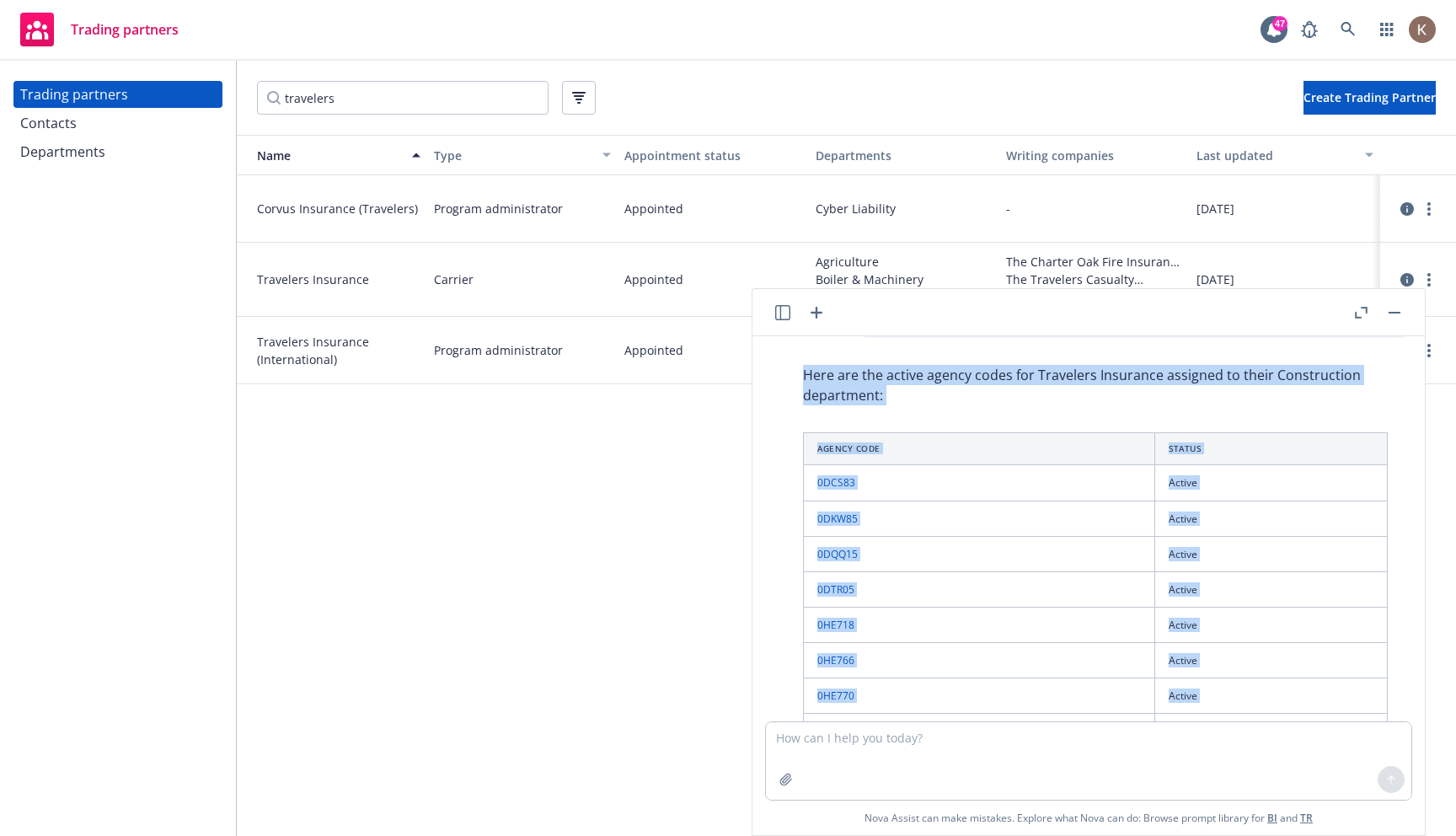
scroll to position [1345, 0]
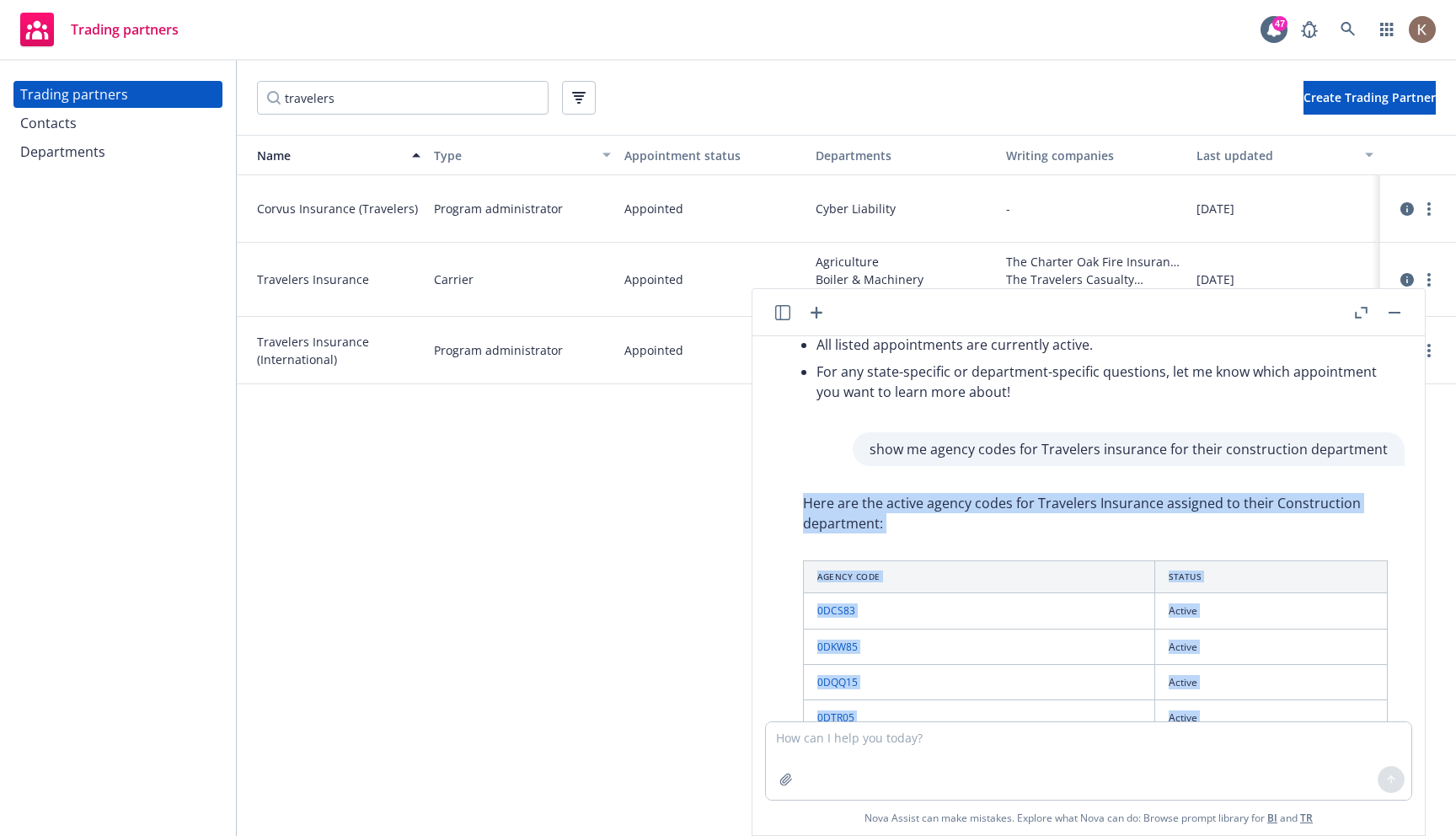
drag, startPoint x: 1244, startPoint y: 647, endPoint x: 804, endPoint y: 500, distance: 463.9
click at [804, 500] on div "Here are the active agency codes for Travelers Insurance assigned to their Cons…" at bounding box center [1095, 752] width 619 height 532
copy div "Here are the active agency codes for Travelers Insurance assigned to their Cons…"
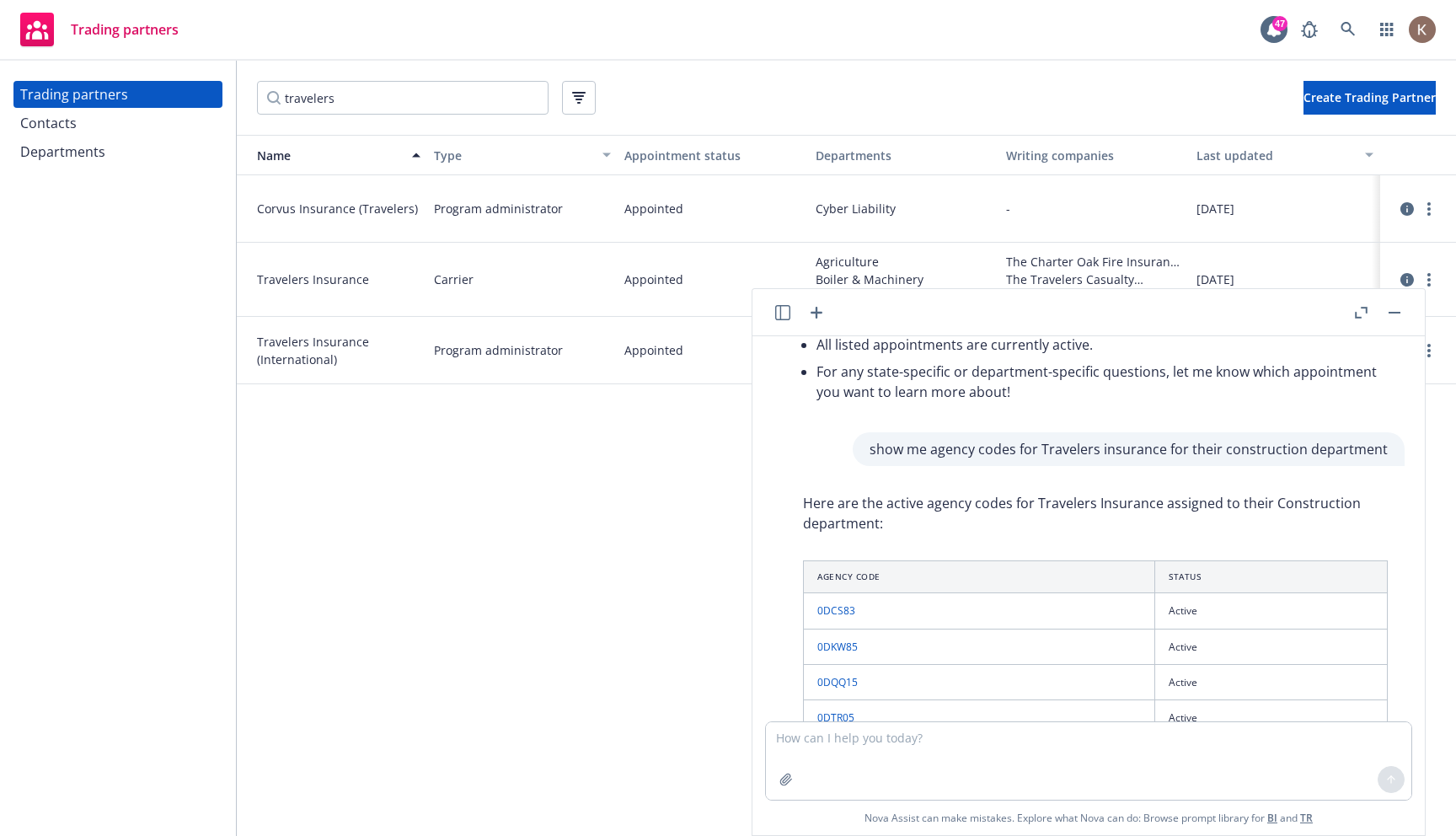
click at [1269, 450] on p "show me agency codes for Travelers insurance for their construction department" at bounding box center [1129, 448] width 519 height 20
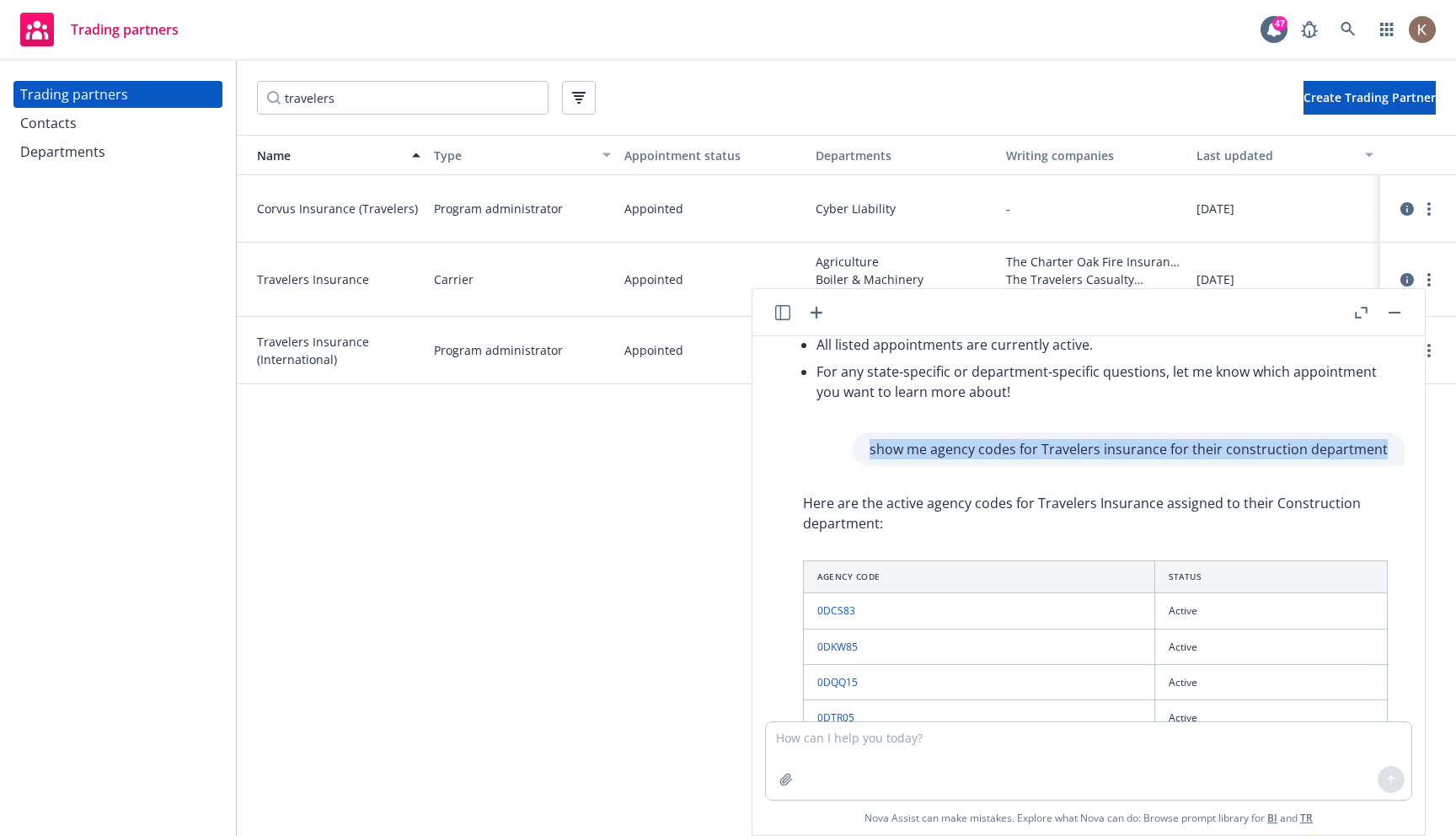
copy p "show me agency codes for Travelers insurance for their construction department"
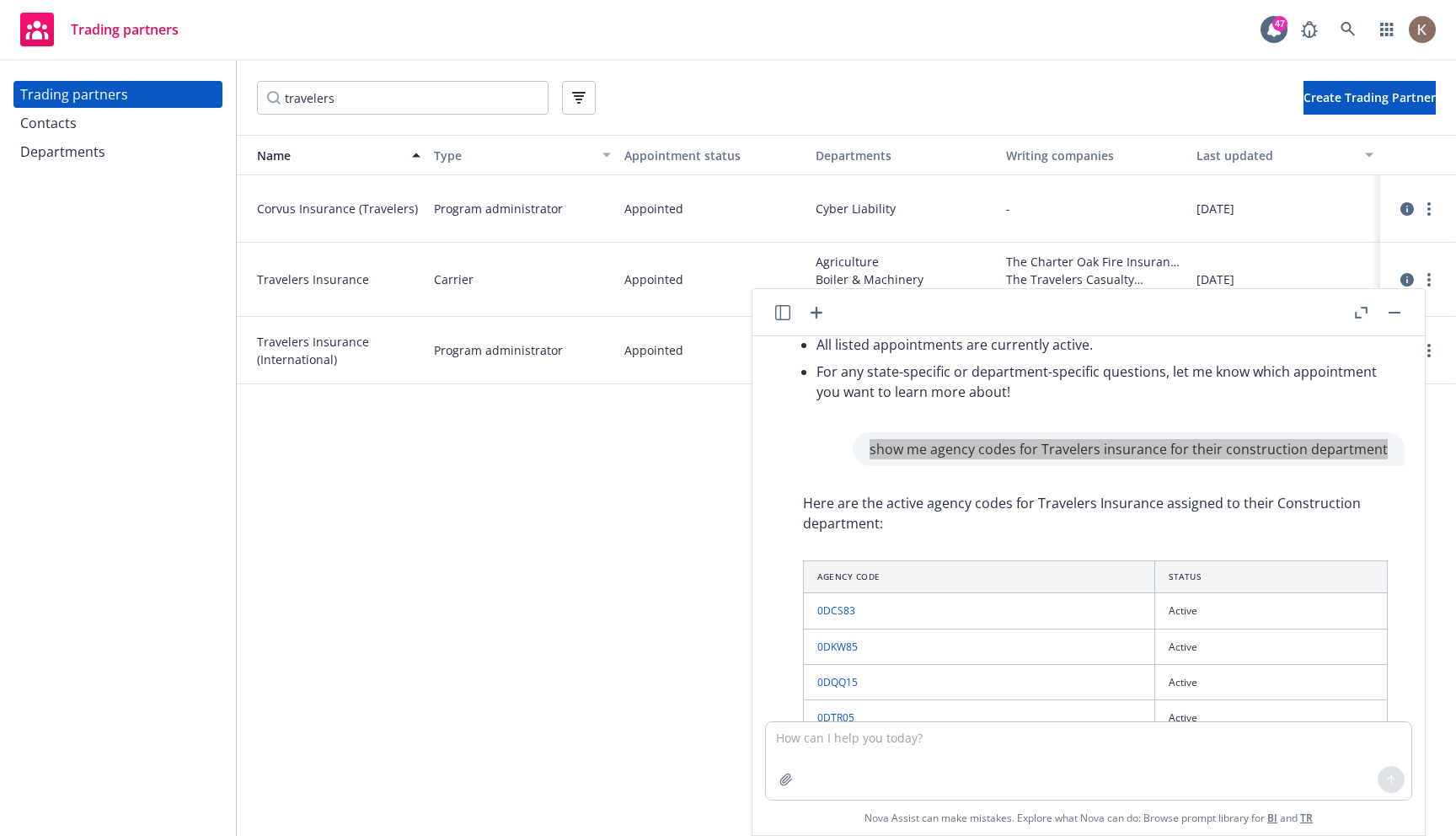
drag, startPoint x: 1388, startPoint y: 449, endPoint x: 877, endPoint y: 444, distance: 511.0
click at [877, 444] on div "show me agency codes for Travelers insurance for their construction department" at bounding box center [1129, 449] width 552 height 33
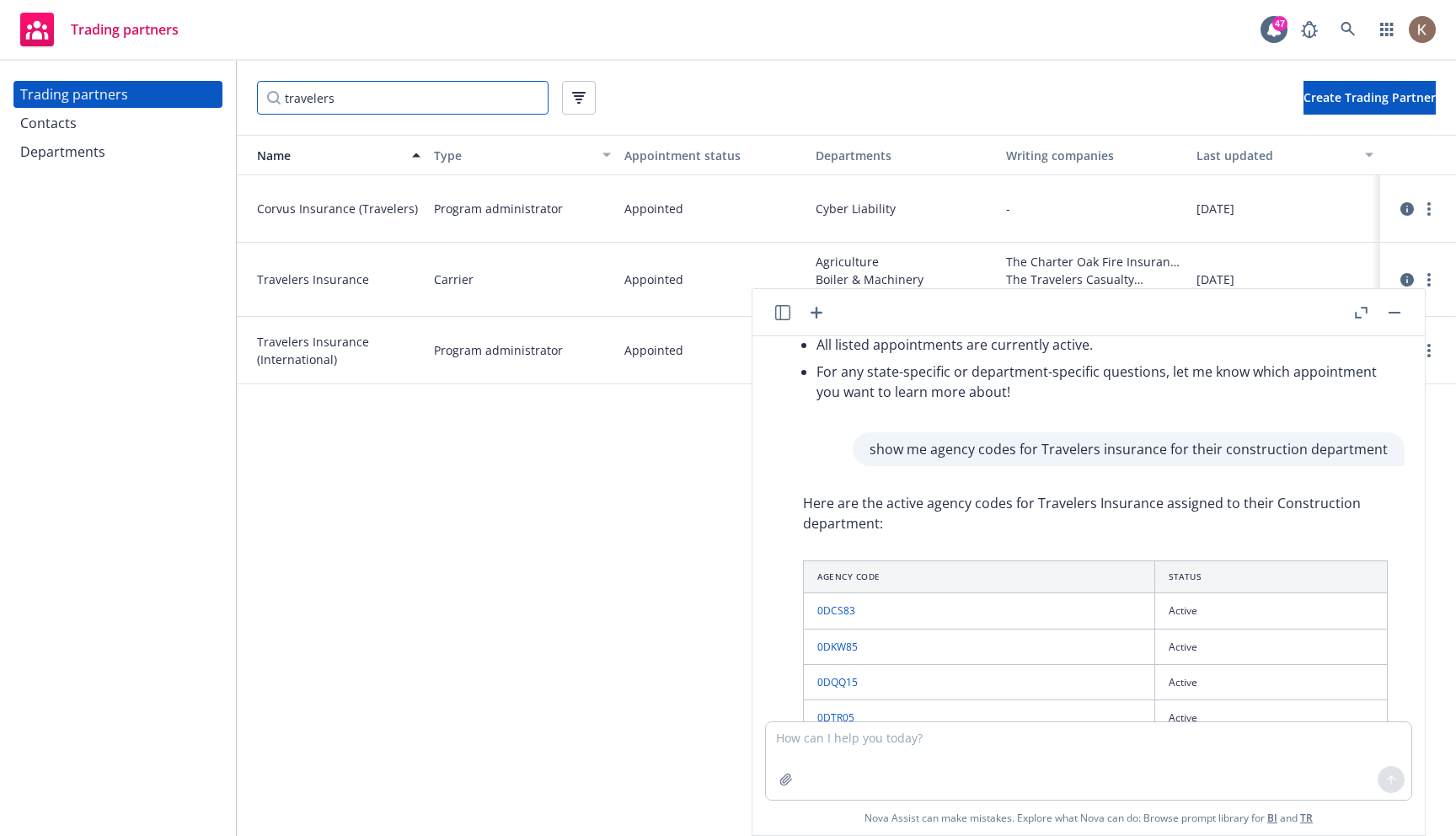
click at [448, 110] on input "travelers" at bounding box center [403, 97] width 291 height 33
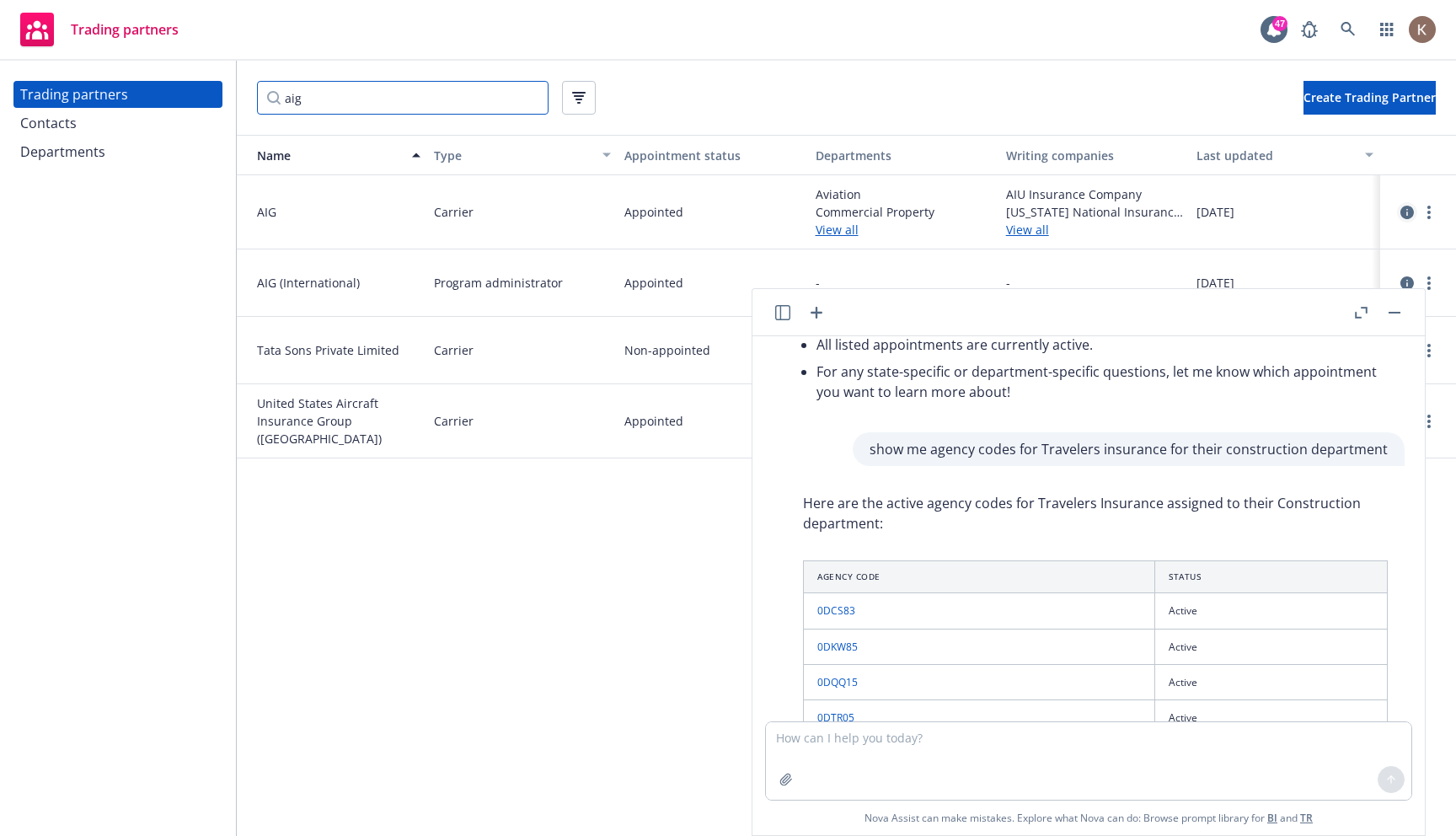
type input "aig"
click at [1407, 206] on icon "circleInformation" at bounding box center [1407, 211] width 13 height 13
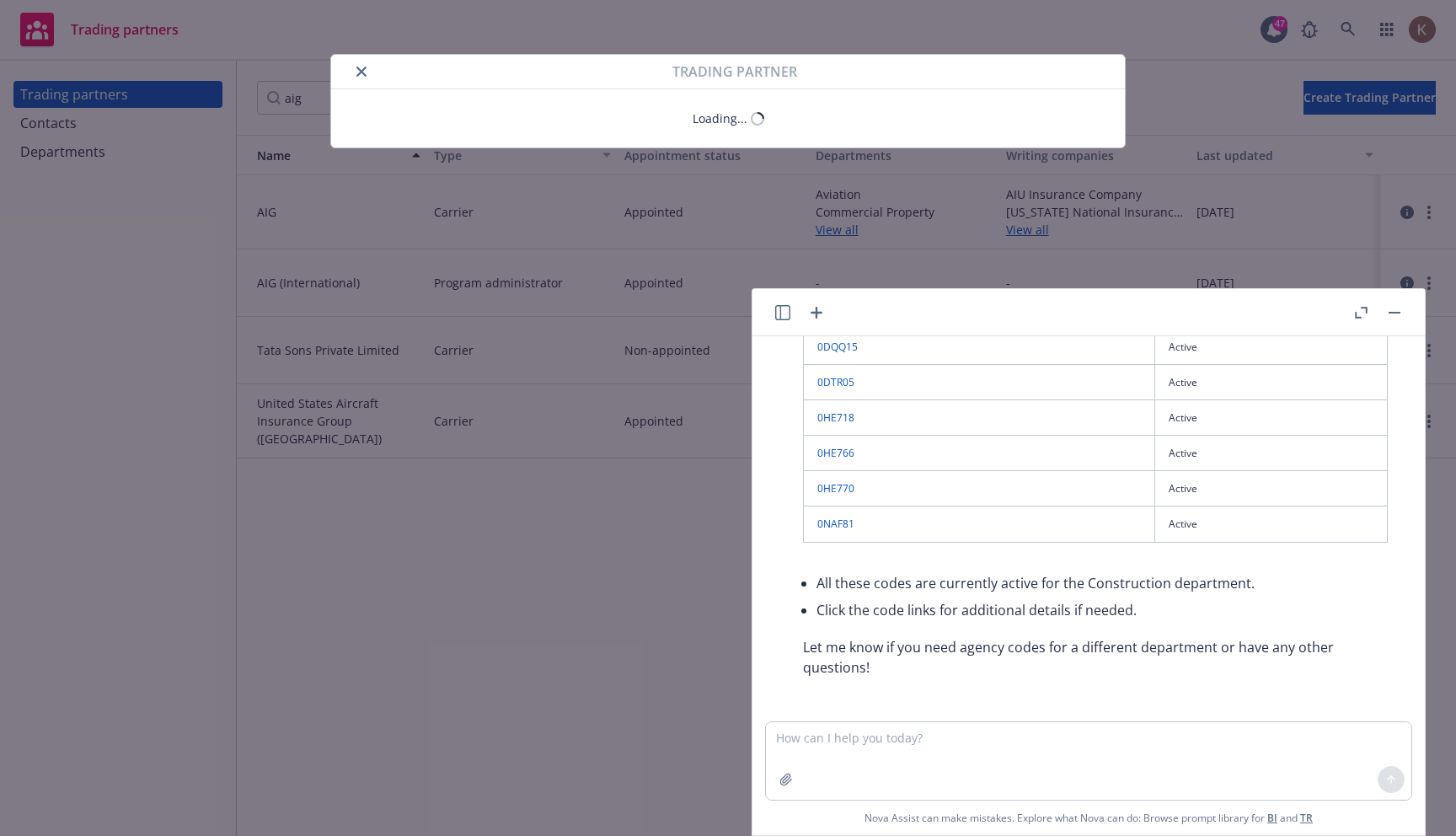
scroll to position [1683, 0]
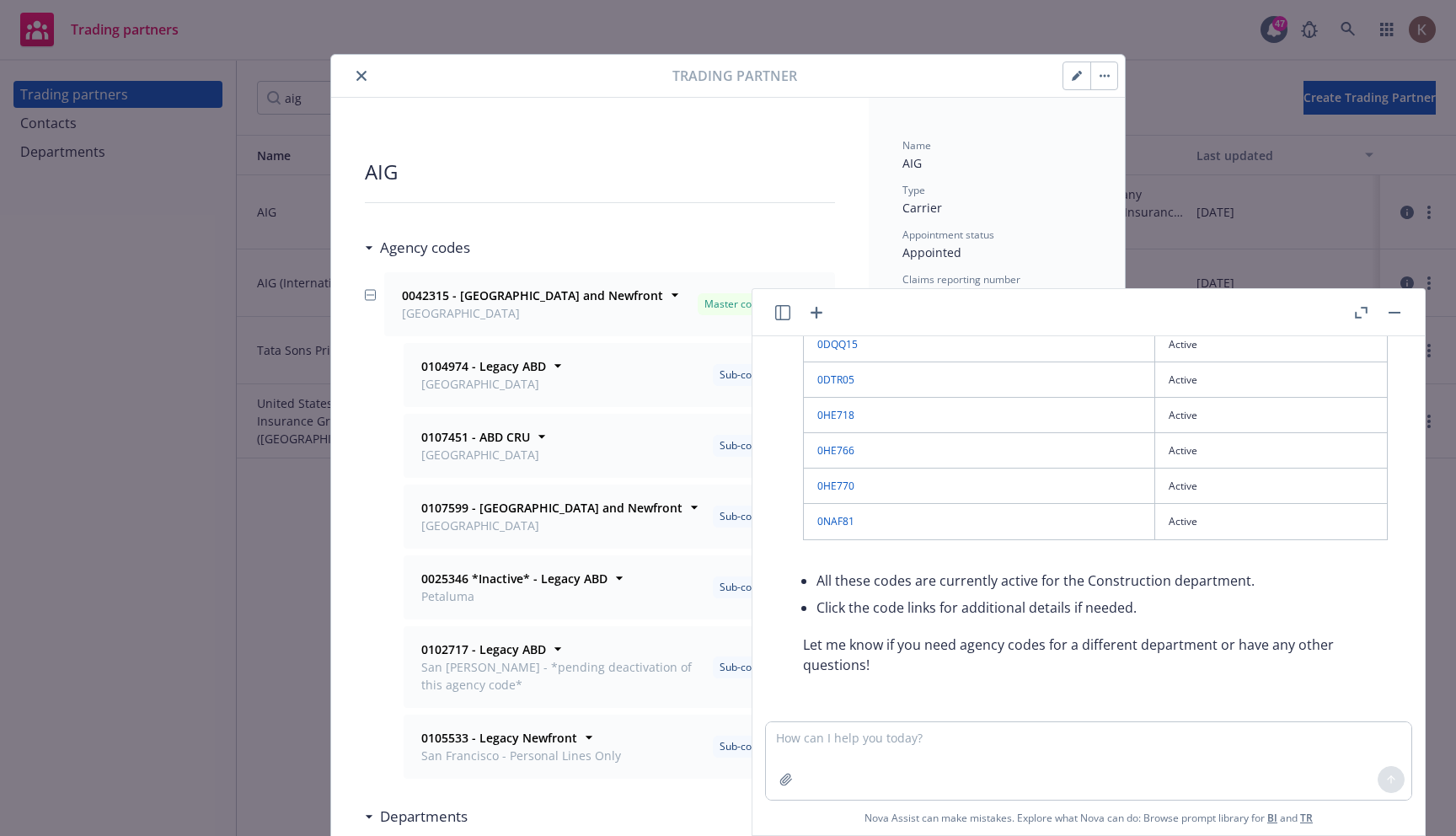
click at [375, 250] on div "Agency codes" at bounding box center [421, 247] width 97 height 22
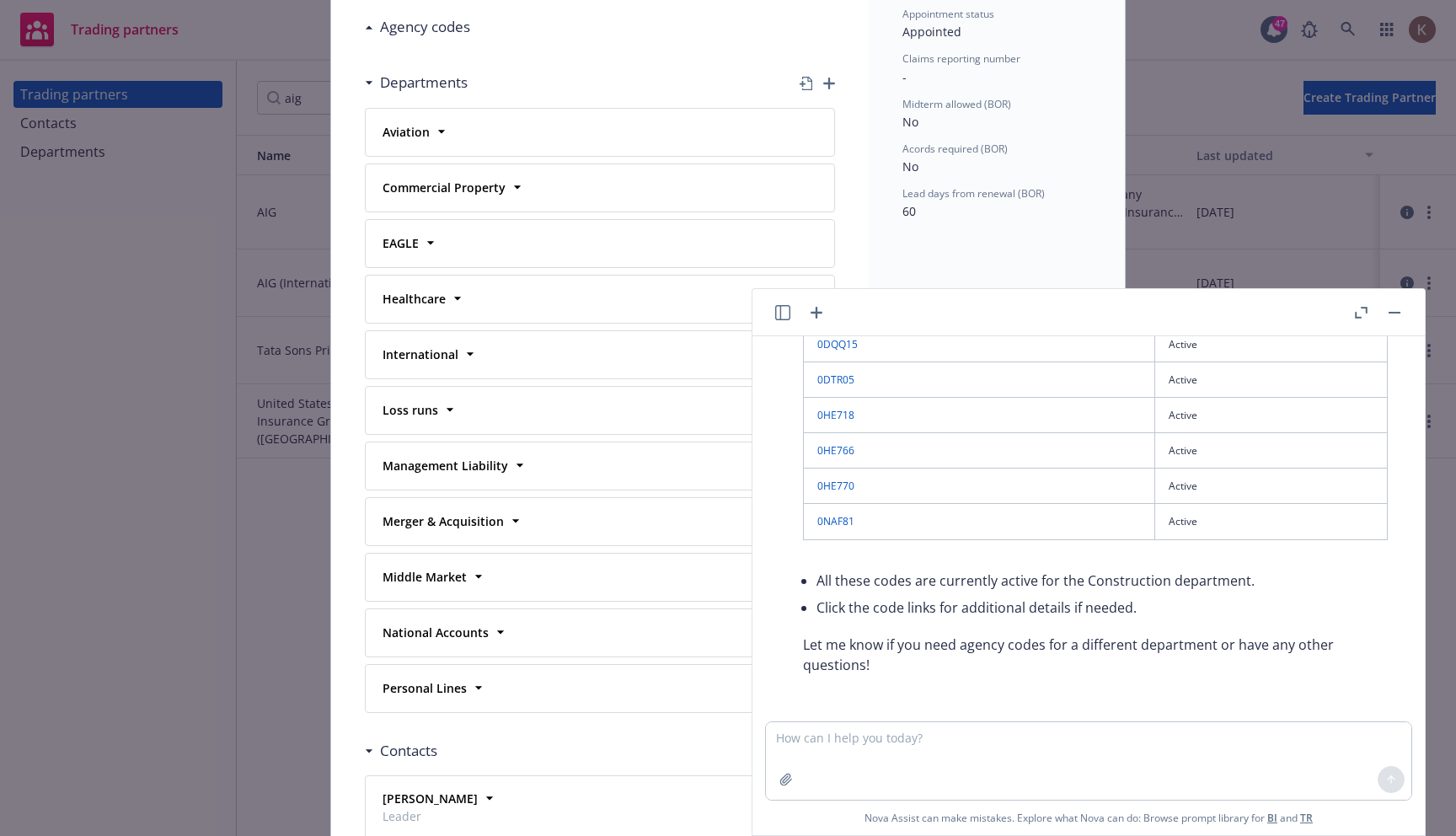
scroll to position [258, 0]
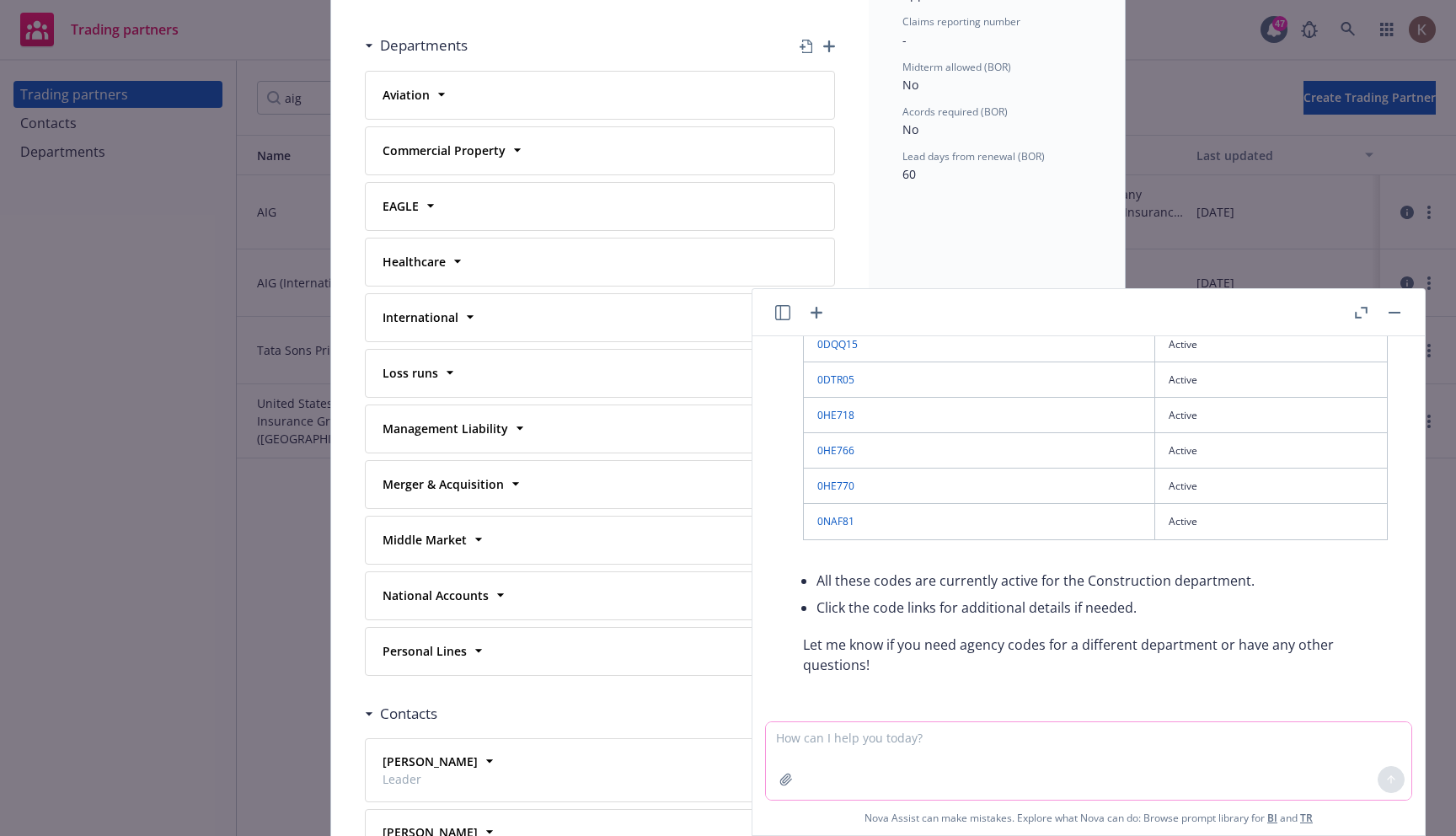
click at [889, 733] on textarea at bounding box center [1089, 761] width 646 height 77
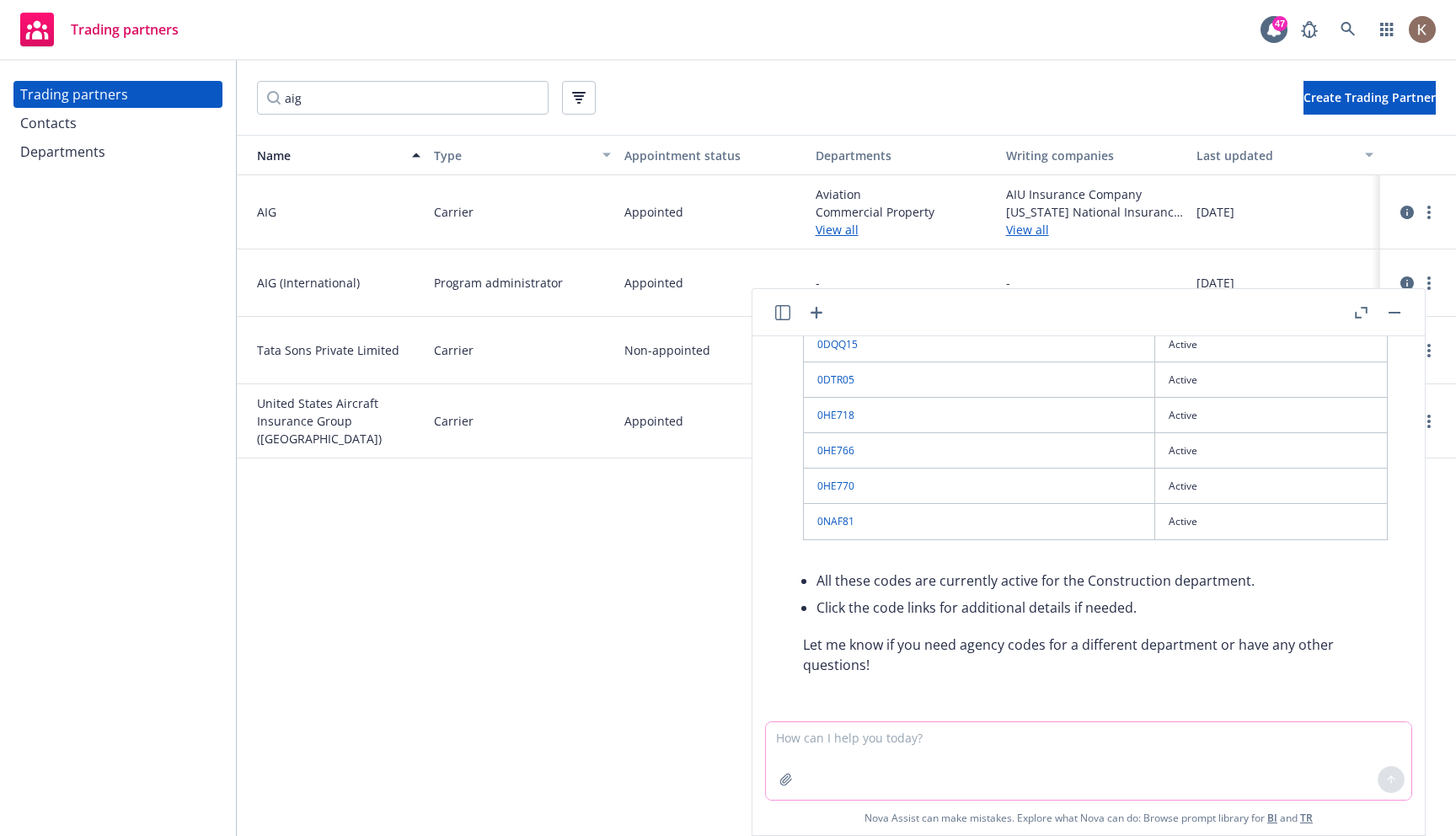
paste textarea "Show me agency codes for property for AIG"
click at [924, 741] on textarea "Show me agency codes for property for AIG" at bounding box center [1089, 761] width 646 height 77
type textarea "Show me agency codes for property for AIG"
drag, startPoint x: 1049, startPoint y: 745, endPoint x: 764, endPoint y: 721, distance: 286.0
type textarea "What are the naics code for department store"
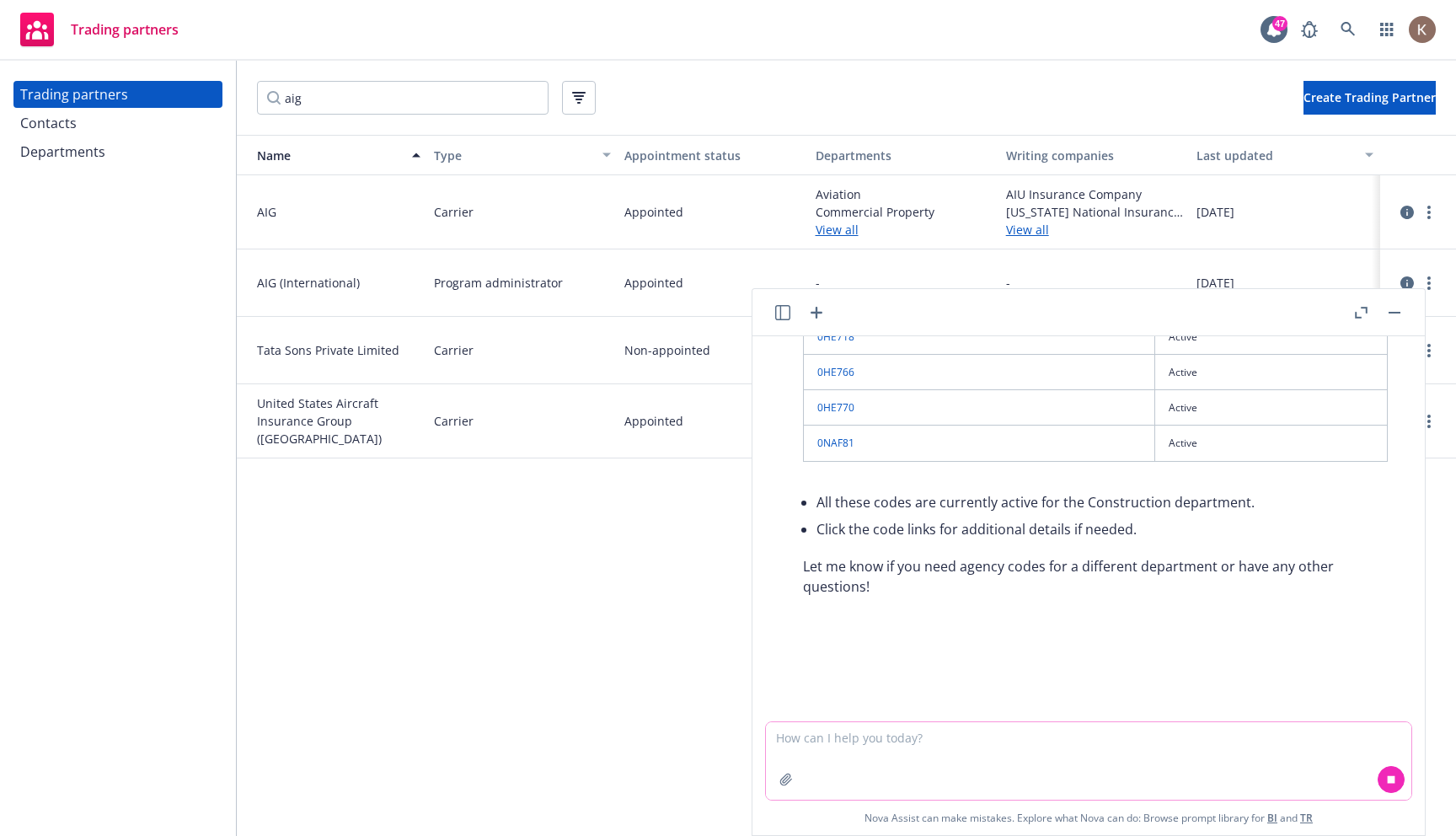
scroll to position [1763, 0]
copy p "What are the naics code for department store"
drag, startPoint x: 1392, startPoint y: 640, endPoint x: 1092, endPoint y: 636, distance: 300.0
click at [1092, 636] on div "What are the naics code for department store" at bounding box center [1242, 638] width 326 height 33
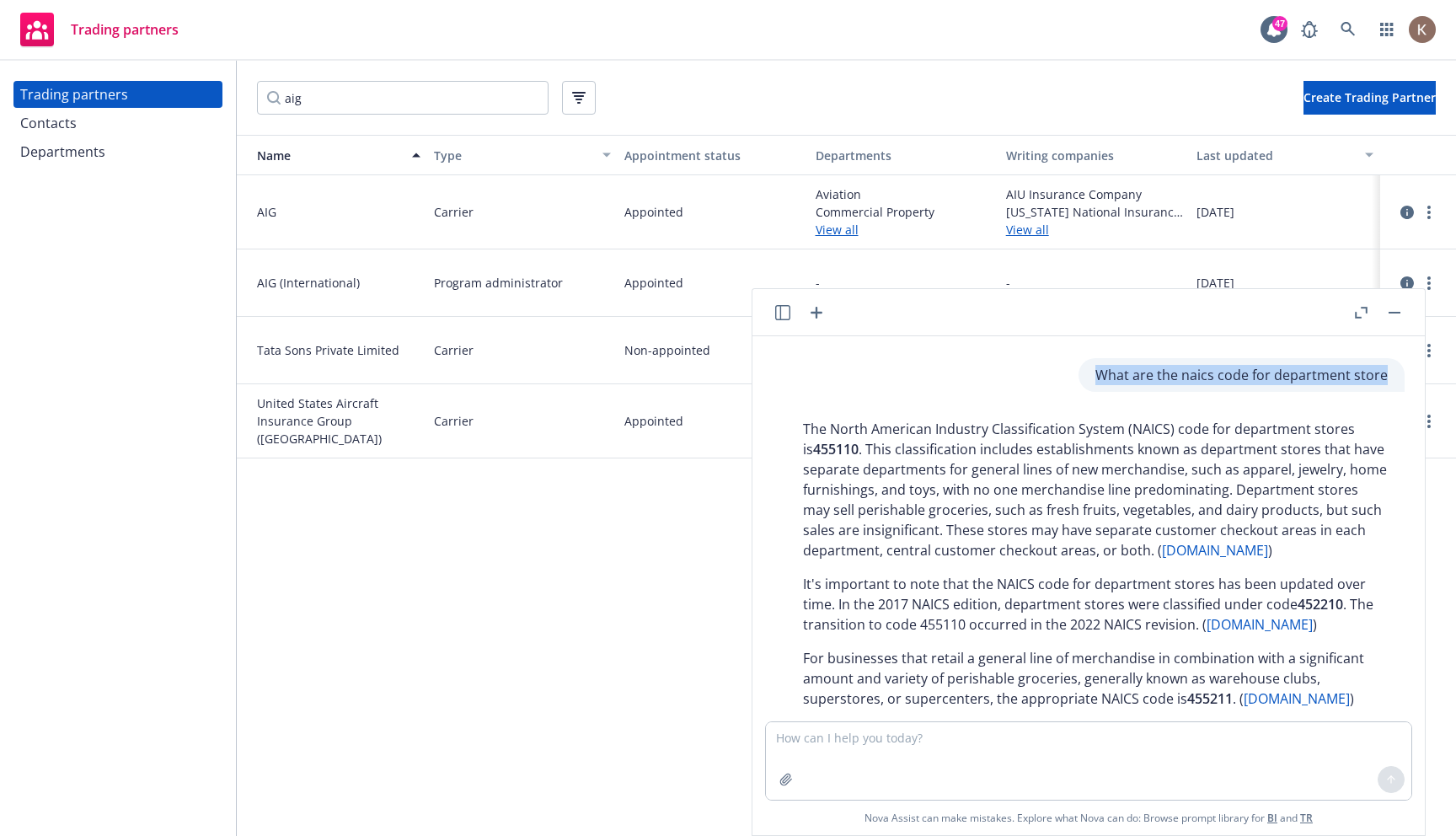
scroll to position [2019, 0]
